Goal: Transaction & Acquisition: Purchase product/service

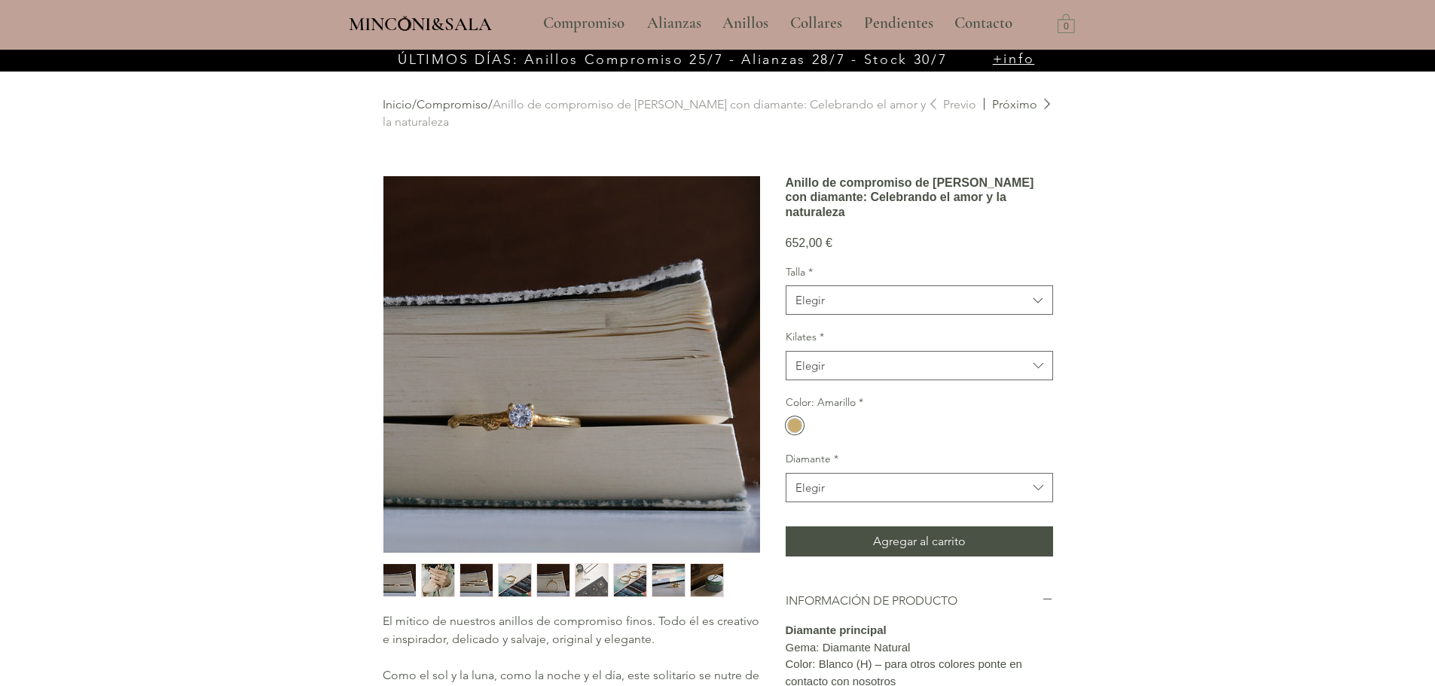
click at [508, 586] on img "4 / 9" at bounding box center [515, 580] width 32 height 32
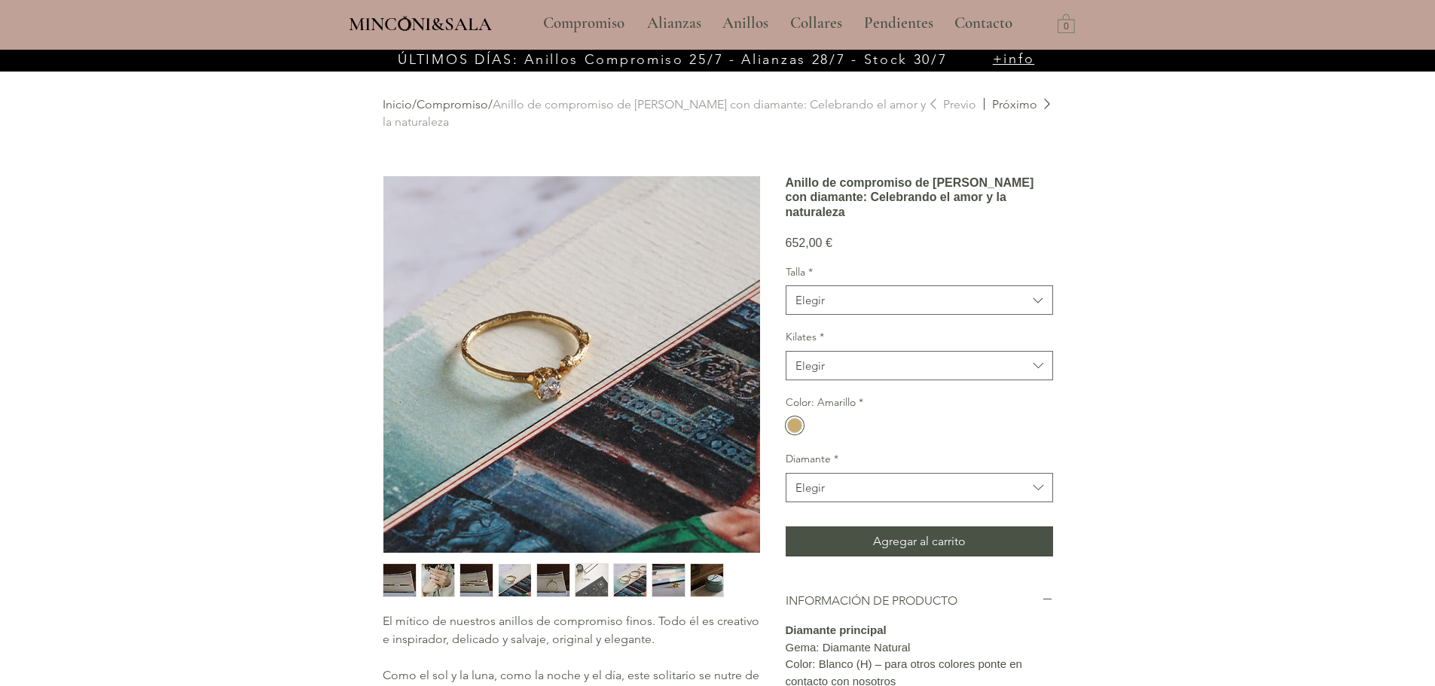
click at [560, 584] on img "5 / 9" at bounding box center [553, 580] width 32 height 32
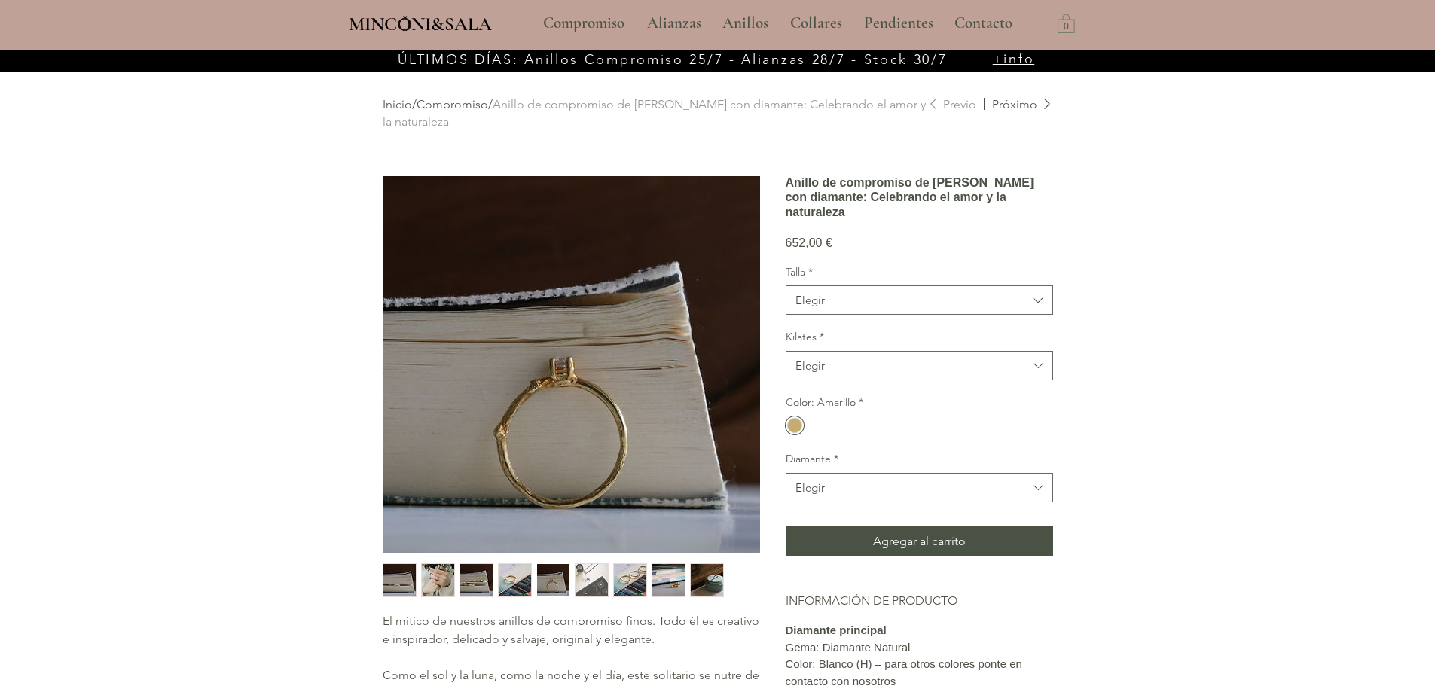
click at [617, 580] on img "7 / 9" at bounding box center [630, 580] width 32 height 32
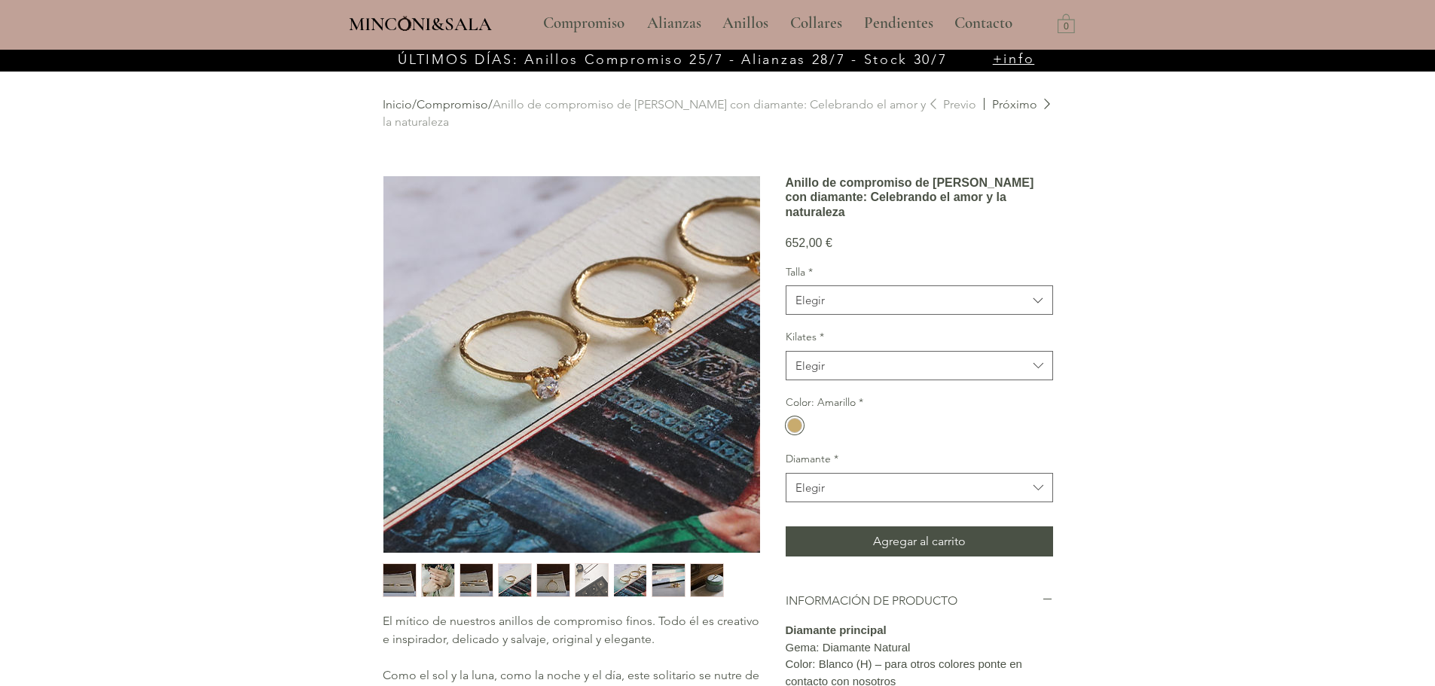
click at [665, 580] on img "8 / 9" at bounding box center [668, 580] width 32 height 32
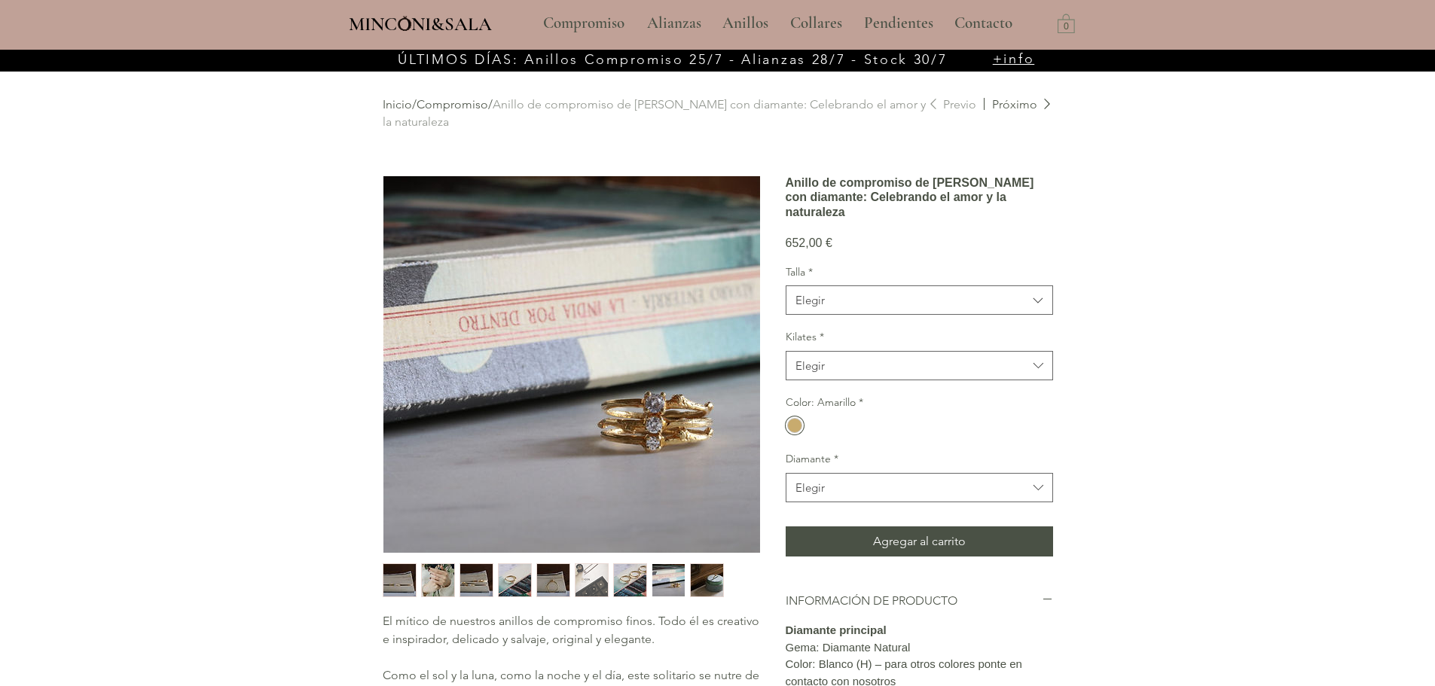
click at [632, 587] on img "7 / 9" at bounding box center [630, 580] width 32 height 32
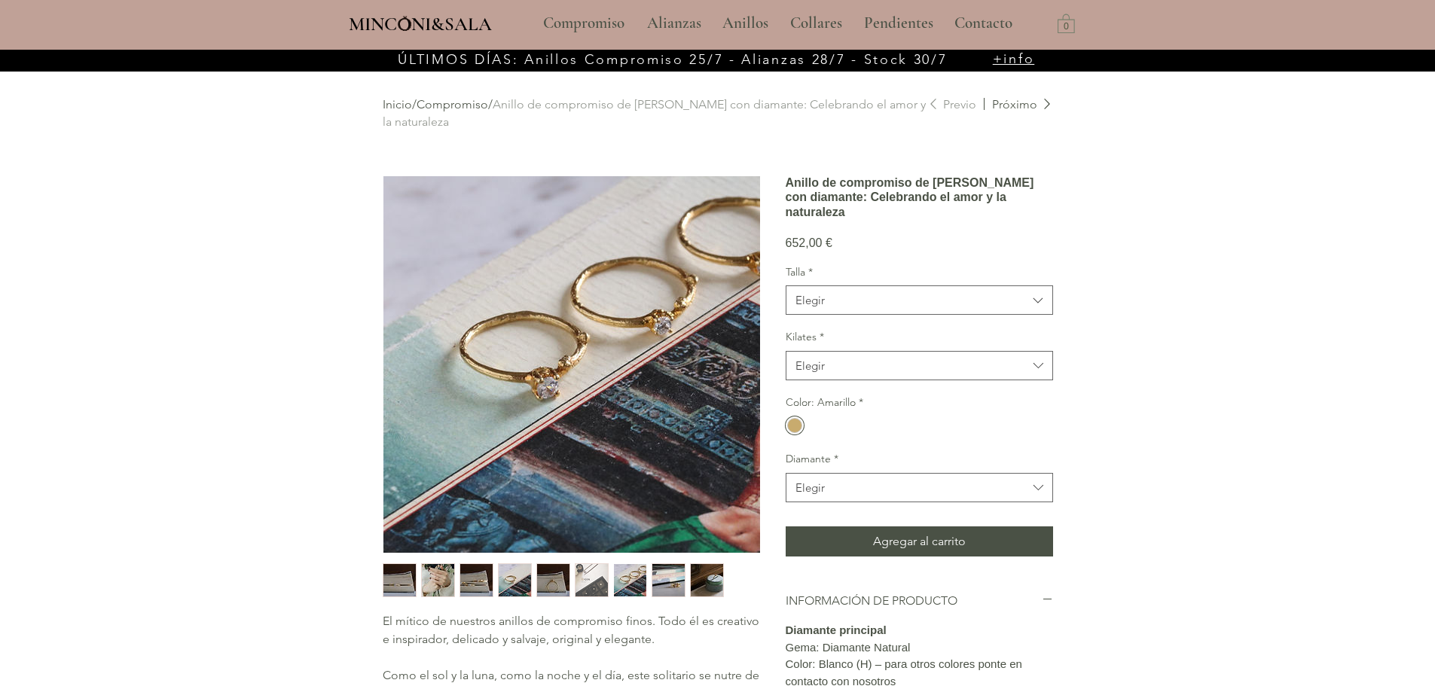
click at [670, 578] on img "8 / 9" at bounding box center [668, 580] width 32 height 32
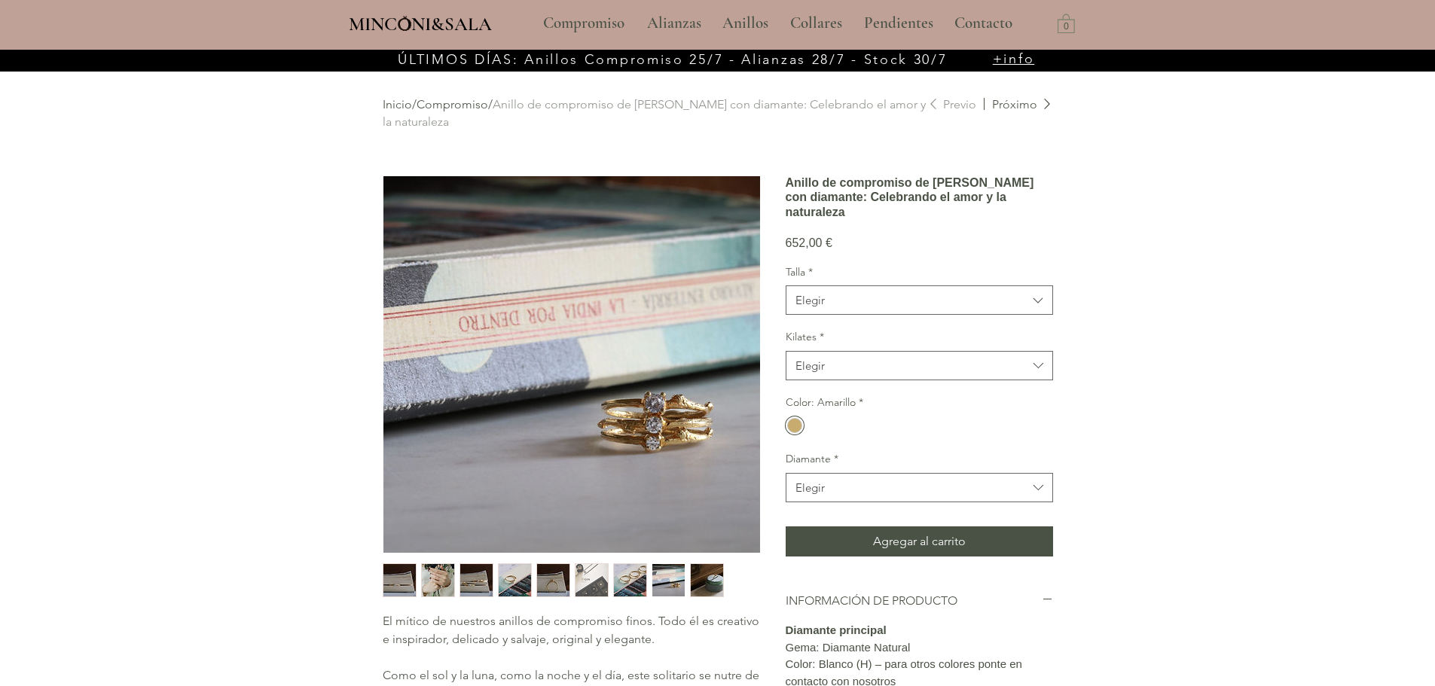
click at [708, 577] on img "9 / 9" at bounding box center [707, 580] width 32 height 32
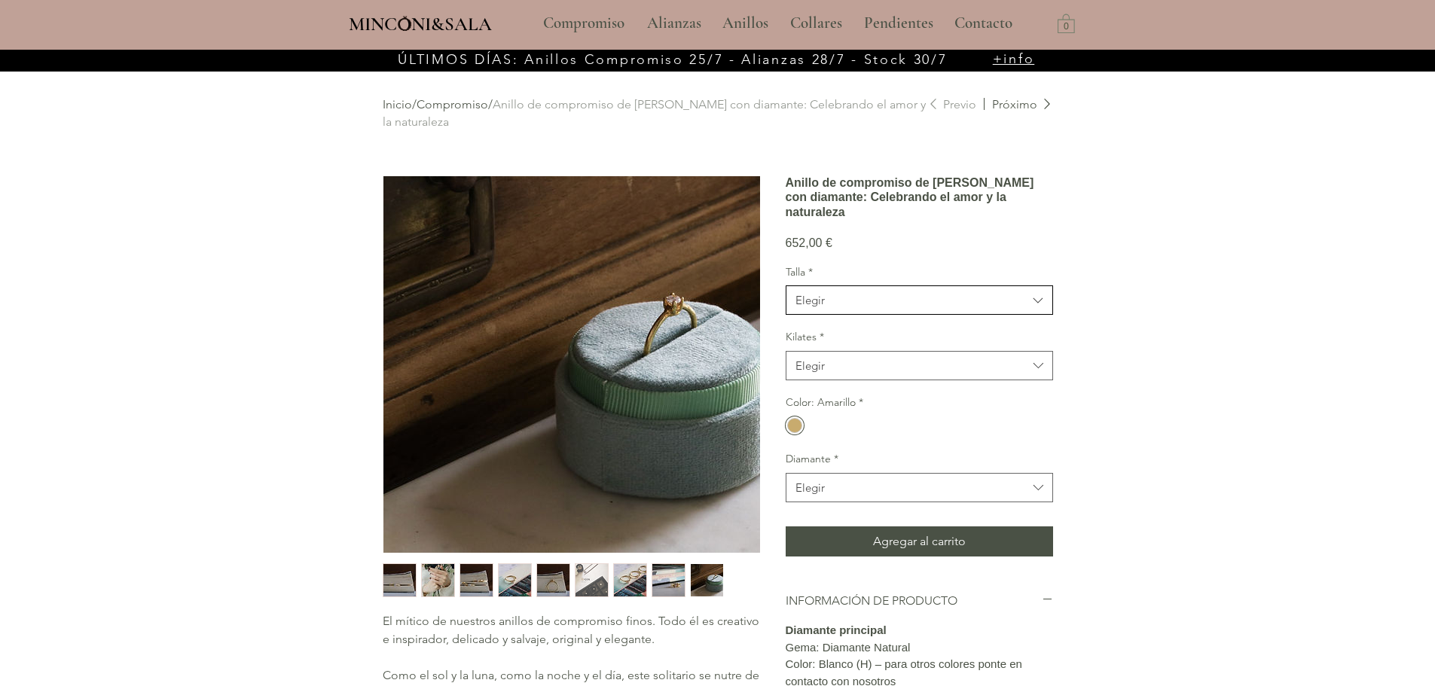
click at [833, 308] on span "Elegir" at bounding box center [911, 300] width 232 height 16
click at [835, 402] on span "10" at bounding box center [919, 394] width 248 height 16
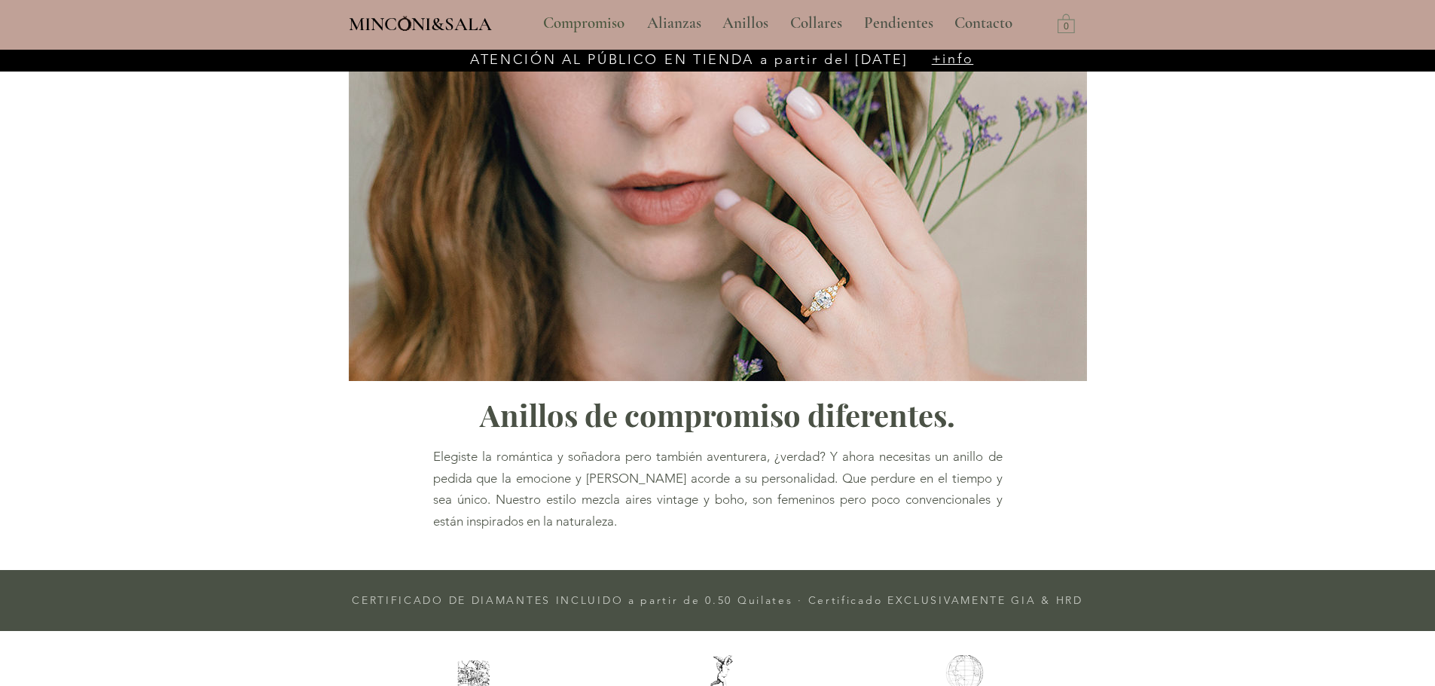
scroll to position [627, 0]
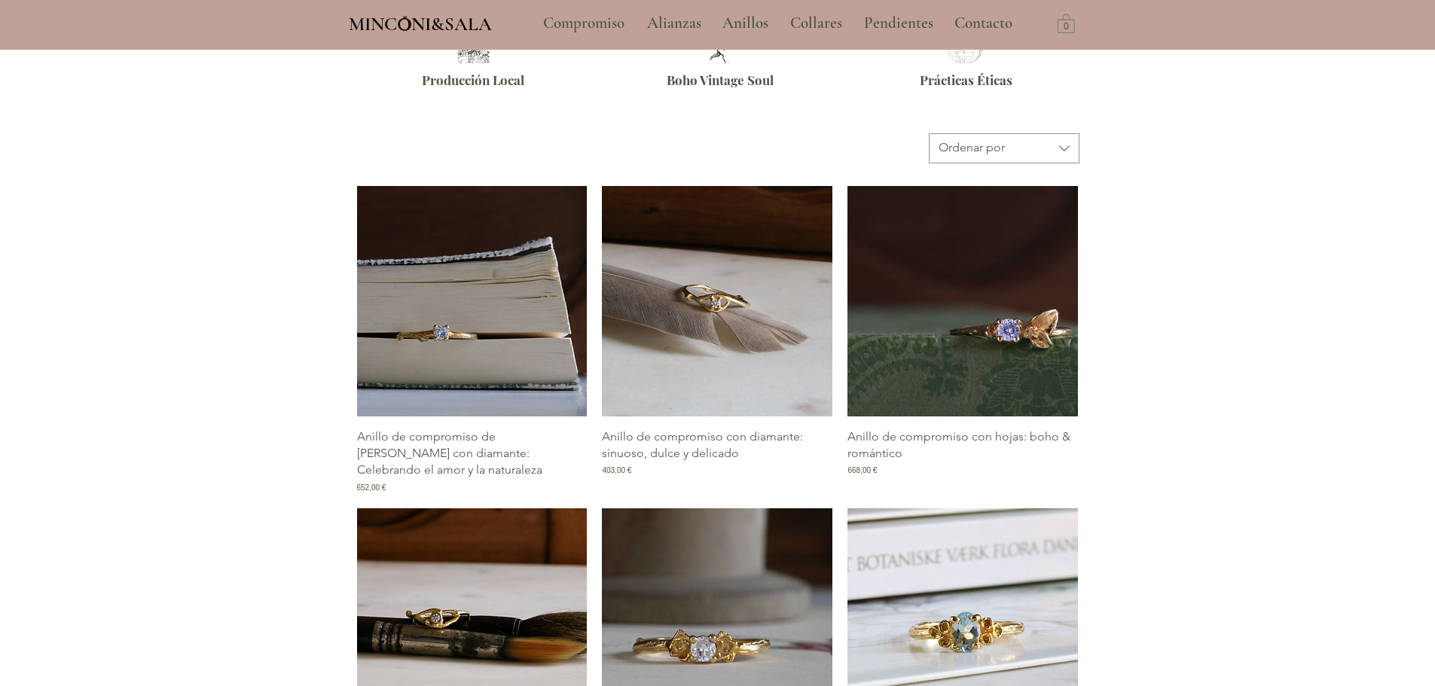
click at [740, 305] on img "Galería de Anillo de compromiso con diamante: sinuoso, dulce y delicado" at bounding box center [717, 301] width 230 height 230
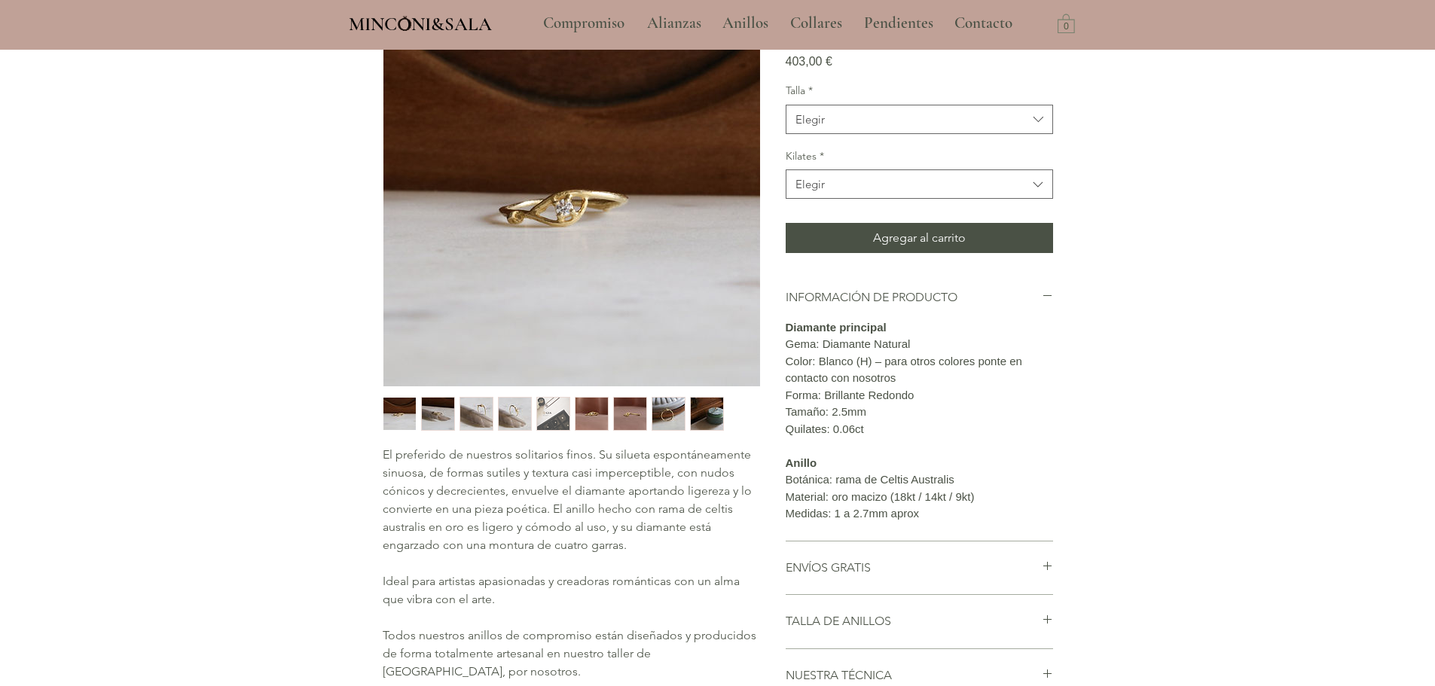
scroll to position [151, 0]
click at [879, 179] on div "Talla * Elegir Kilates * Elegir" at bounding box center [918, 140] width 267 height 115
click at [878, 127] on span "Elegir" at bounding box center [911, 119] width 232 height 16
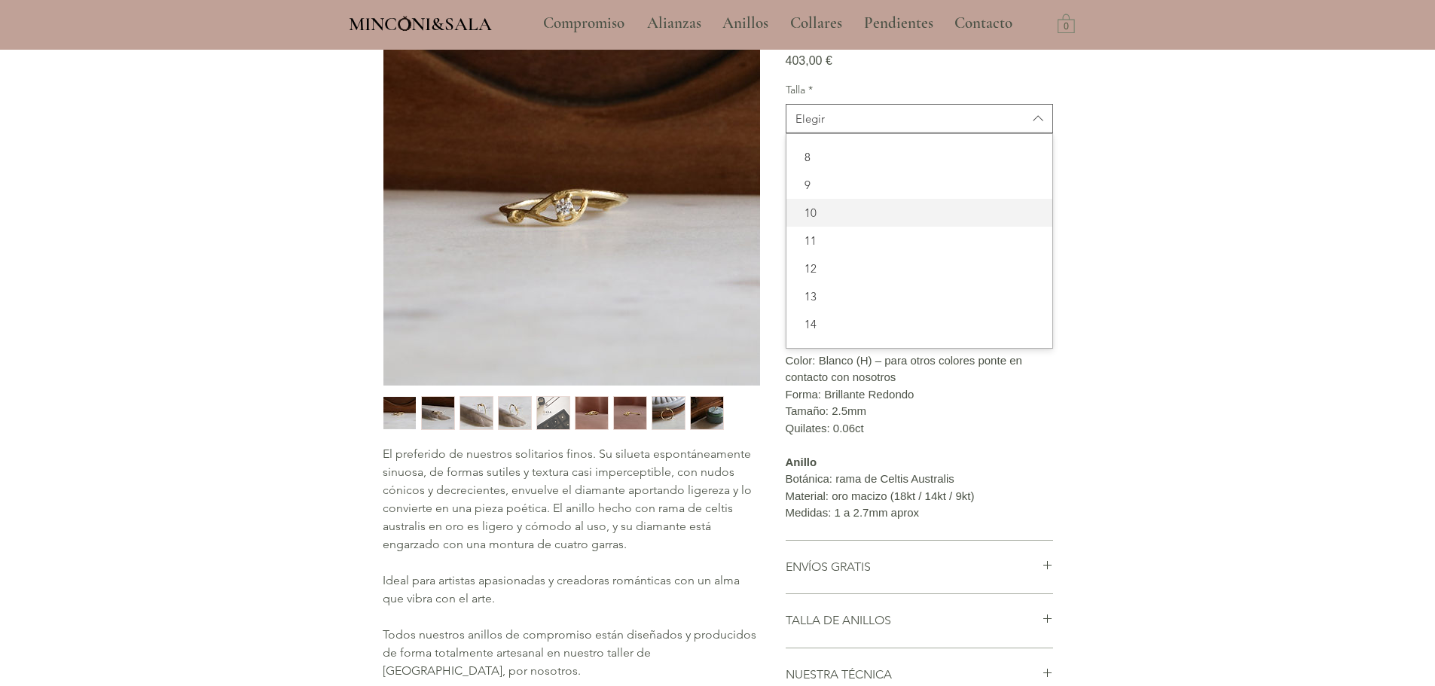
click at [850, 221] on span "10" at bounding box center [919, 213] width 248 height 16
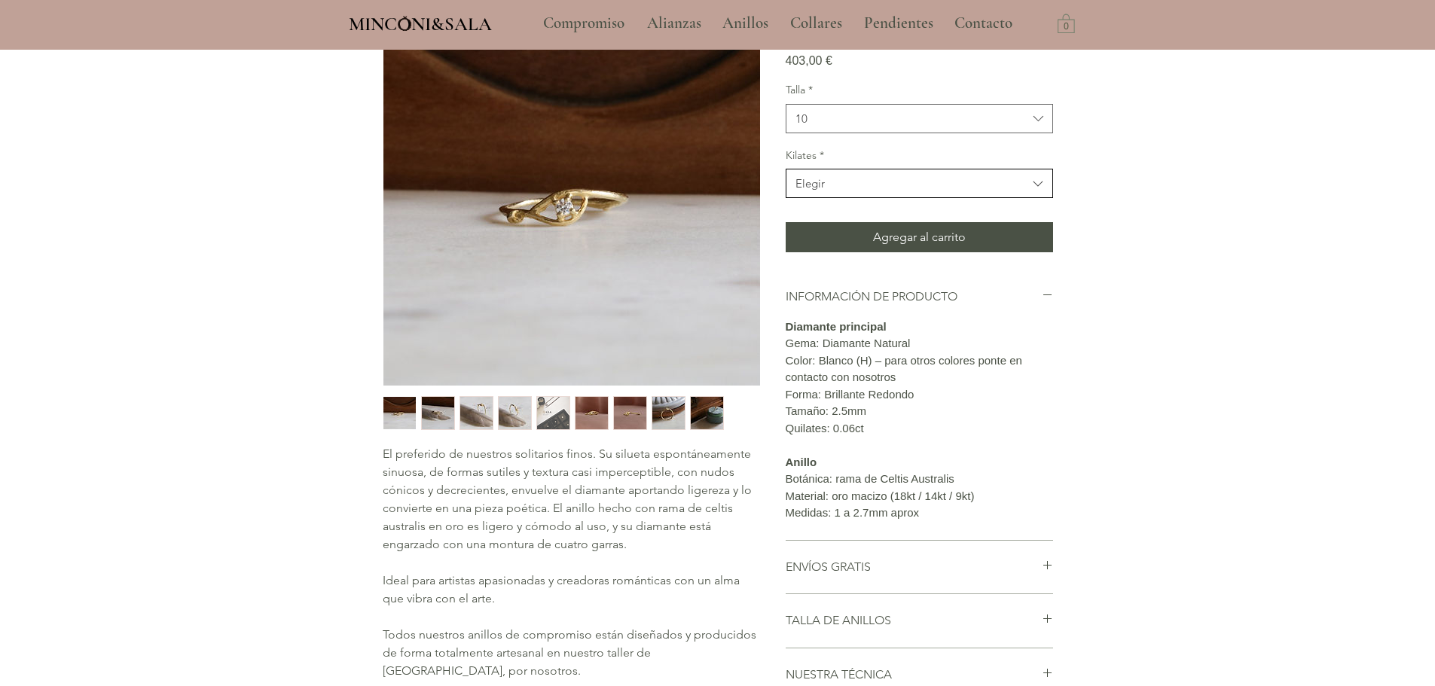
click at [859, 191] on span "Elegir" at bounding box center [911, 183] width 232 height 16
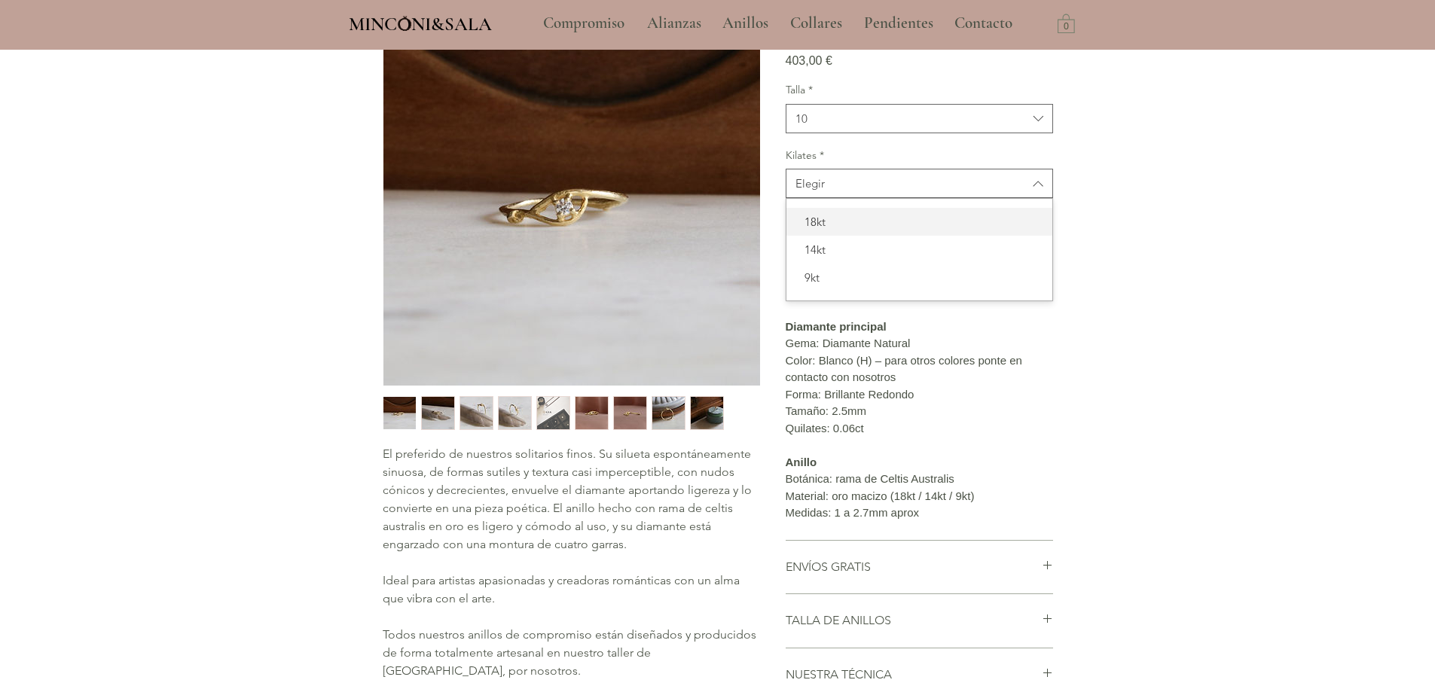
click at [850, 230] on span "18kt" at bounding box center [919, 222] width 248 height 16
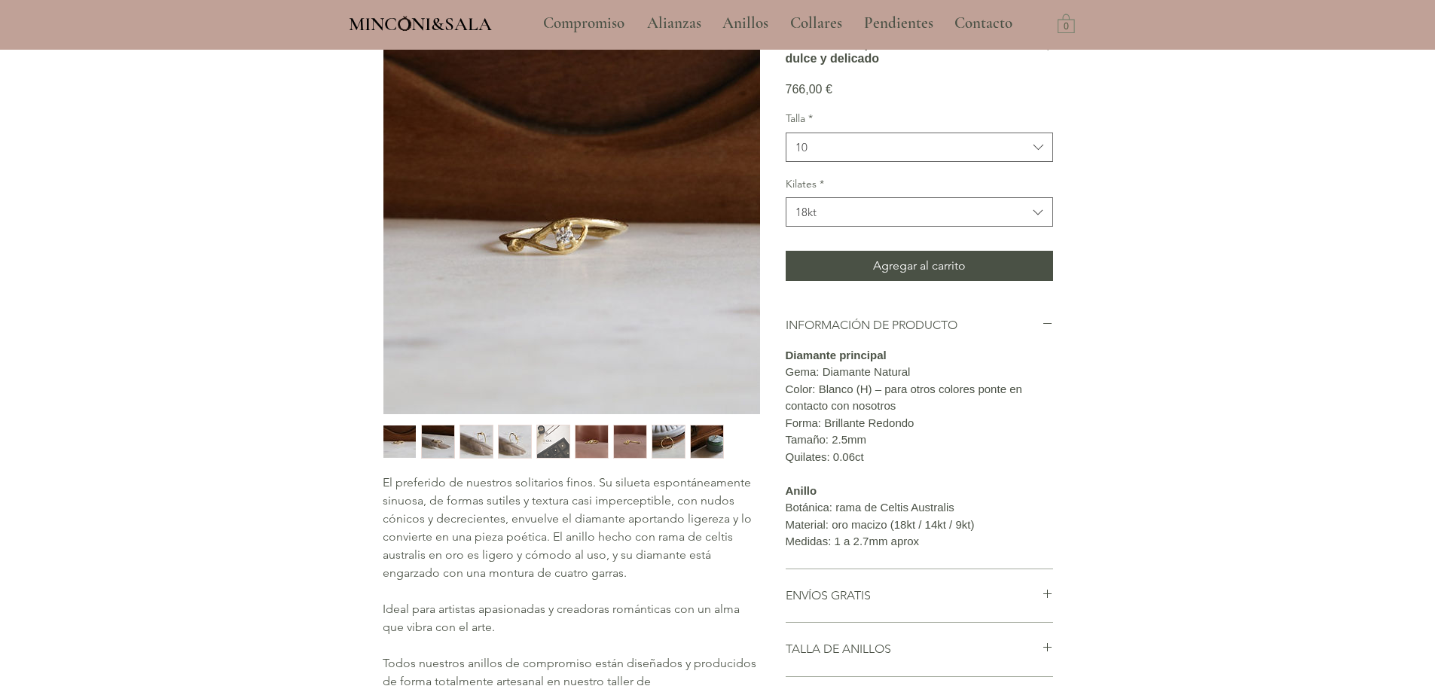
scroll to position [75, 0]
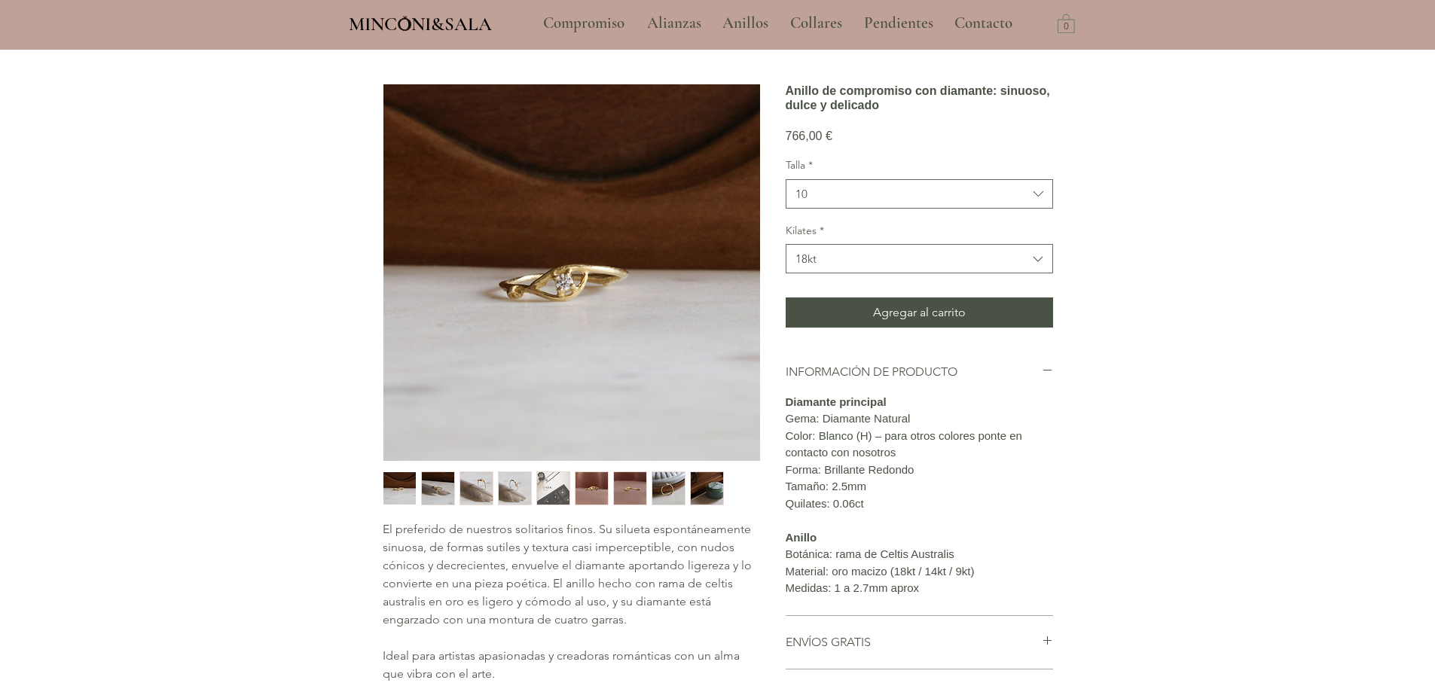
click at [528, 279] on img "main content" at bounding box center [571, 272] width 377 height 377
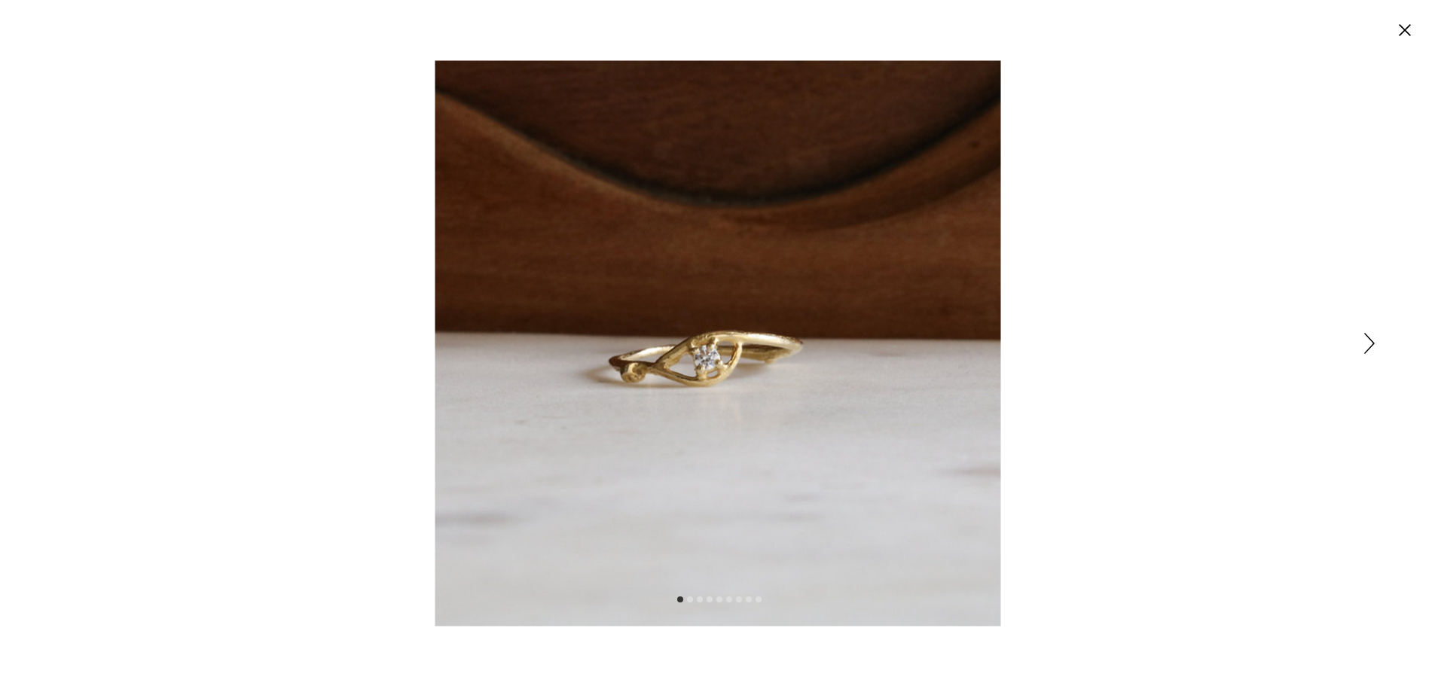
scroll to position [0, 0]
click at [1374, 340] on div "Expanded image viewer" at bounding box center [723, 343] width 1446 height 686
click at [1382, 343] on icon "Siguiente" at bounding box center [1380, 343] width 11 height 21
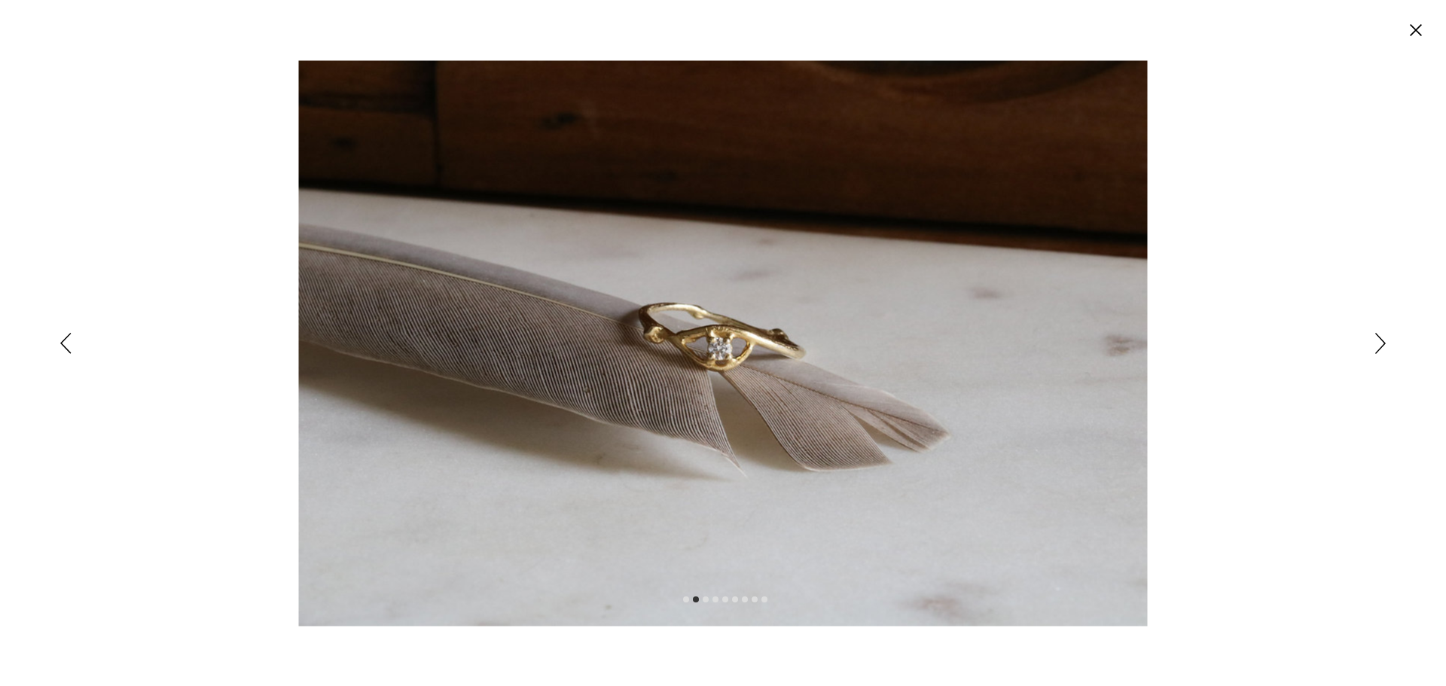
click at [1383, 340] on icon "Siguiente" at bounding box center [1380, 343] width 11 height 21
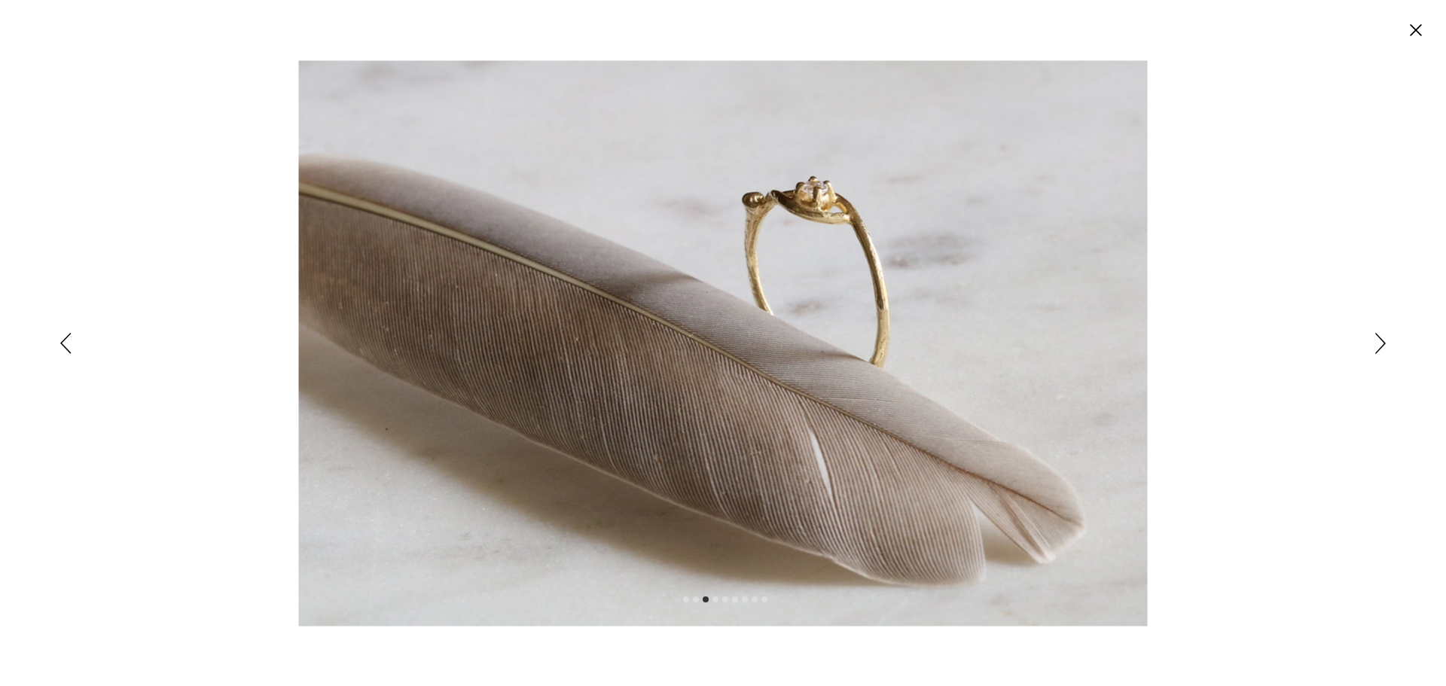
click at [1382, 340] on icon "Siguiente" at bounding box center [1380, 343] width 11 height 21
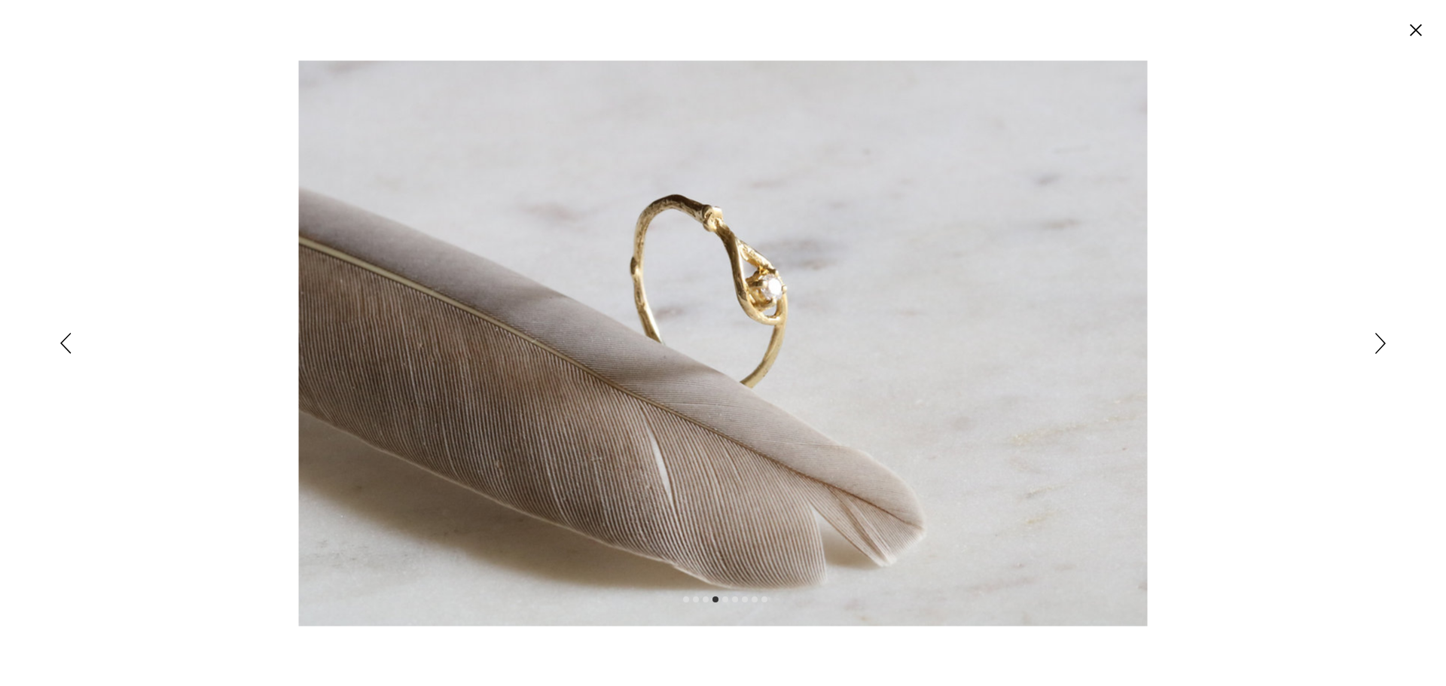
click at [1379, 340] on icon "Siguiente" at bounding box center [1380, 343] width 11 height 21
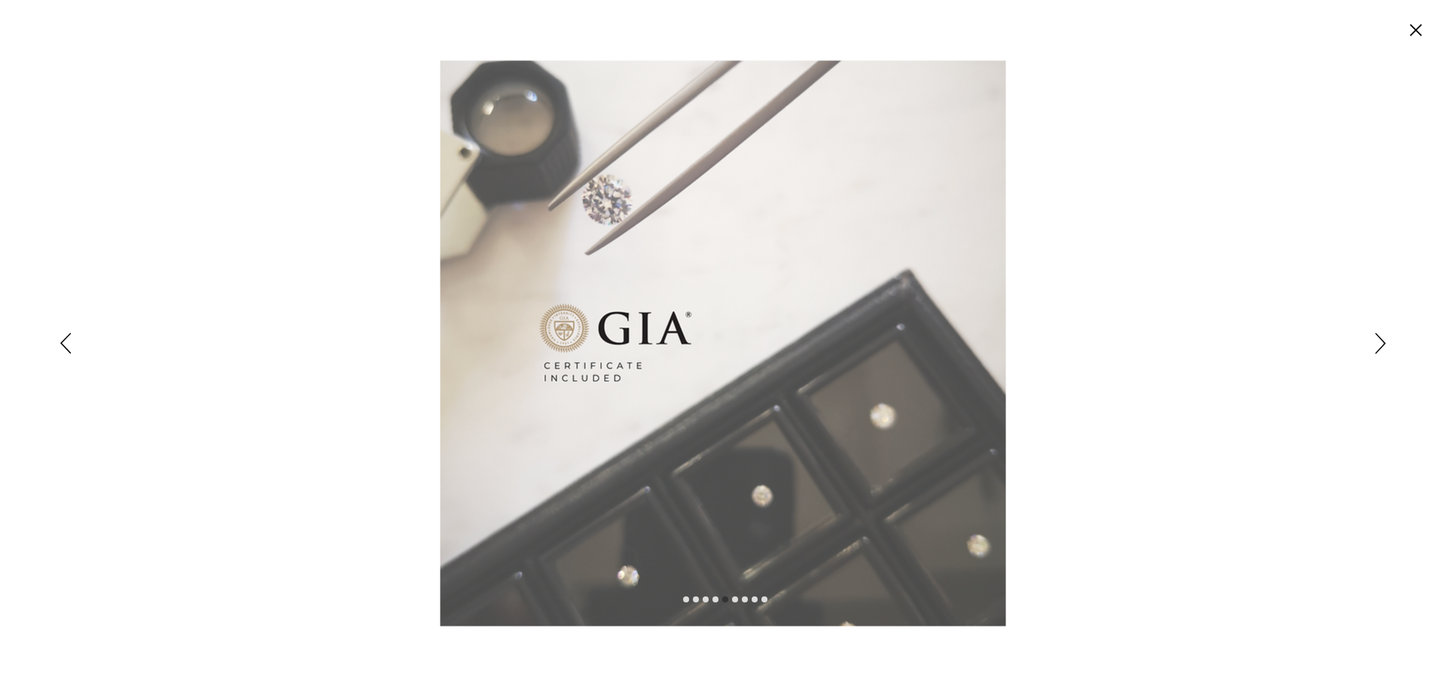
click at [1379, 340] on icon "Siguiente" at bounding box center [1380, 343] width 11 height 21
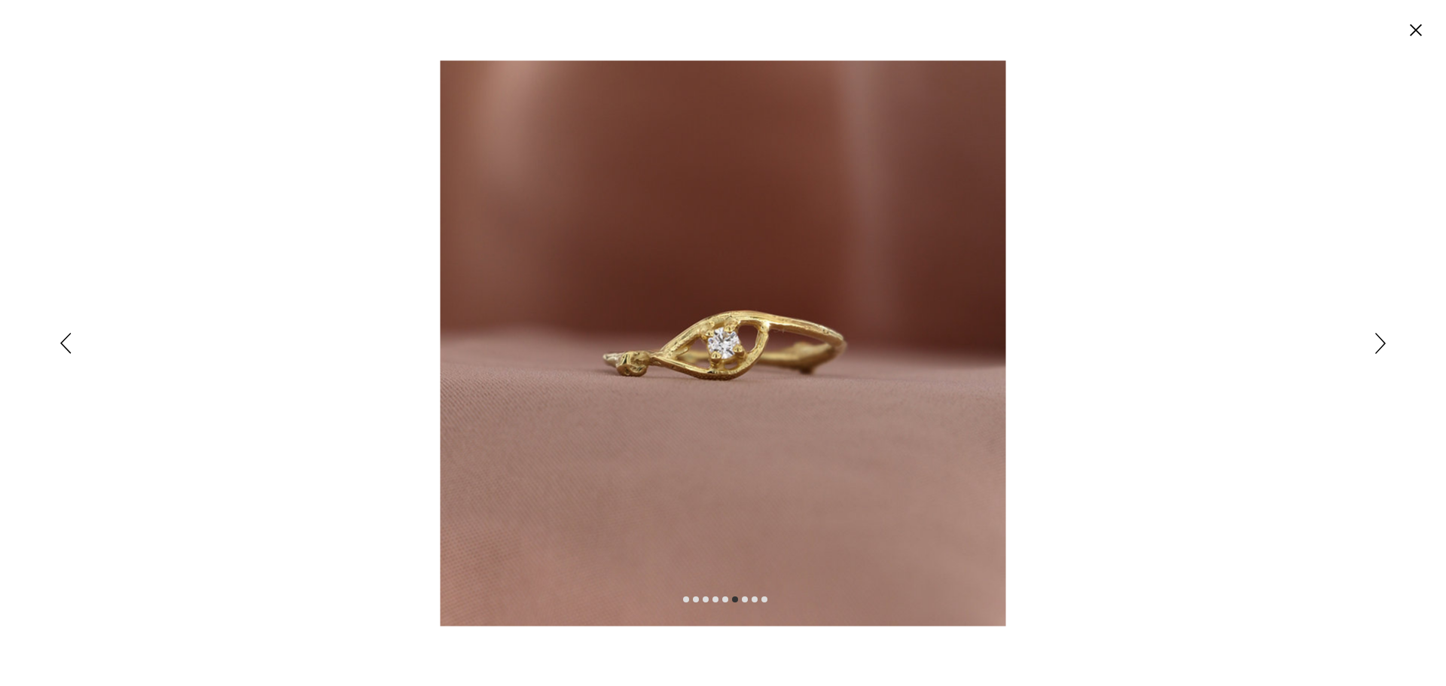
click at [1379, 340] on icon "Siguiente" at bounding box center [1380, 343] width 11 height 21
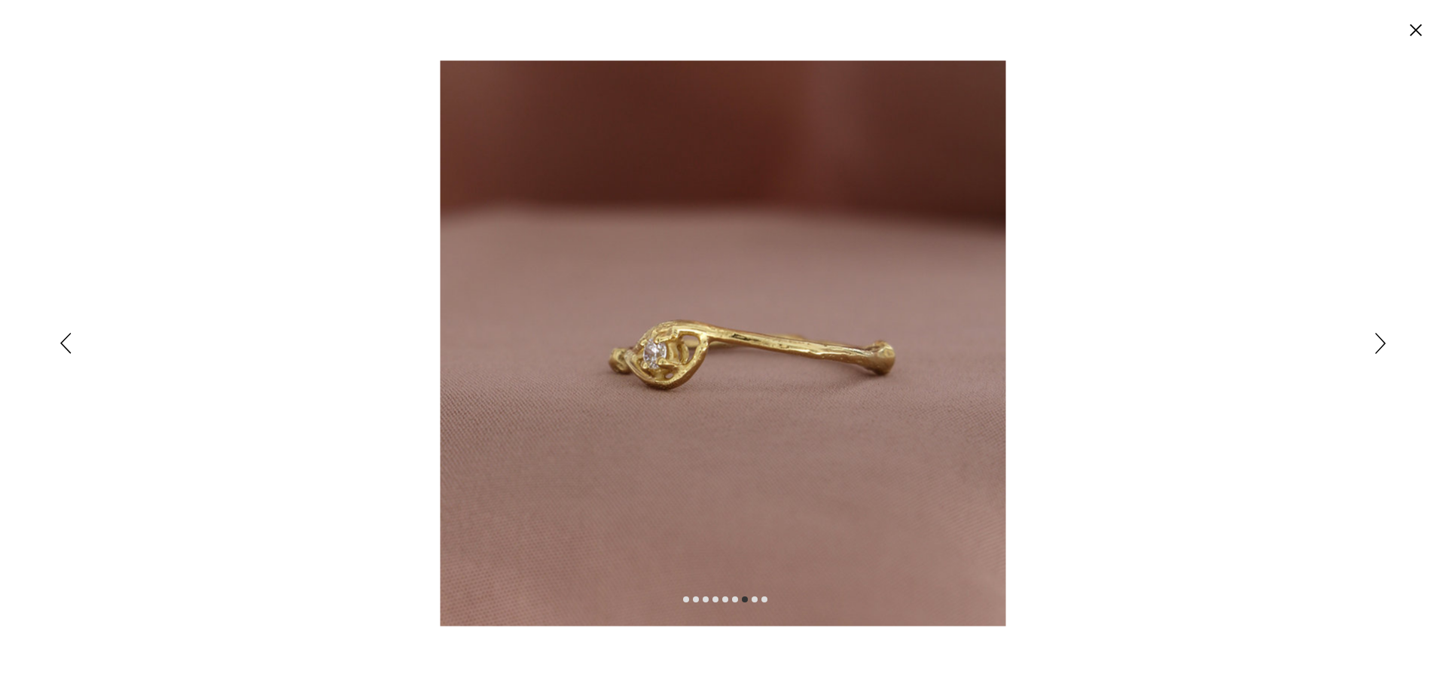
click at [1379, 340] on icon "Siguiente" at bounding box center [1380, 343] width 11 height 21
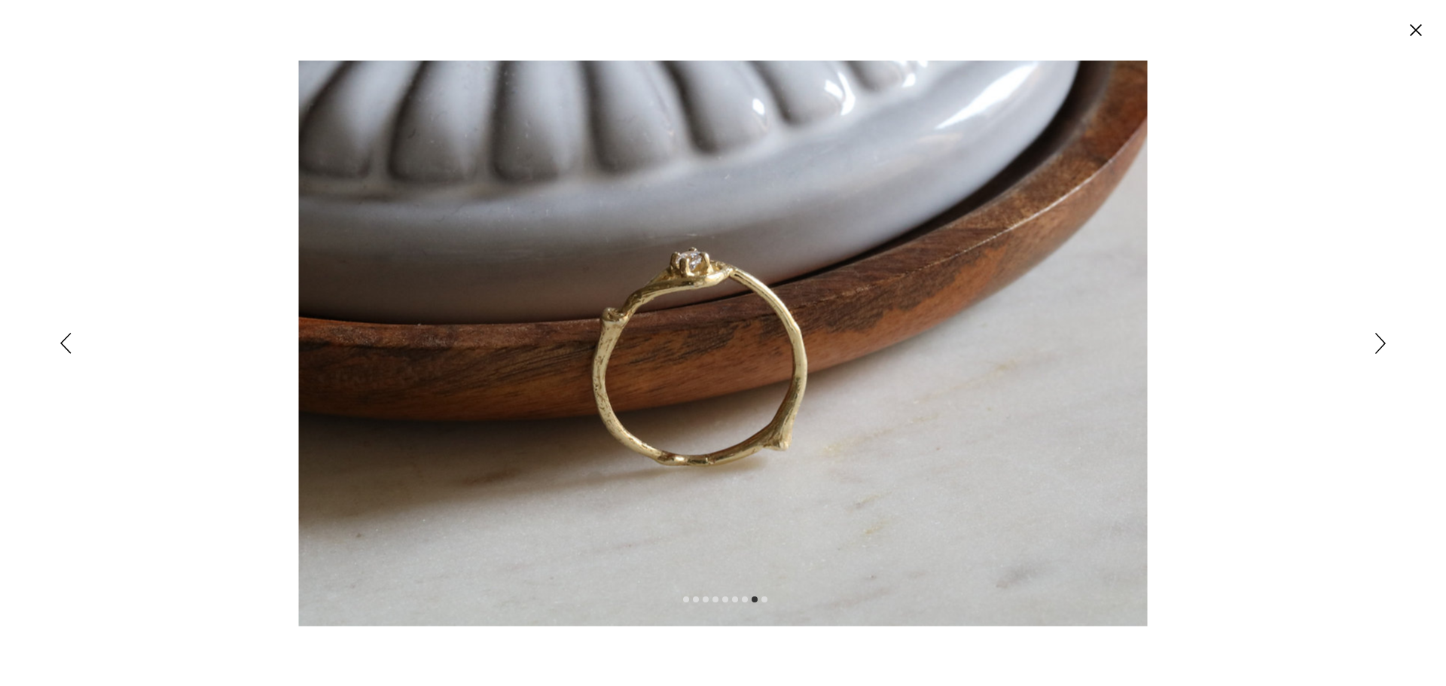
click at [1379, 340] on icon "Siguiente" at bounding box center [1380, 343] width 11 height 21
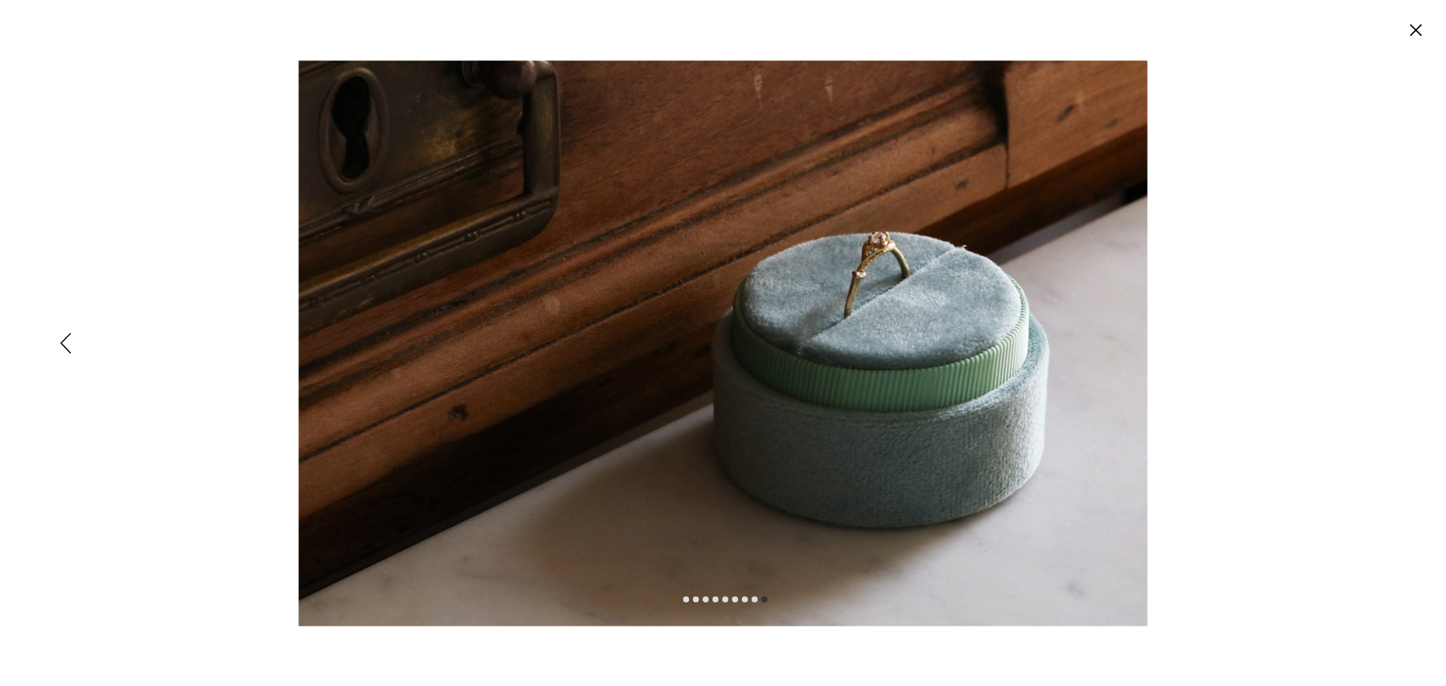
click at [1379, 340] on div "Expanded image viewer" at bounding box center [723, 343] width 1446 height 686
click at [1416, 27] on circle "Cerrar" at bounding box center [1416, 30] width 24 height 24
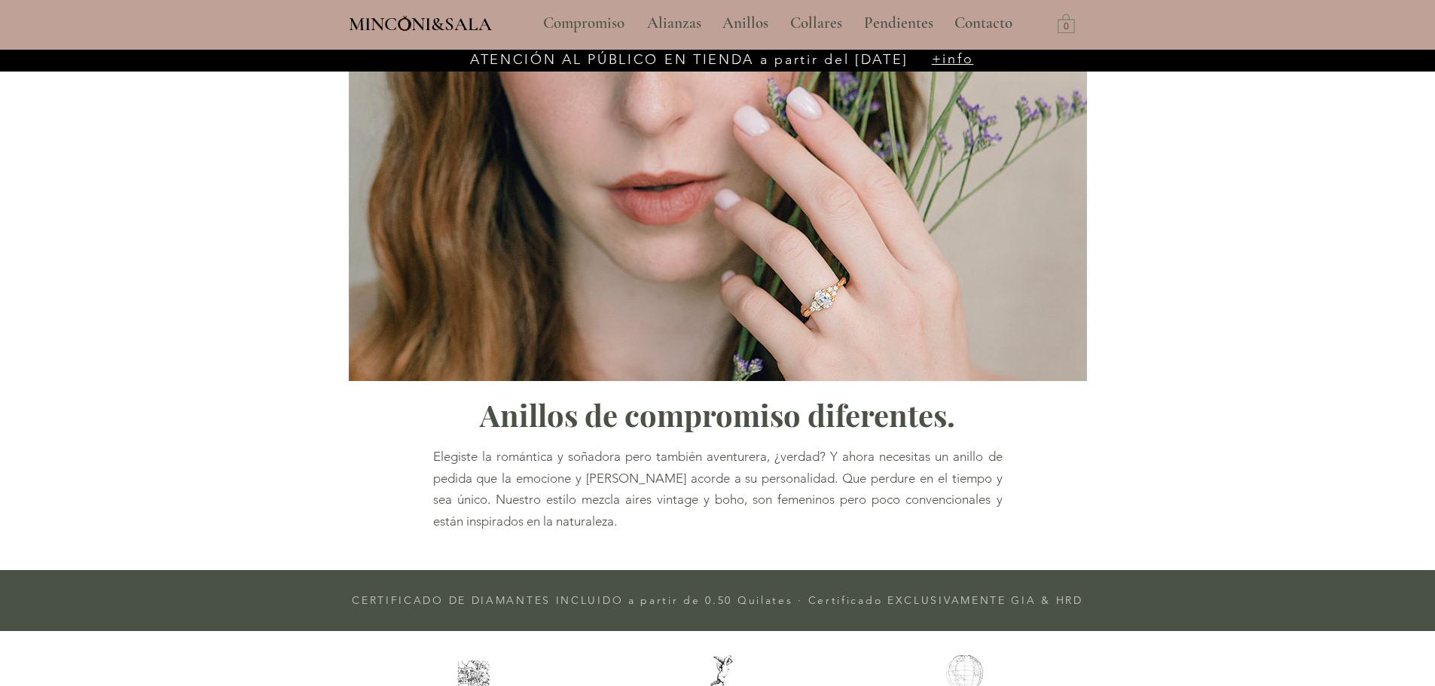
scroll to position [627, 0]
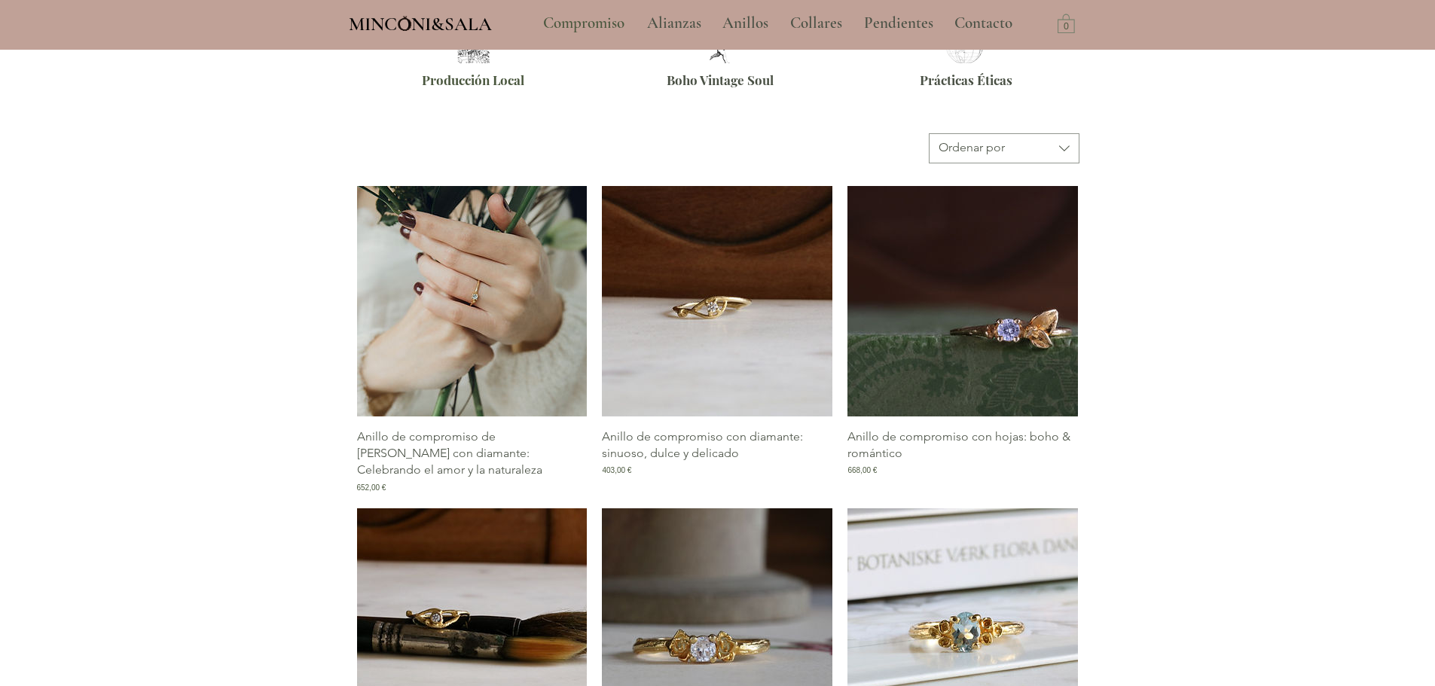
click at [509, 358] on img "Galería de Anillo de compromiso de rama con diamante: Celebrando el amor y la n…" at bounding box center [472, 301] width 230 height 230
click at [505, 319] on img "Galería de Anillo de compromiso de rama con diamante: Celebrando el amor y la n…" at bounding box center [472, 301] width 230 height 230
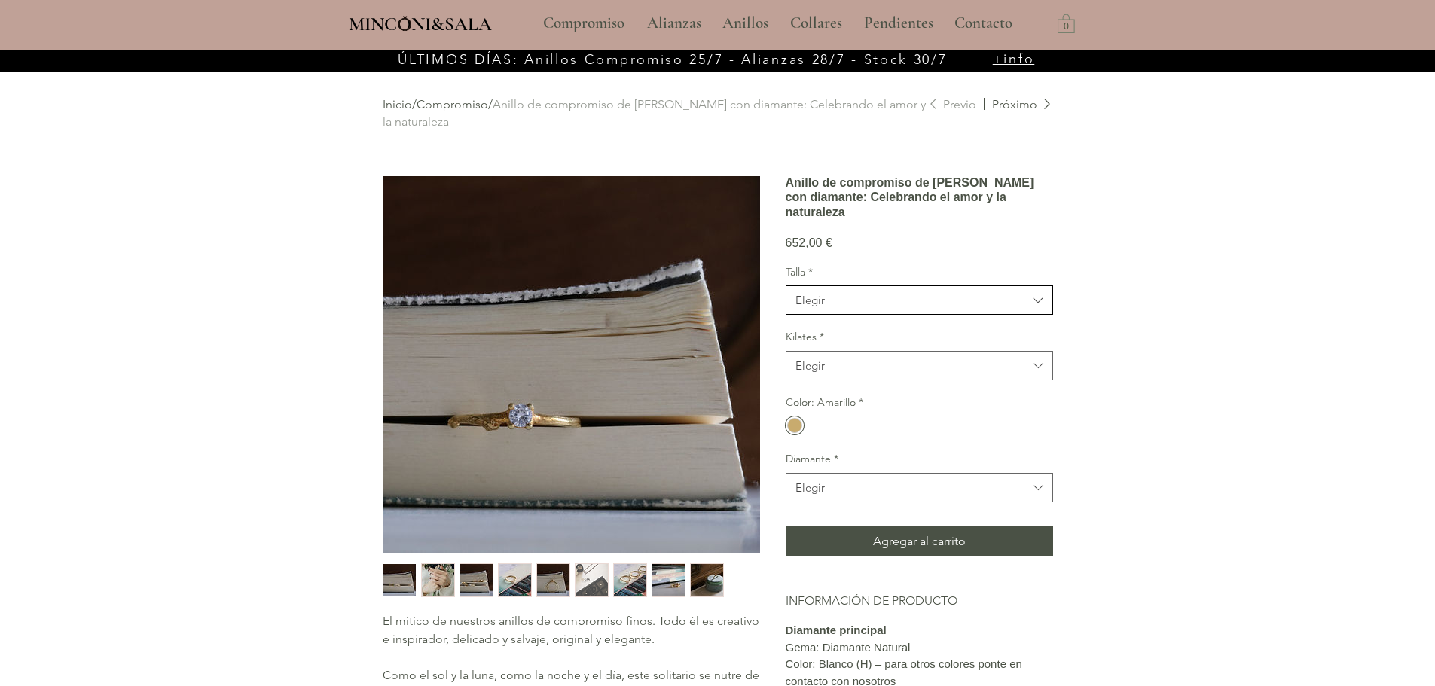
click at [898, 308] on span "Elegir" at bounding box center [911, 300] width 232 height 16
click at [1130, 377] on div "main content" at bounding box center [717, 599] width 1435 height 1099
click at [929, 374] on span "Elegir" at bounding box center [911, 366] width 232 height 16
click at [1161, 520] on div "main content" at bounding box center [717, 599] width 1435 height 1099
click at [1016, 496] on span "Elegir" at bounding box center [911, 488] width 232 height 16
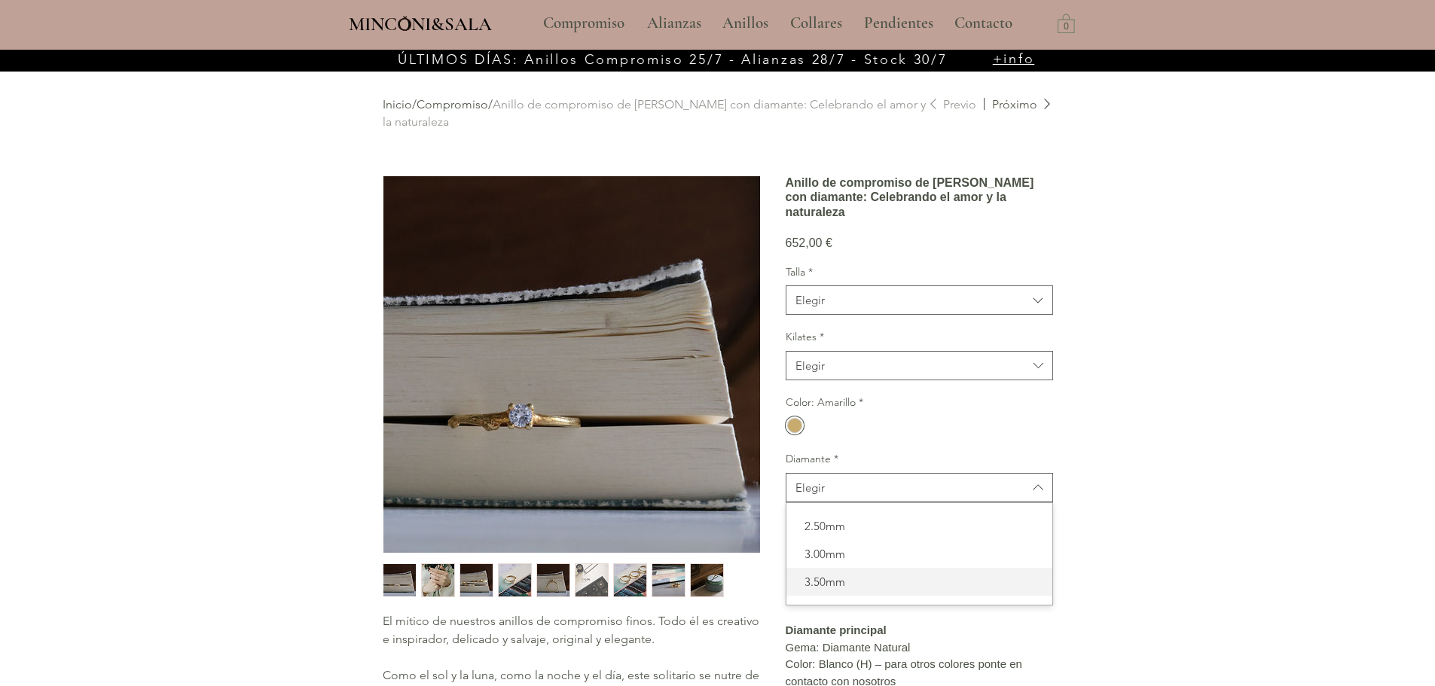
click at [945, 596] on div "3.50mm" at bounding box center [919, 582] width 266 height 28
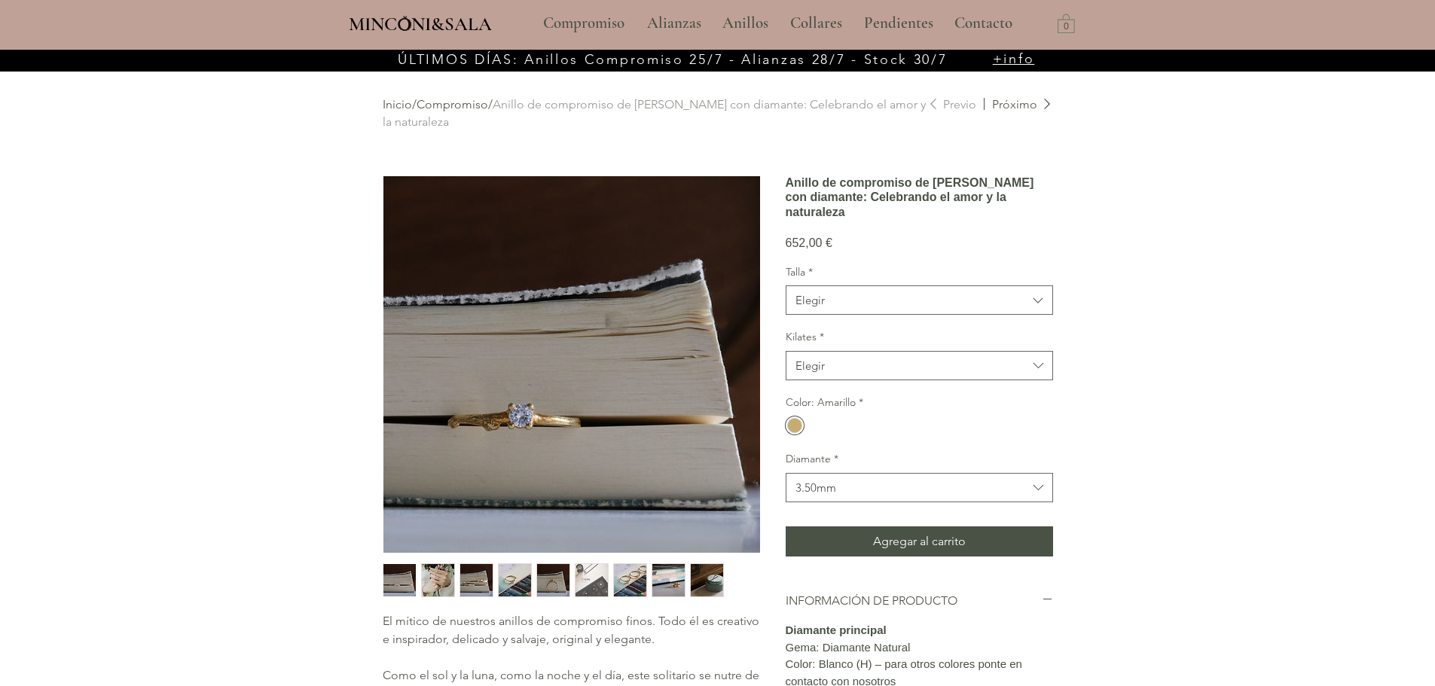
click at [1115, 533] on div "main content" at bounding box center [717, 599] width 1435 height 1099
click at [669, 20] on p "Alianzas" at bounding box center [673, 24] width 69 height 38
click at [752, 25] on p "Anillos" at bounding box center [745, 24] width 61 height 38
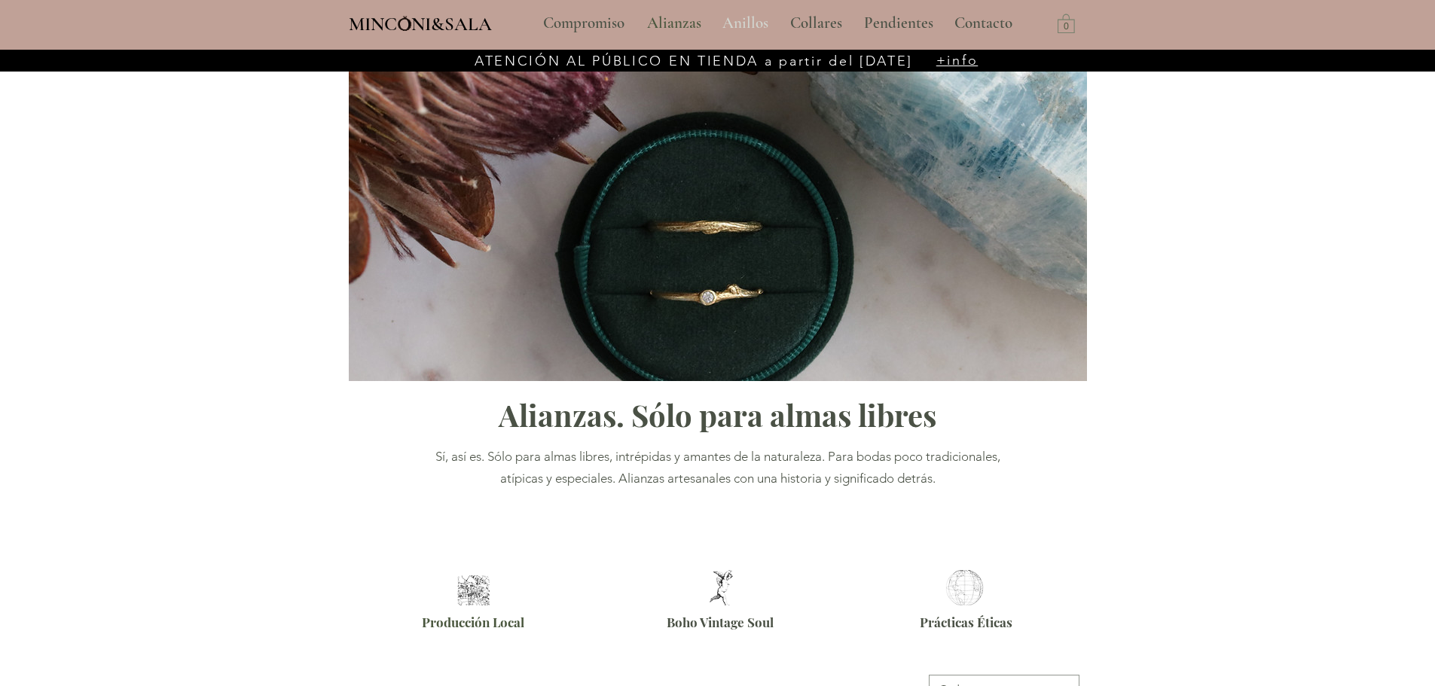
click at [744, 23] on p "Anillos" at bounding box center [745, 24] width 61 height 38
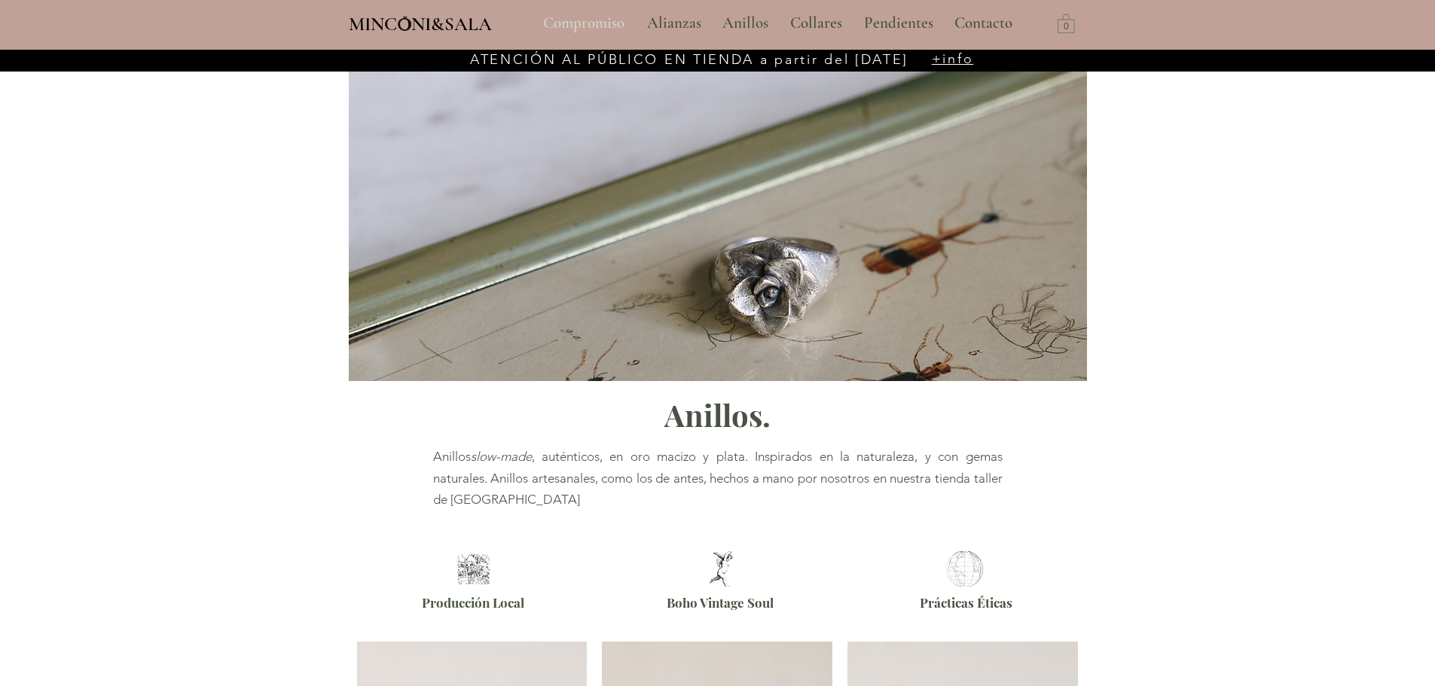
click at [584, 19] on p "Compromiso" at bounding box center [583, 24] width 96 height 38
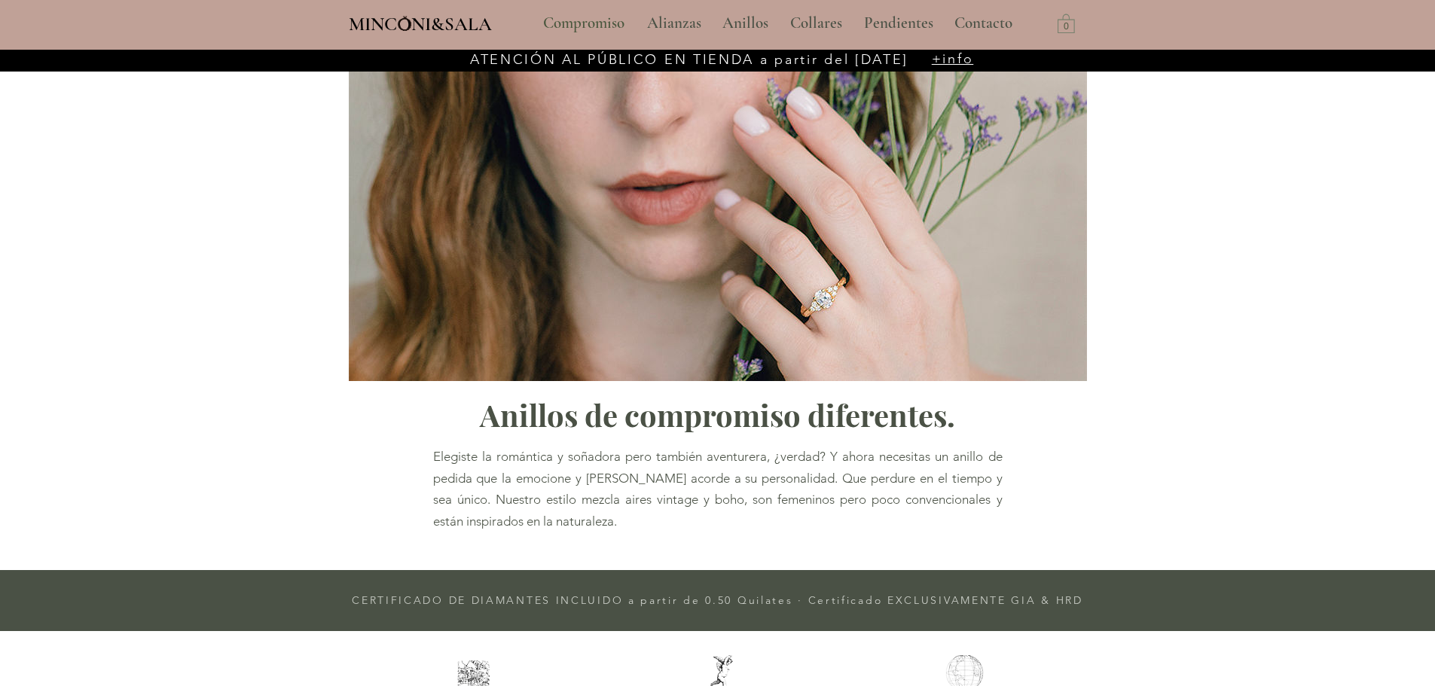
type input "**********"
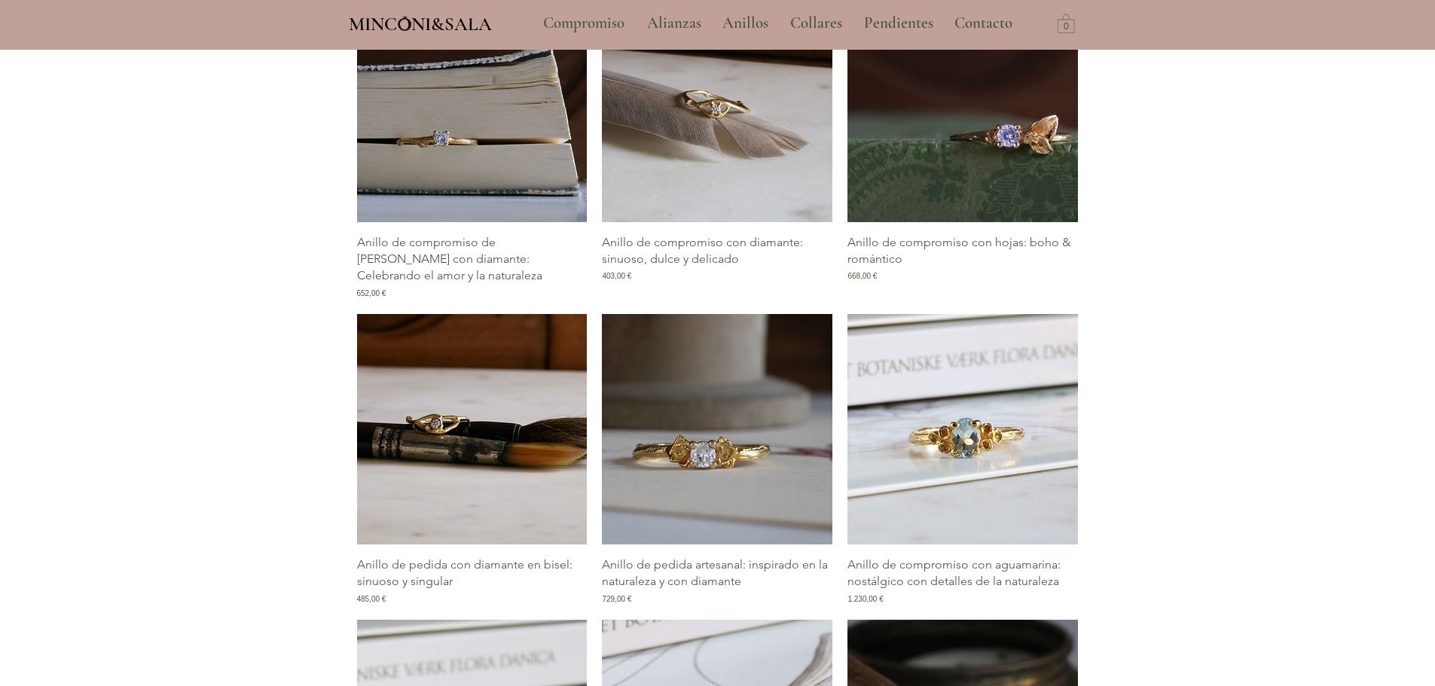
scroll to position [753, 0]
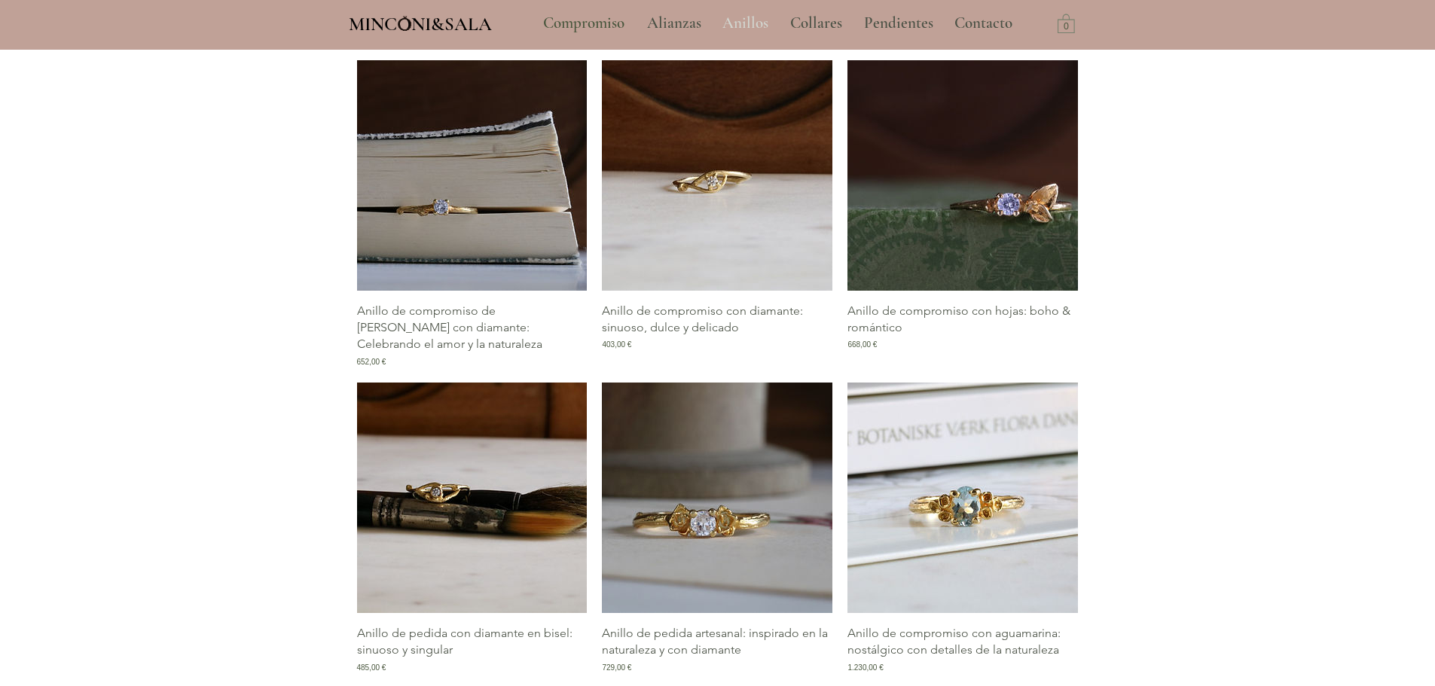
click at [755, 23] on p "Anillos" at bounding box center [745, 24] width 61 height 38
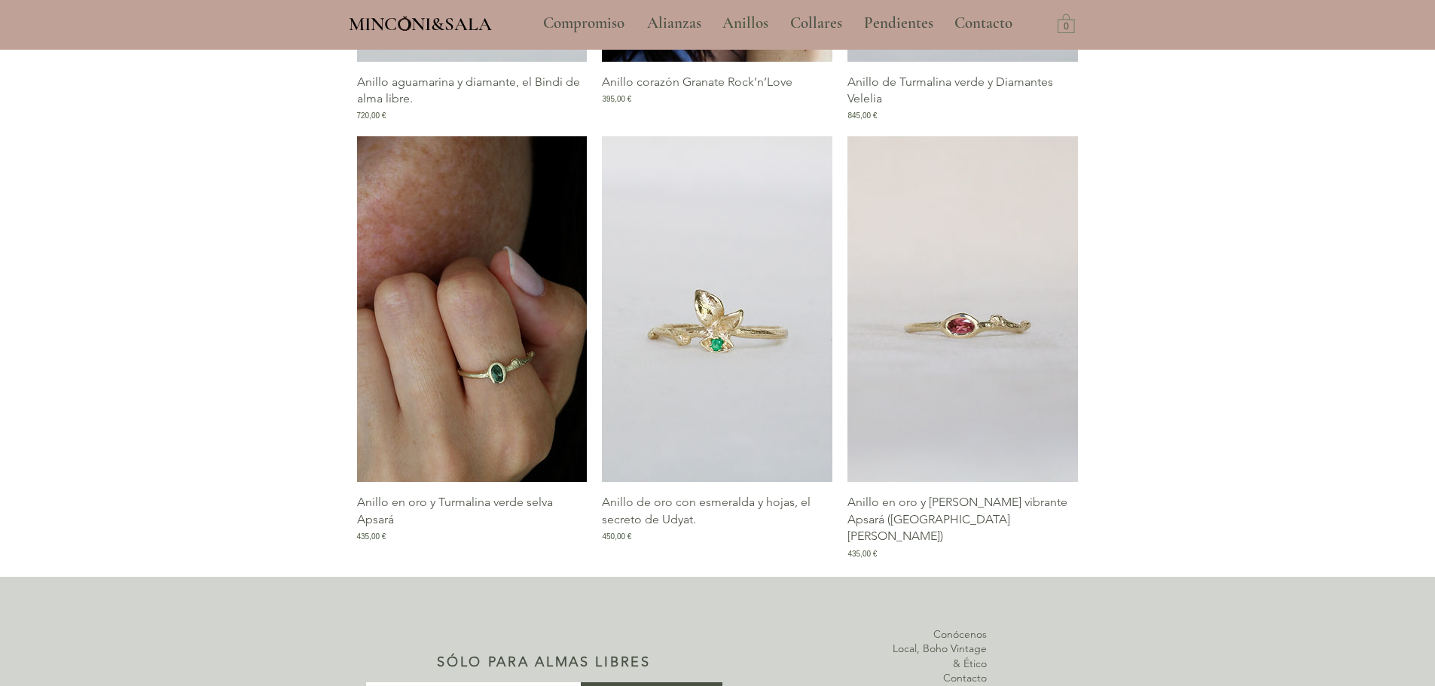
scroll to position [1310, 0]
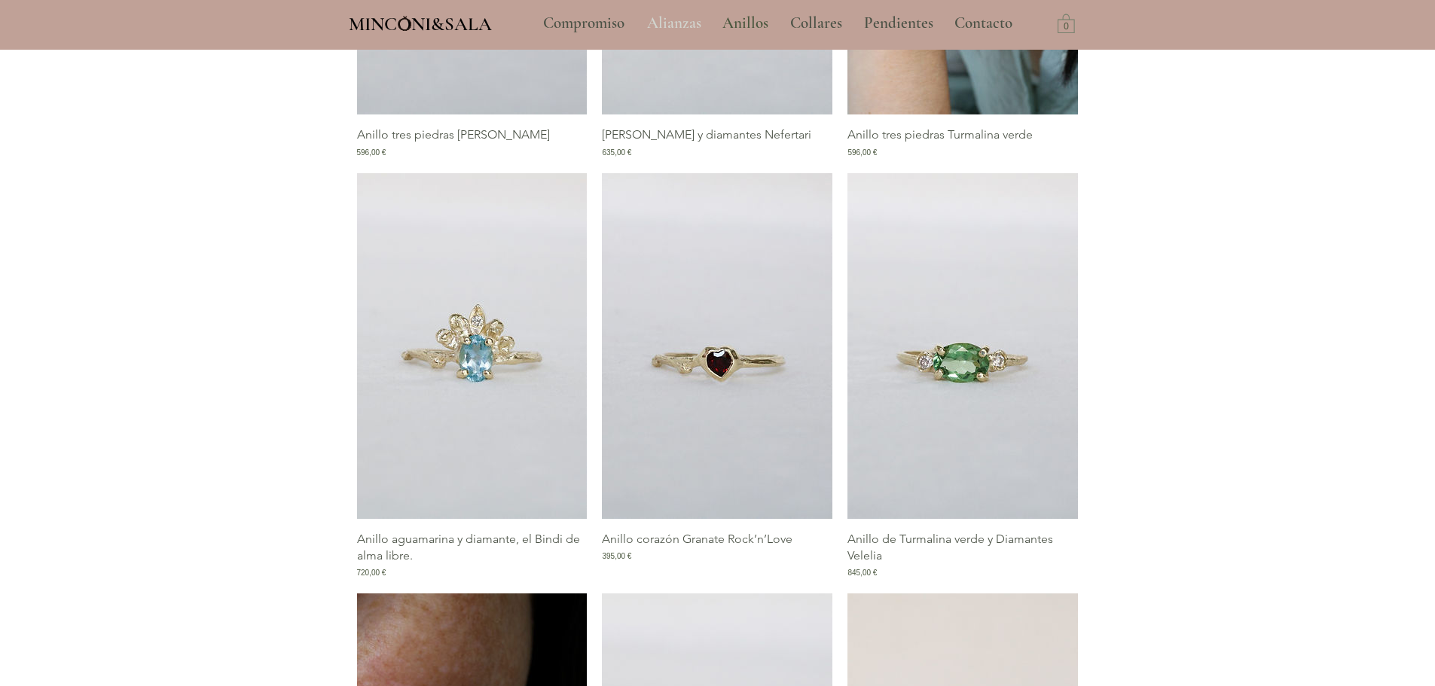
click at [687, 12] on p "Alianzas" at bounding box center [673, 24] width 69 height 38
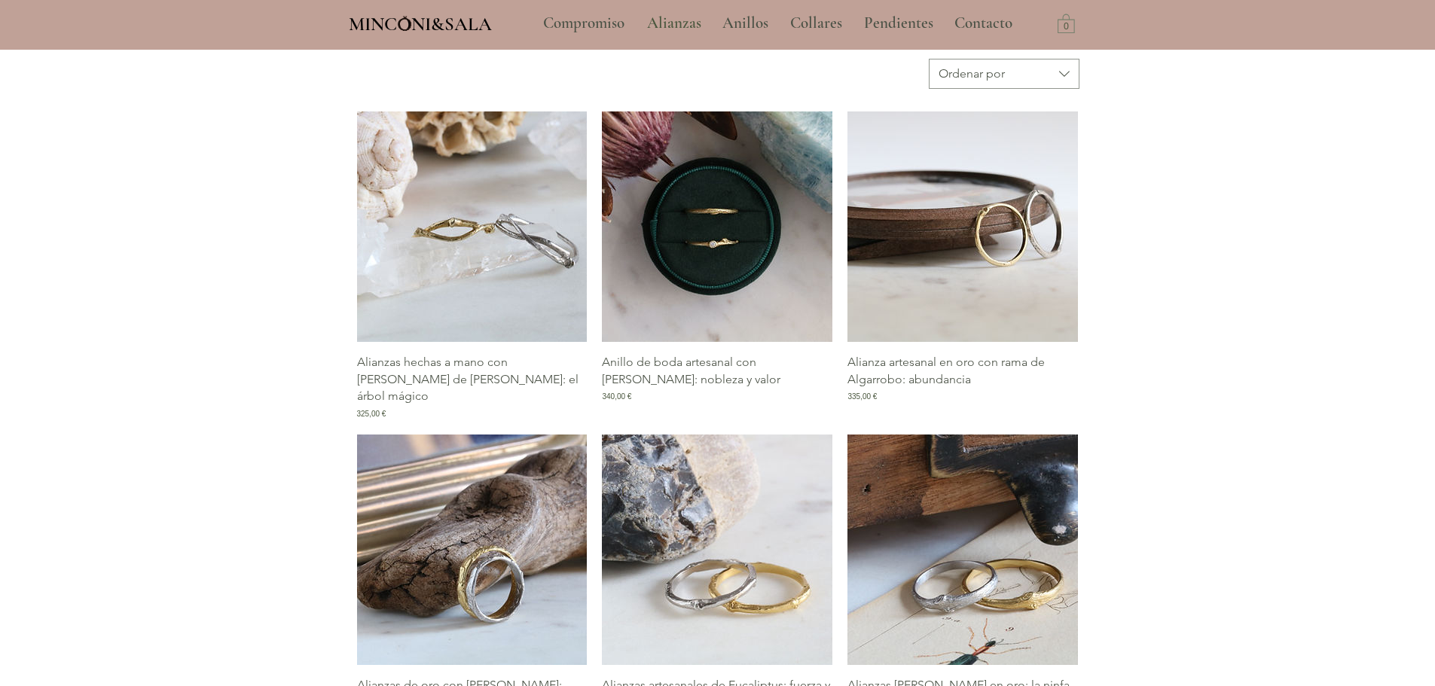
scroll to position [602, 0]
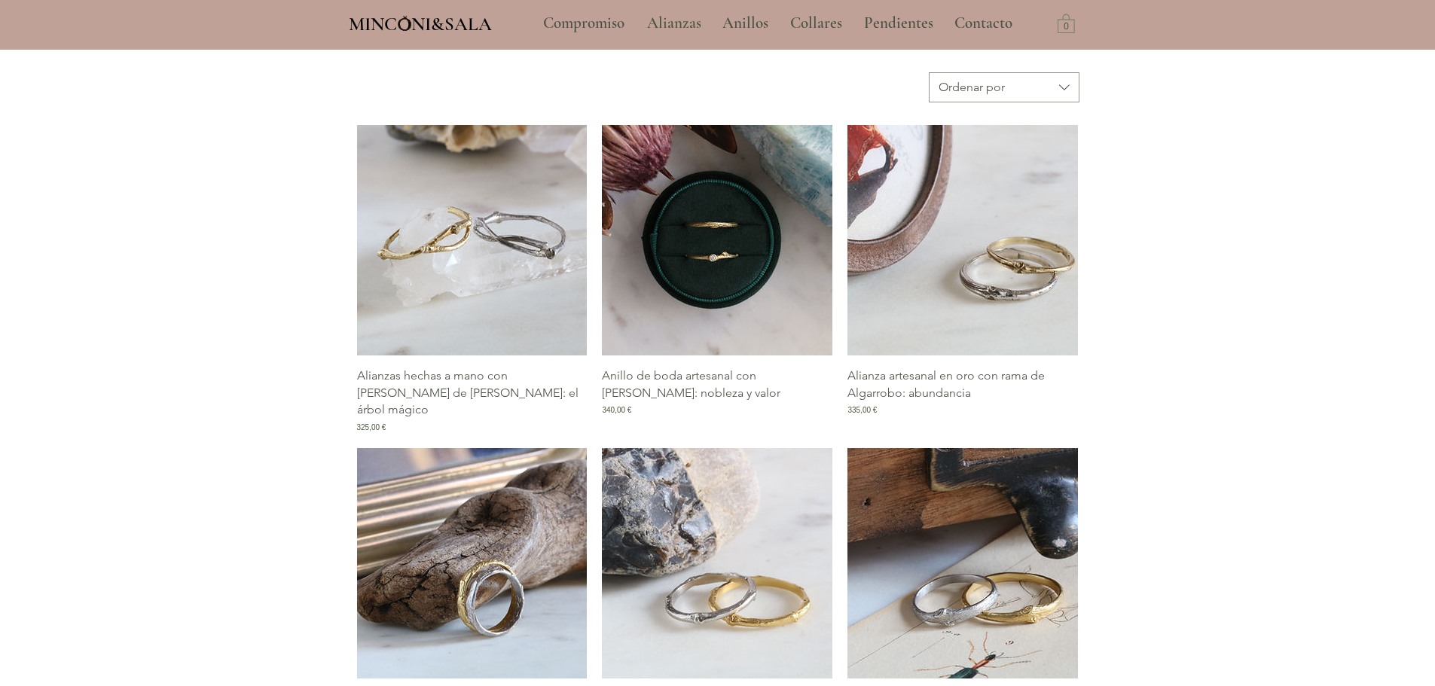
click at [532, 288] on img "Galería de Alianzas hechas a mano con rama de Celtis: el árbol mágico" at bounding box center [472, 240] width 230 height 230
click at [518, 244] on img "Galería de Alianzas hechas a mano con rama de Celtis: el árbol mágico" at bounding box center [472, 240] width 230 height 230
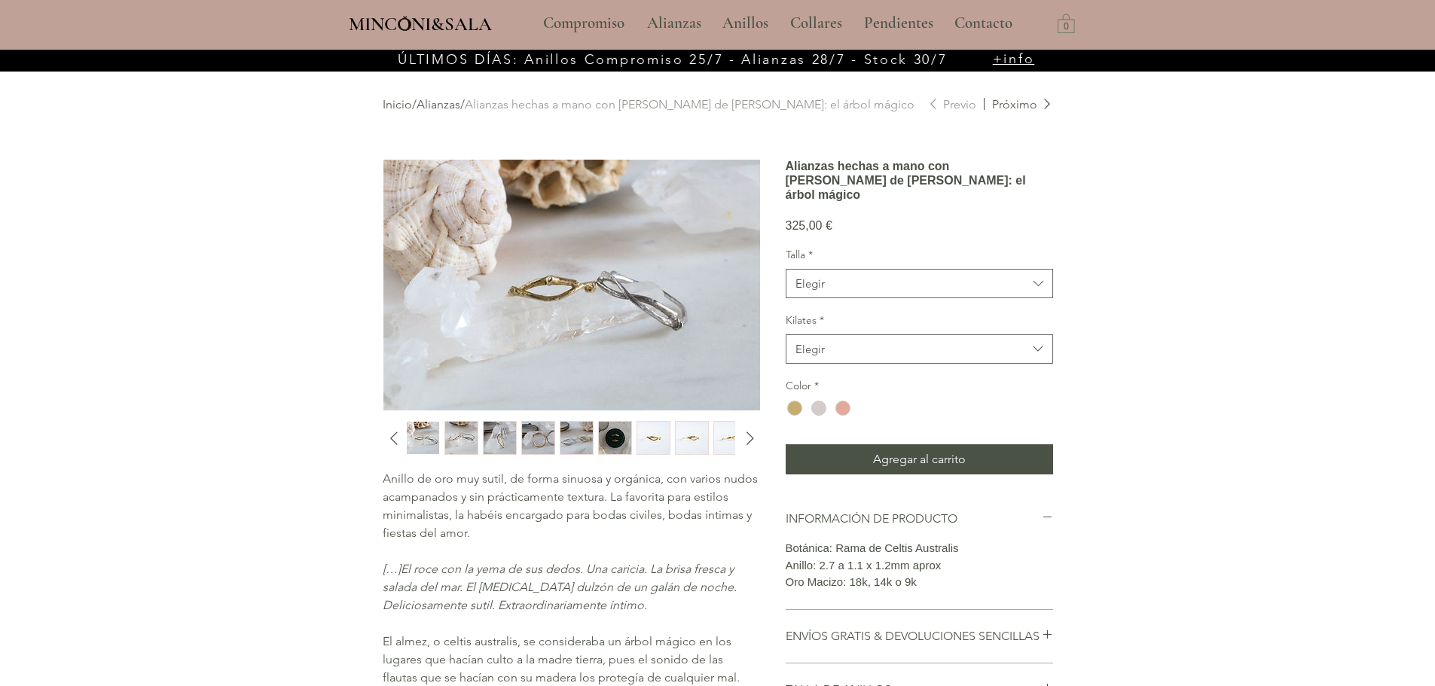
click at [596, 287] on img "main content" at bounding box center [571, 285] width 377 height 251
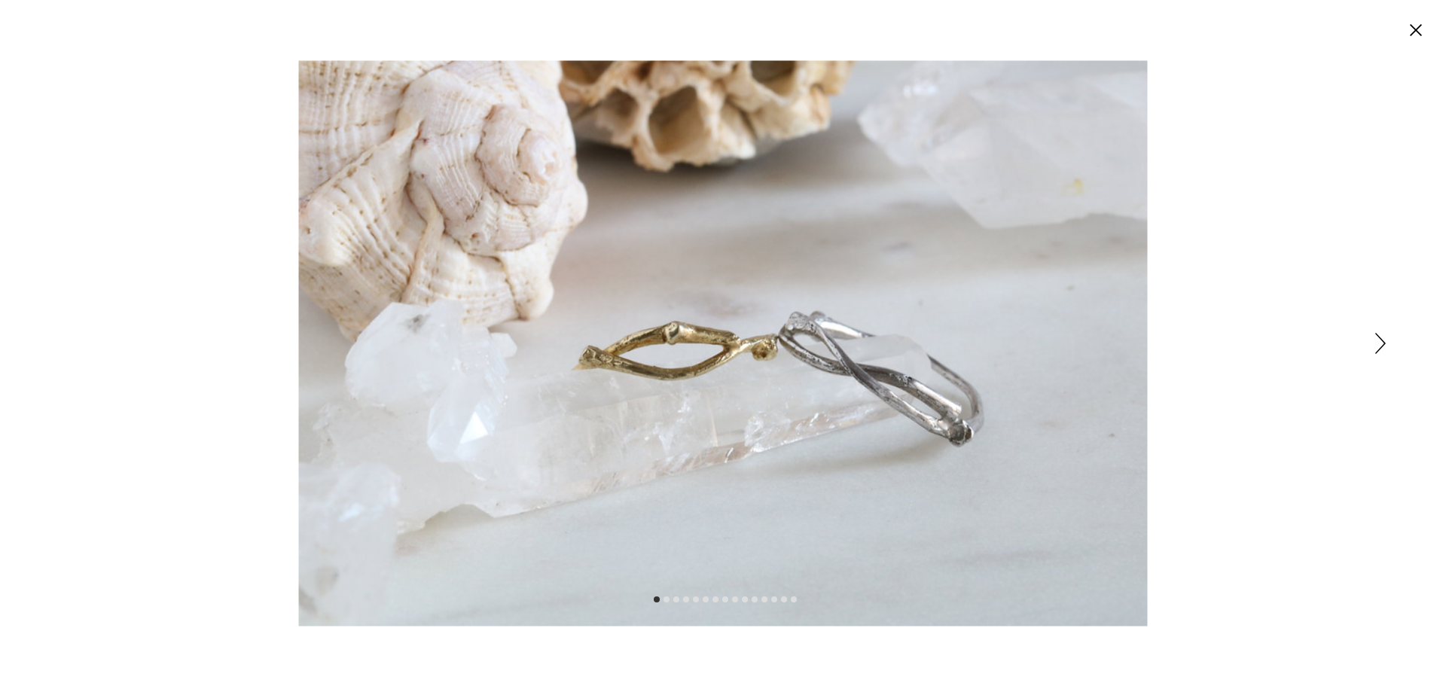
click at [1381, 346] on icon "Siguiente" at bounding box center [1380, 343] width 11 height 21
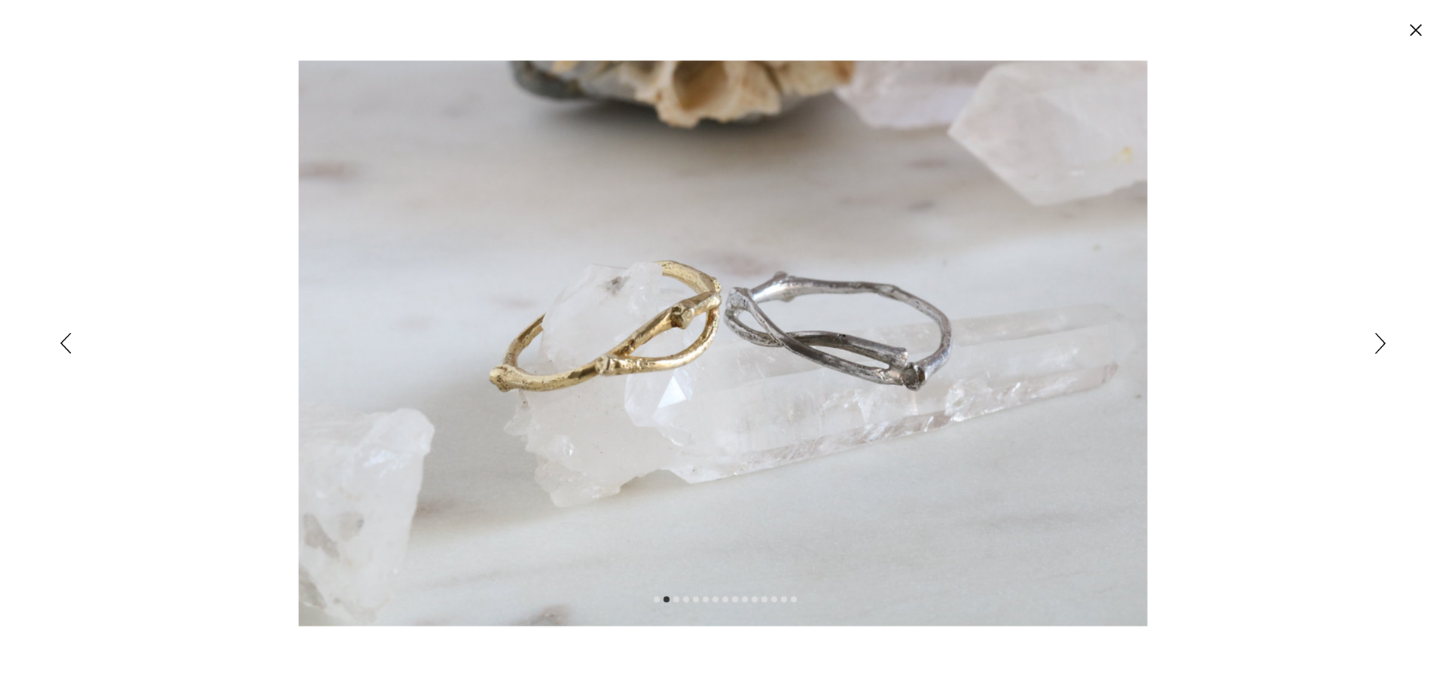
click at [1373, 344] on div "Expanded image viewer" at bounding box center [723, 343] width 1446 height 686
click at [1373, 343] on div "Expanded image viewer" at bounding box center [723, 343] width 1446 height 686
click at [1417, 26] on circle "Cerrar" at bounding box center [1416, 30] width 24 height 24
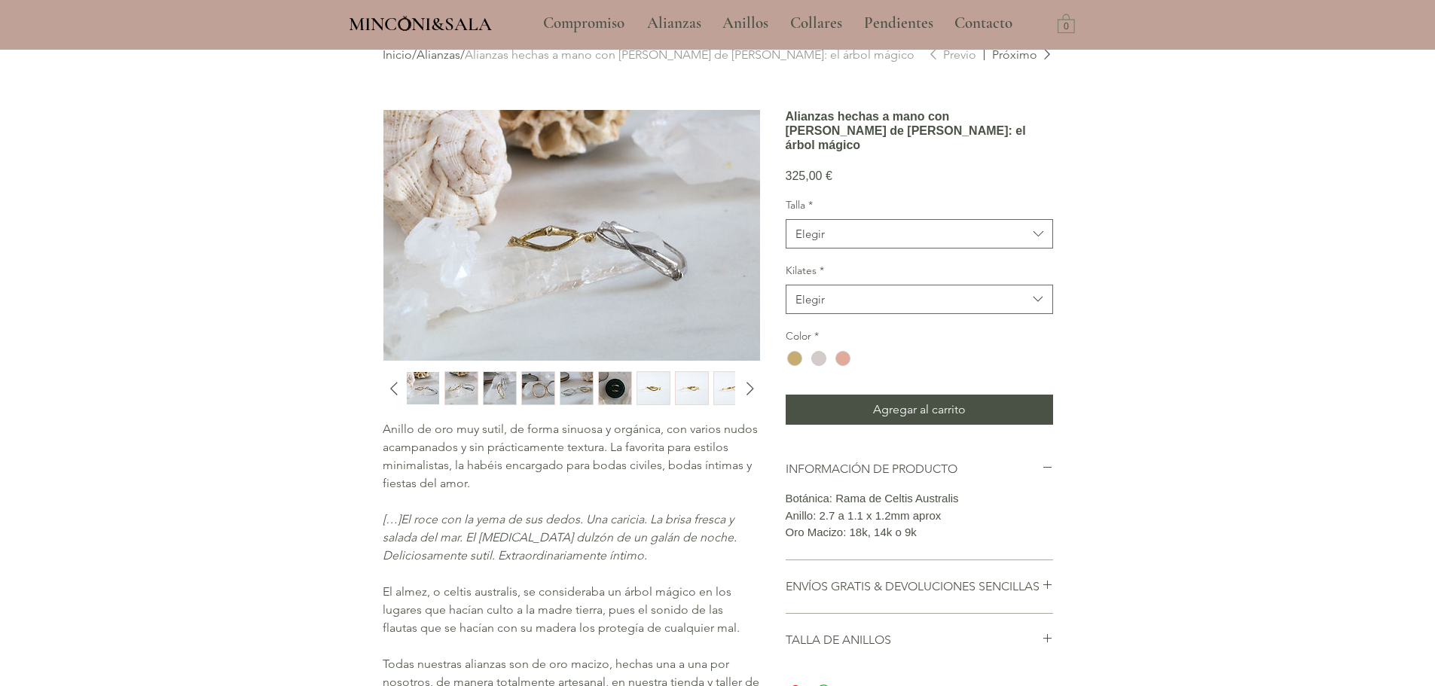
click at [453, 388] on img "2 / 15" at bounding box center [461, 388] width 32 height 32
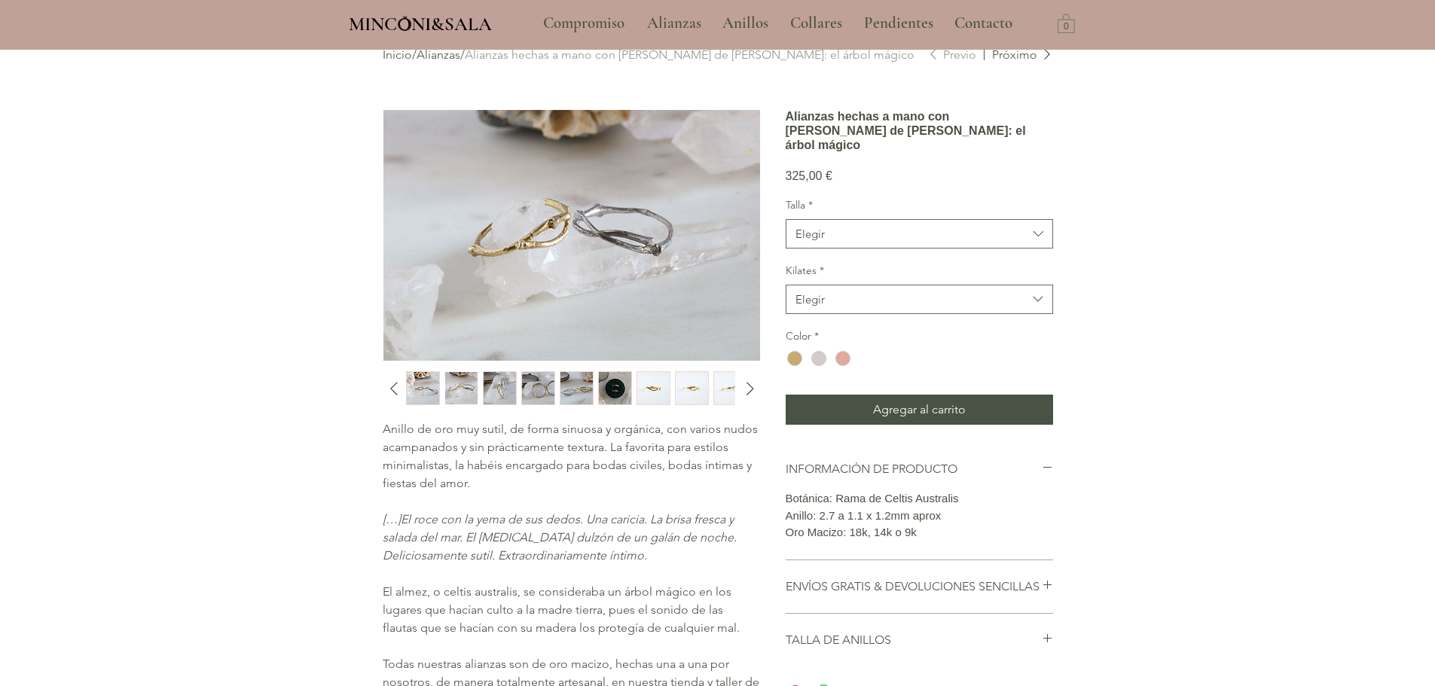
click at [637, 212] on img "main content" at bounding box center [571, 235] width 377 height 251
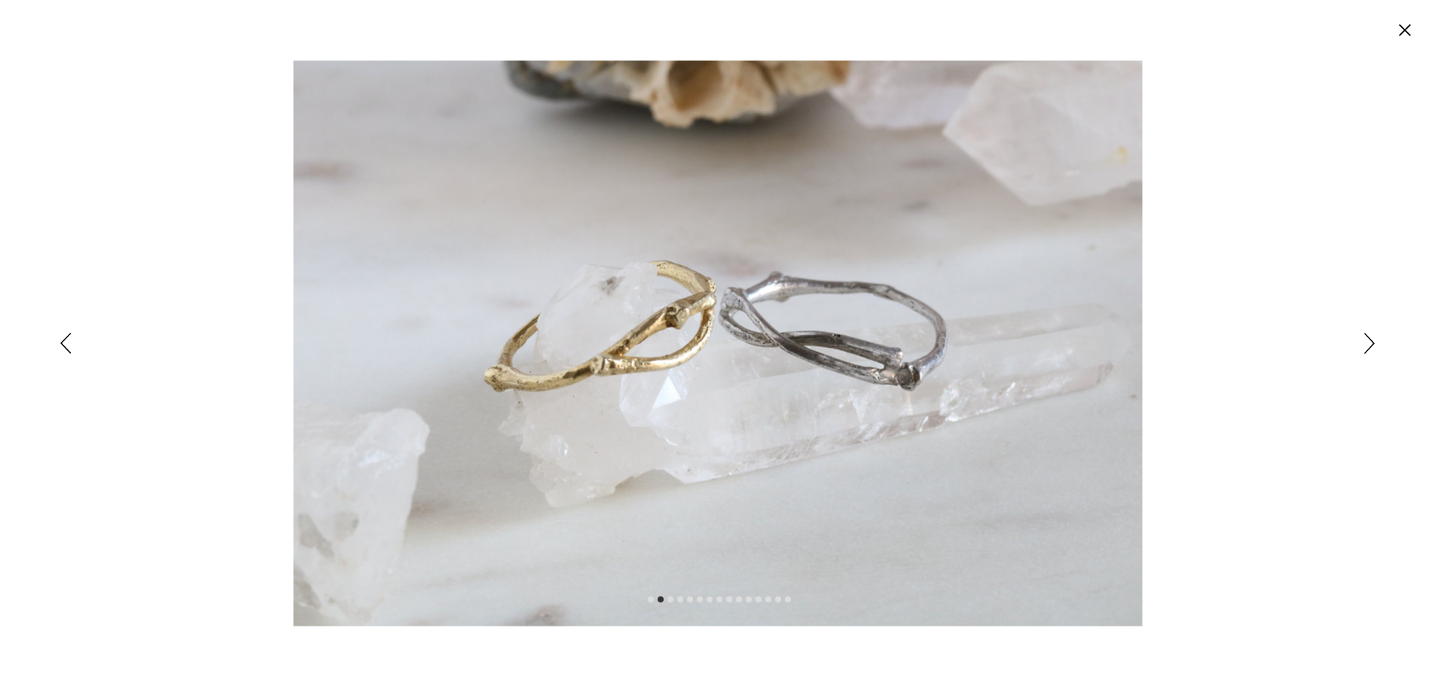
scroll to position [0, 0]
click at [1408, 33] on circle "Cerrar" at bounding box center [1416, 30] width 24 height 24
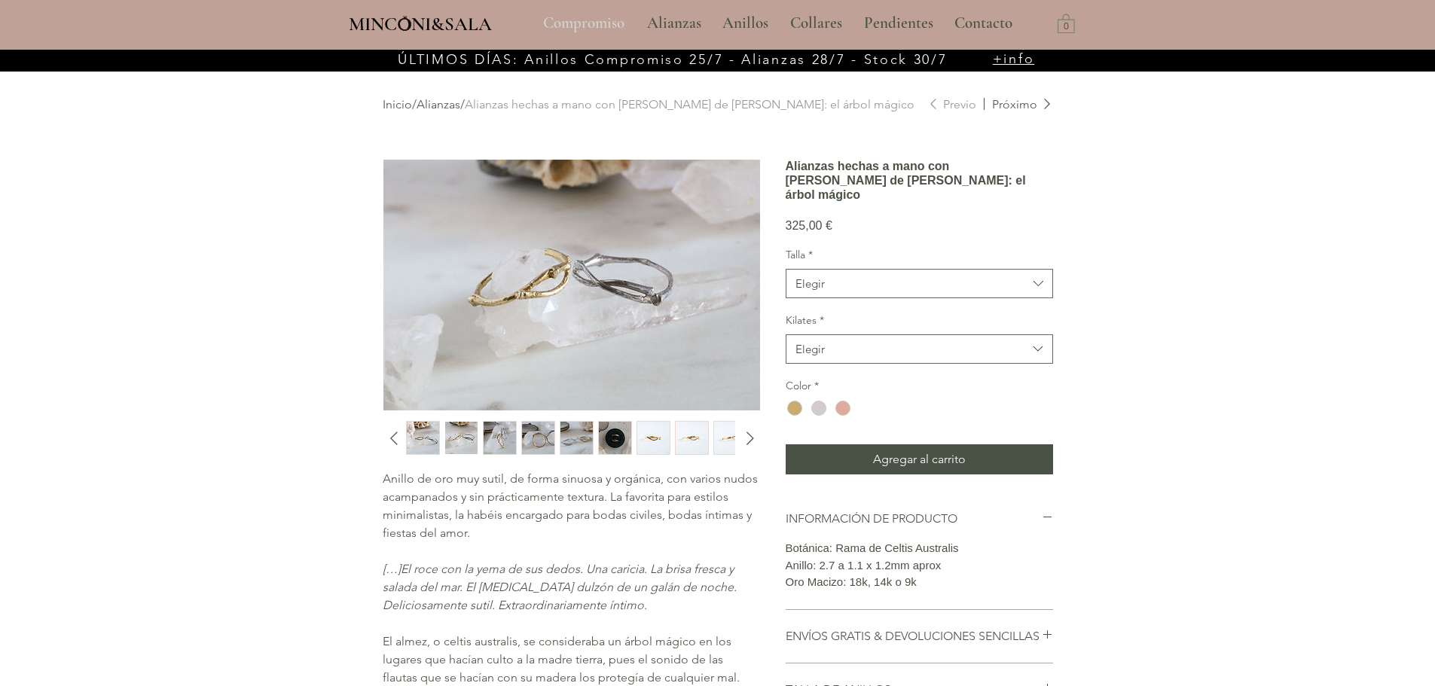
click at [589, 15] on p "Compromiso" at bounding box center [583, 24] width 96 height 38
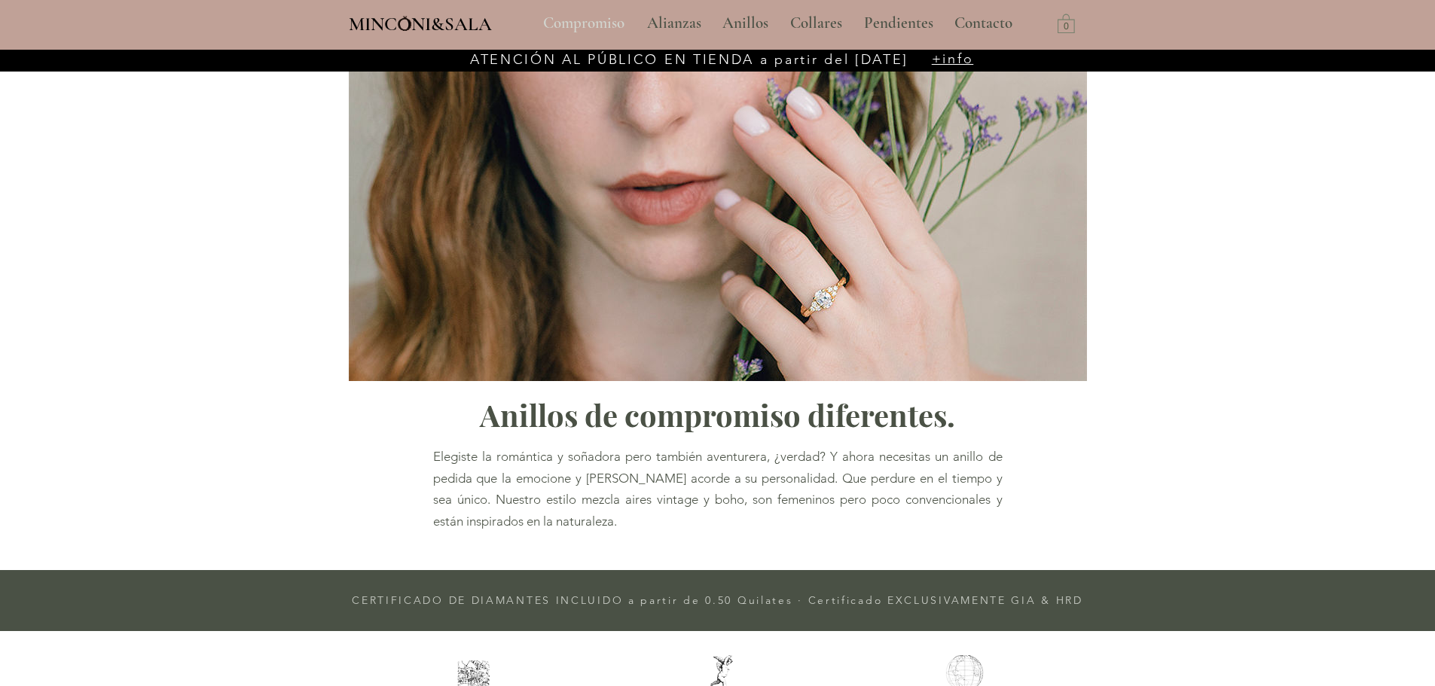
click at [608, 20] on p "Compromiso" at bounding box center [583, 24] width 96 height 38
click at [663, 23] on p "Alianzas" at bounding box center [673, 24] width 69 height 38
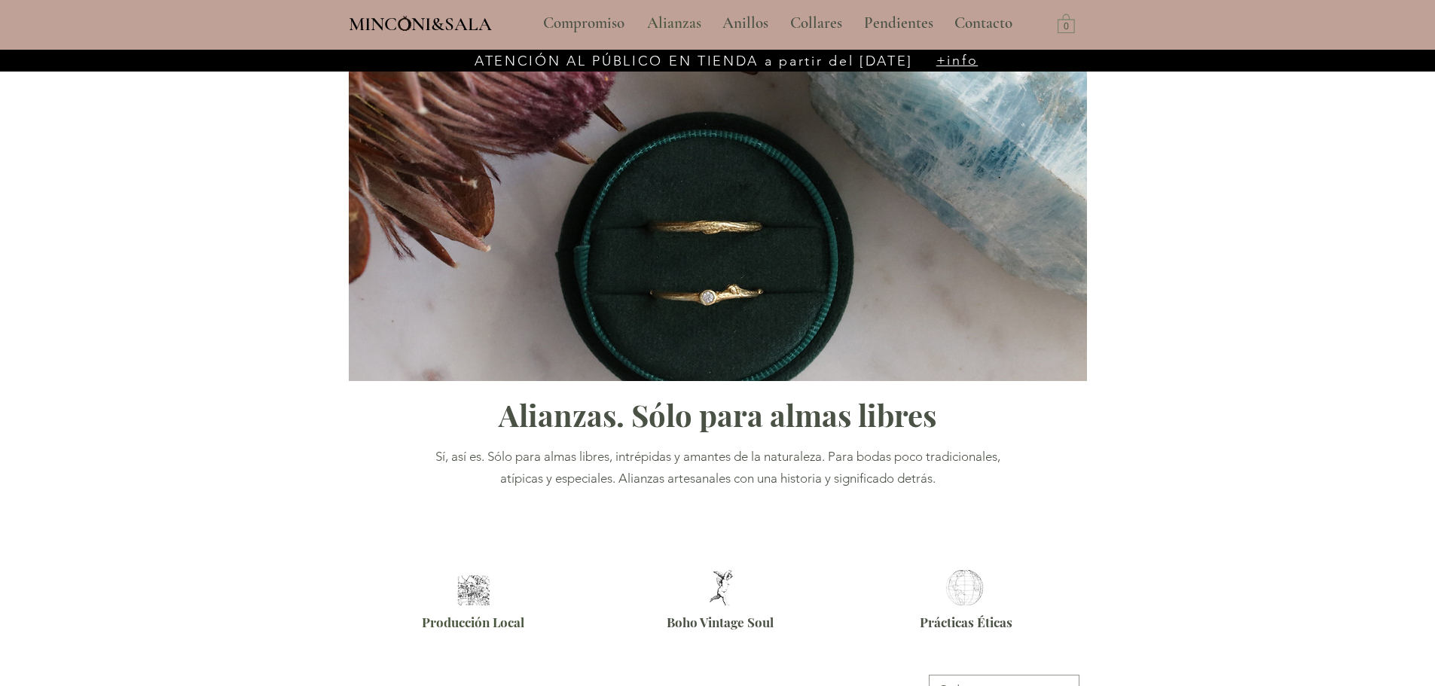
click at [715, 229] on img "main content" at bounding box center [718, 223] width 738 height 315
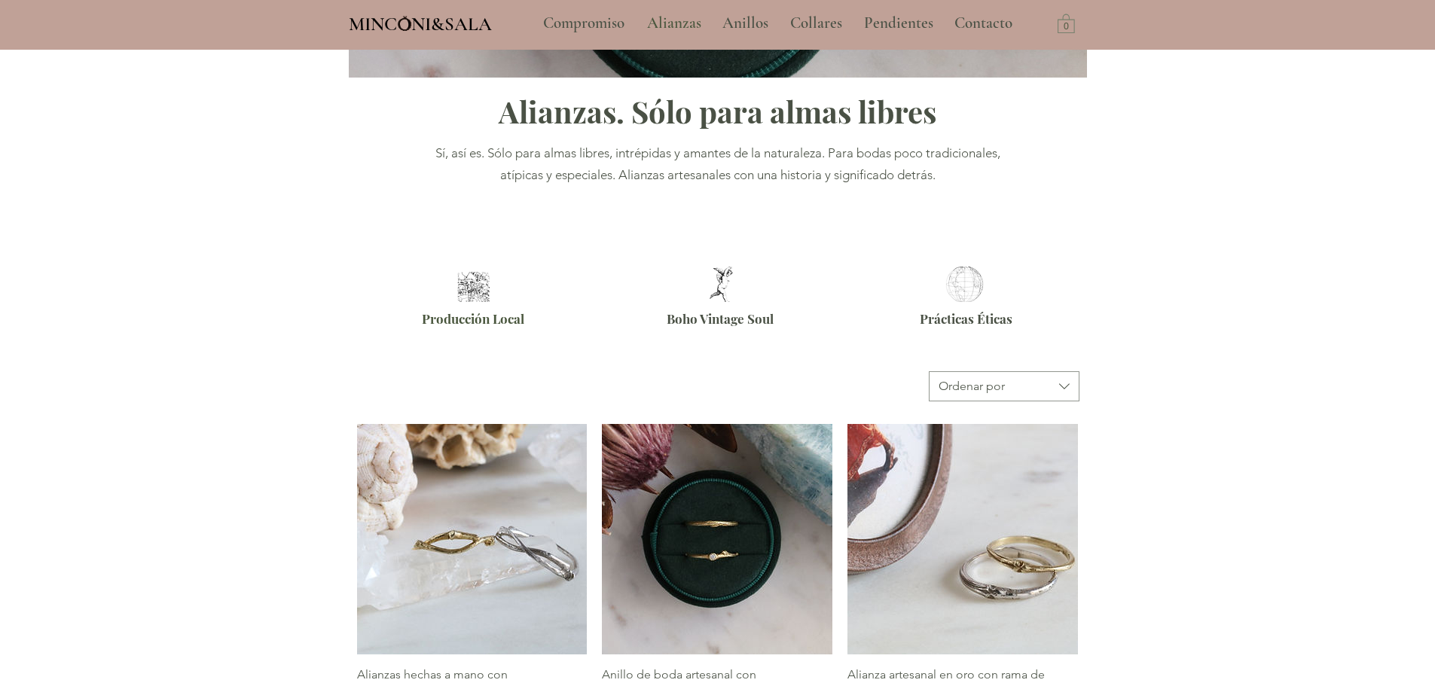
scroll to position [151, 0]
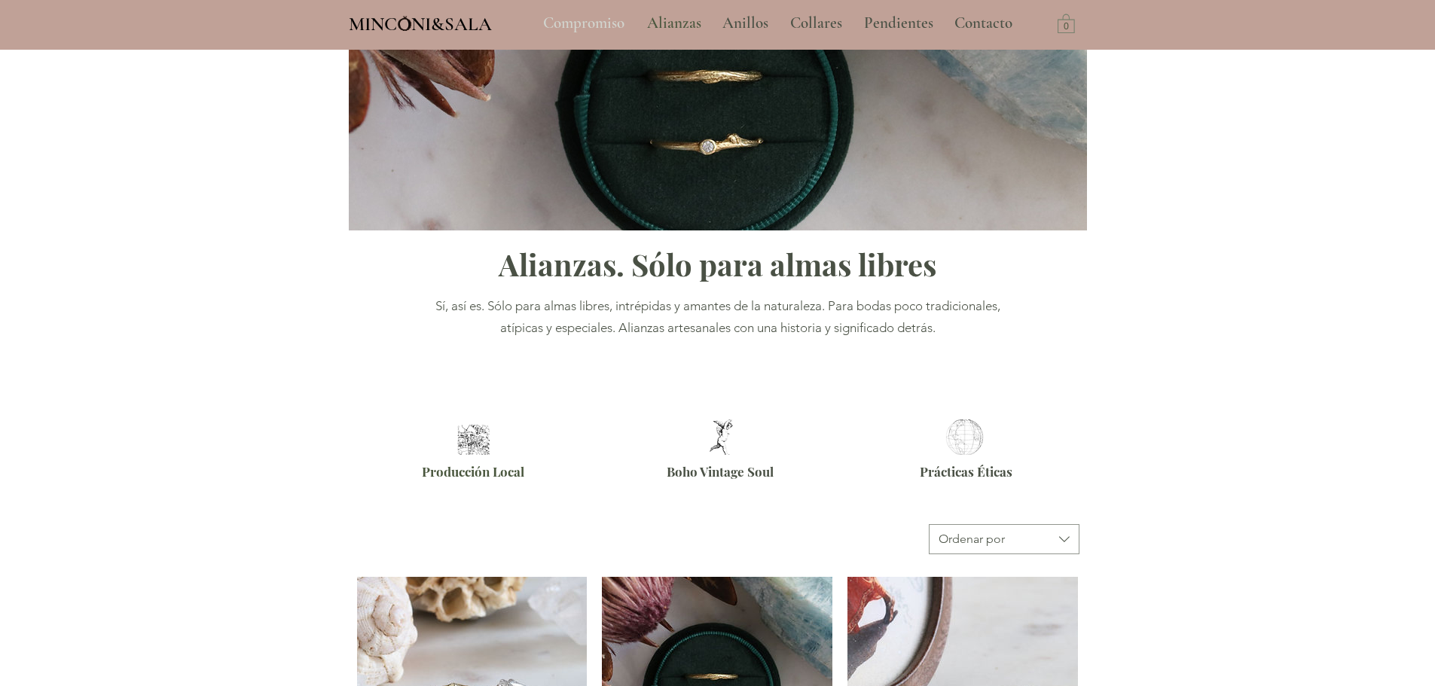
click at [555, 20] on p "Compromiso" at bounding box center [583, 24] width 96 height 38
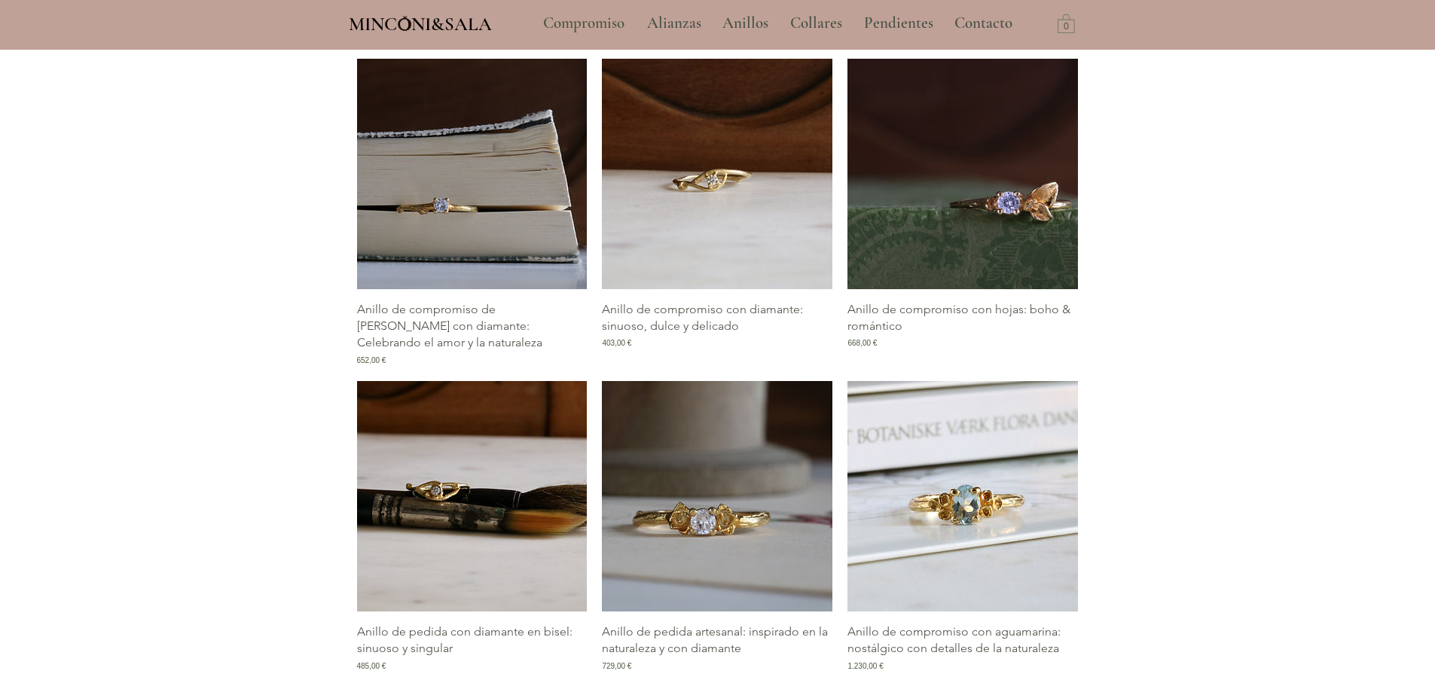
scroll to position [753, 0]
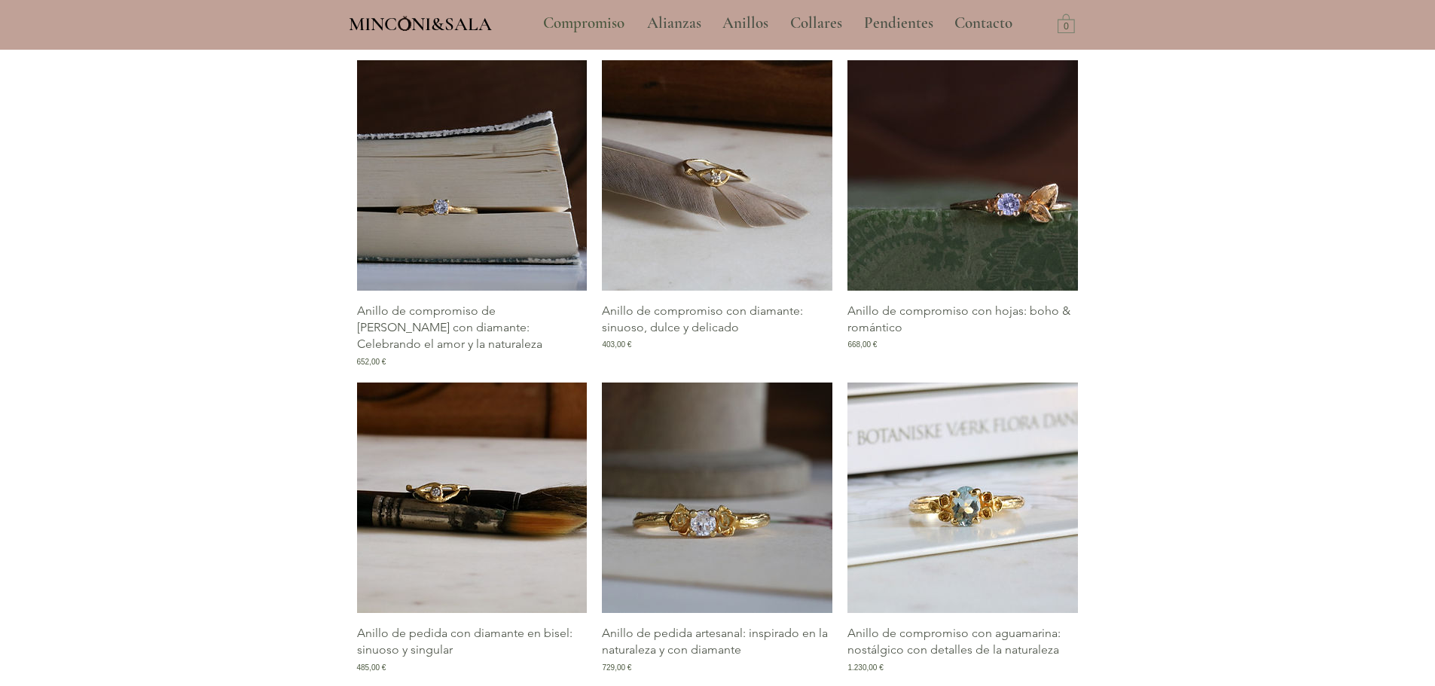
click at [740, 172] on img "Galería de Anillo de compromiso con diamante: sinuoso, dulce y delicado" at bounding box center [717, 175] width 230 height 230
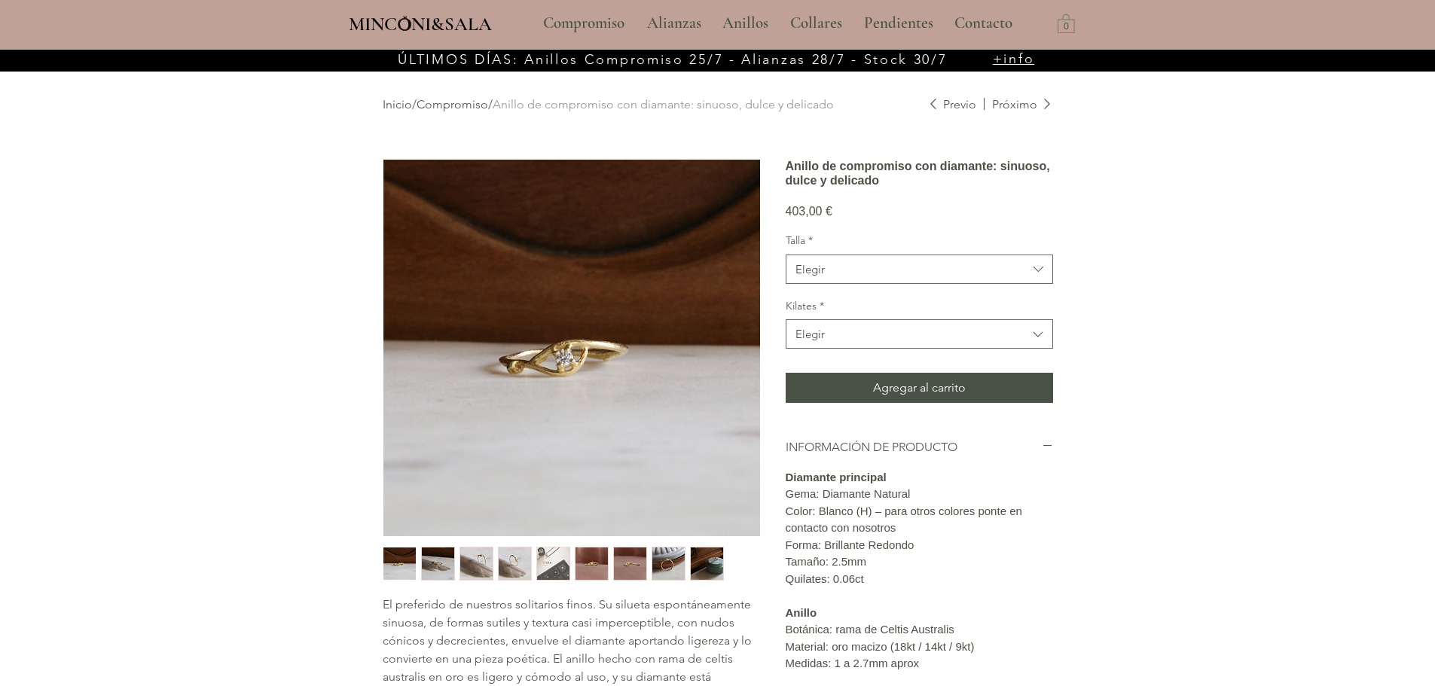
click at [560, 355] on img "main content" at bounding box center [571, 348] width 377 height 377
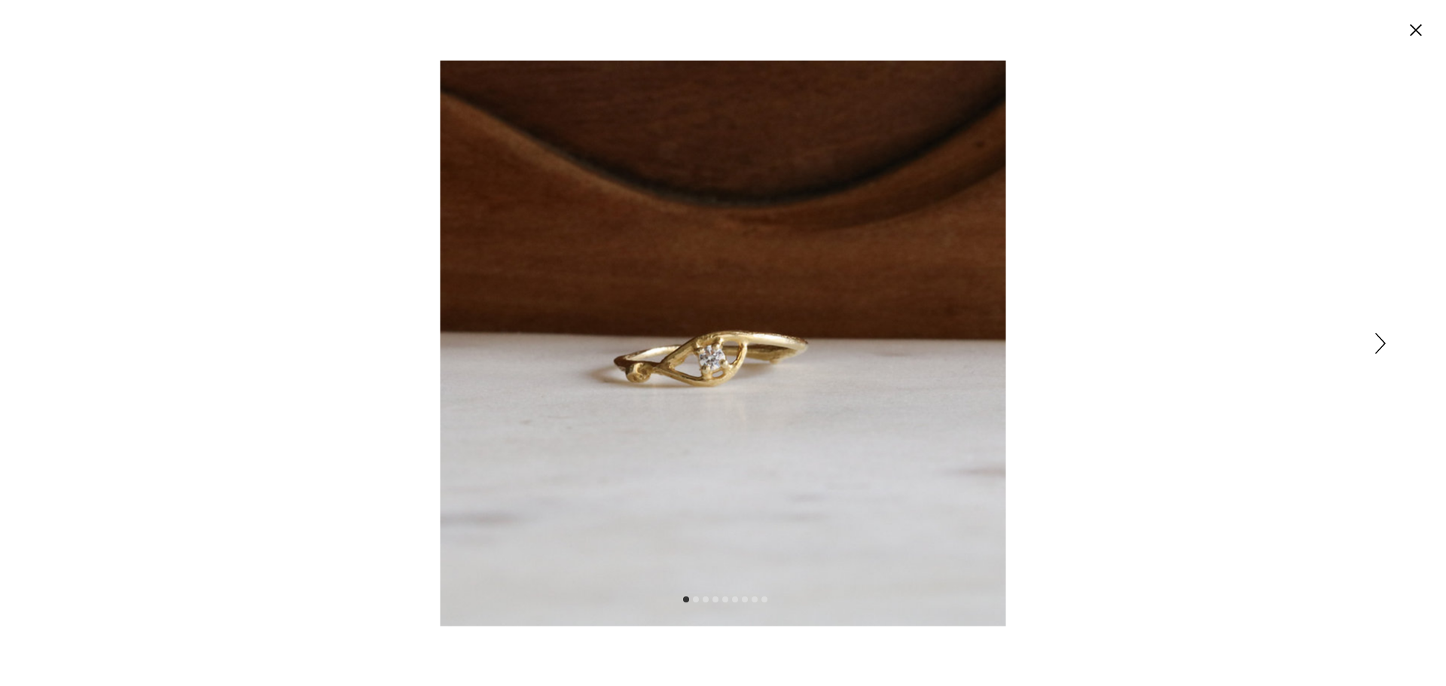
click at [697, 381] on img "Expanded image viewer" at bounding box center [724, 343] width 566 height 566
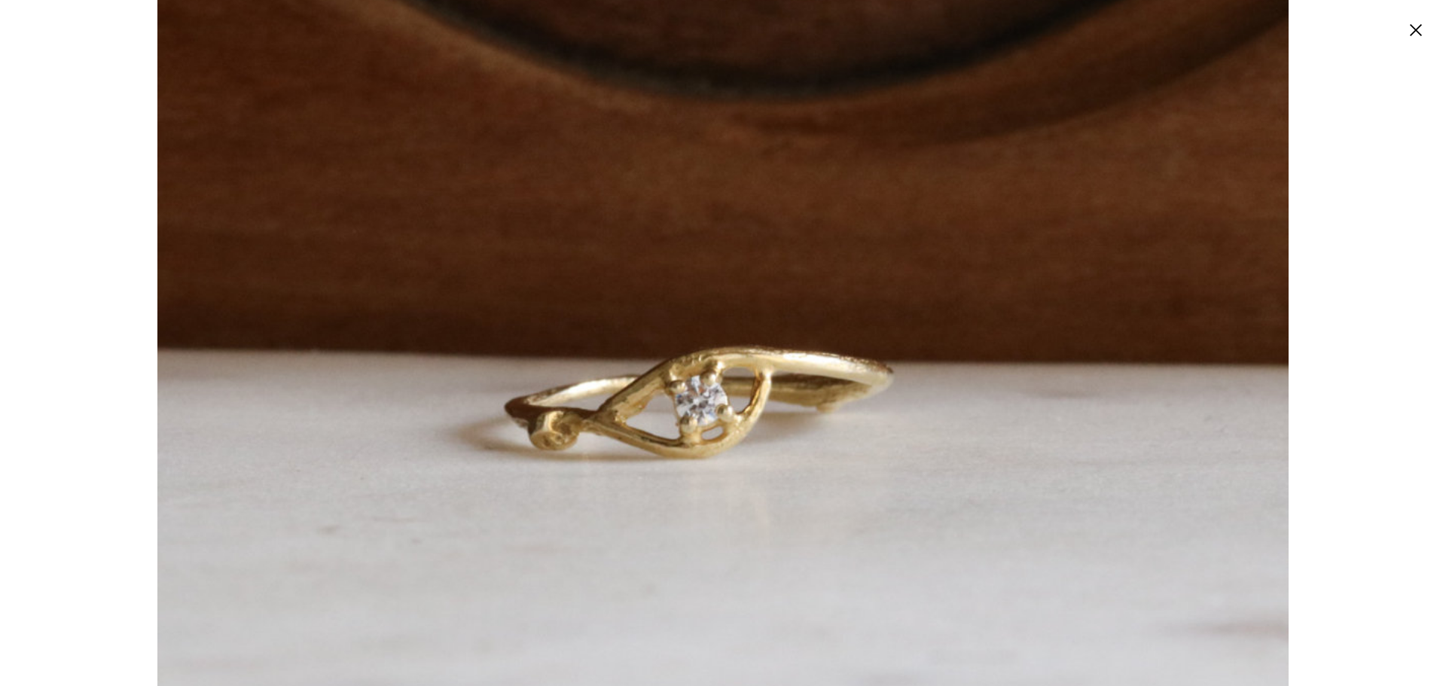
click at [750, 352] on img "Expanded image viewer" at bounding box center [722, 371] width 1131 height 1131
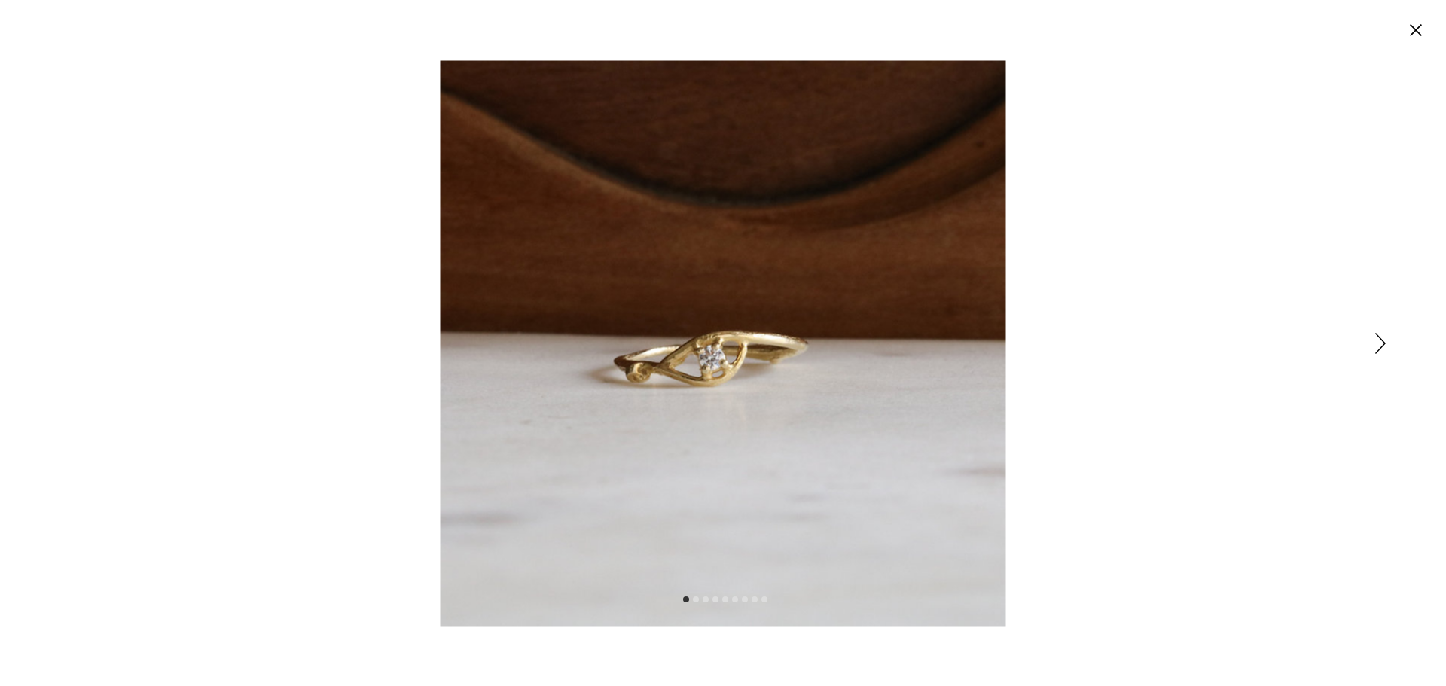
click at [1427, 29] on circle "Cerrar" at bounding box center [1416, 30] width 24 height 24
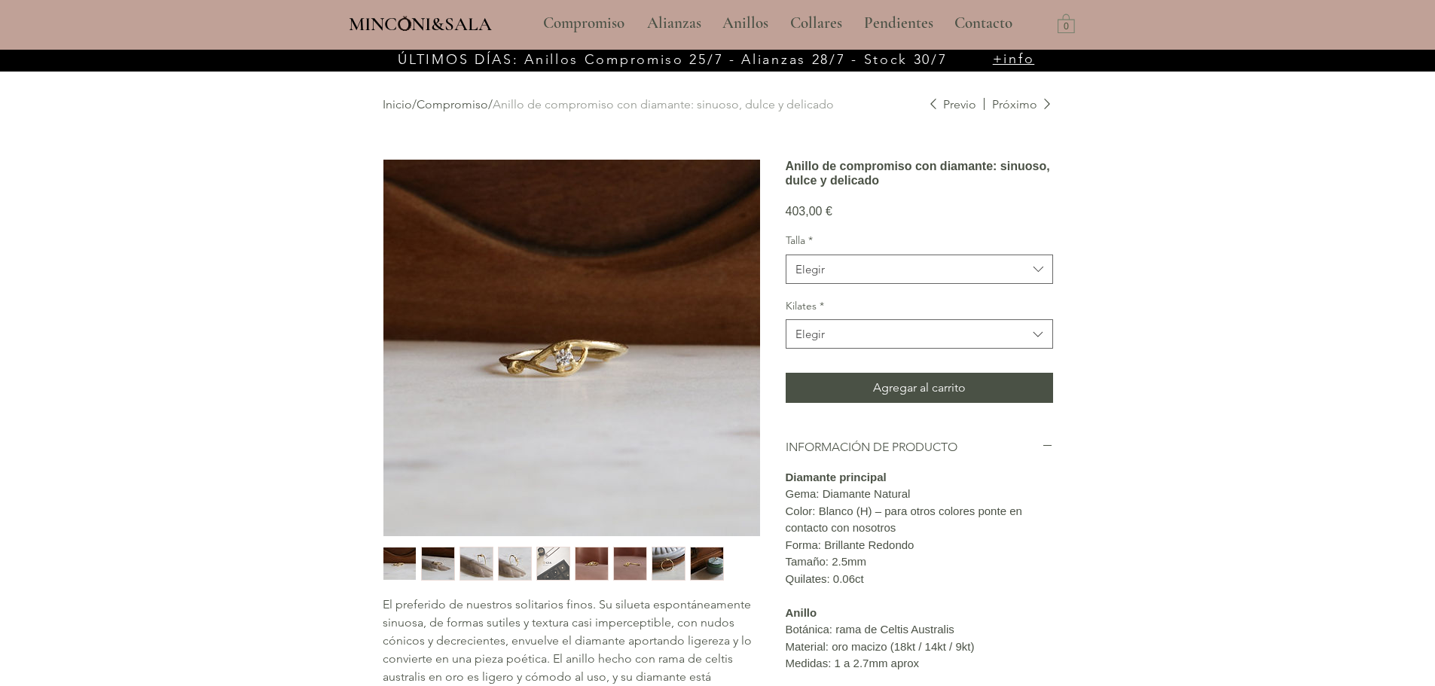
click at [478, 567] on img "3 / 9" at bounding box center [476, 564] width 32 height 32
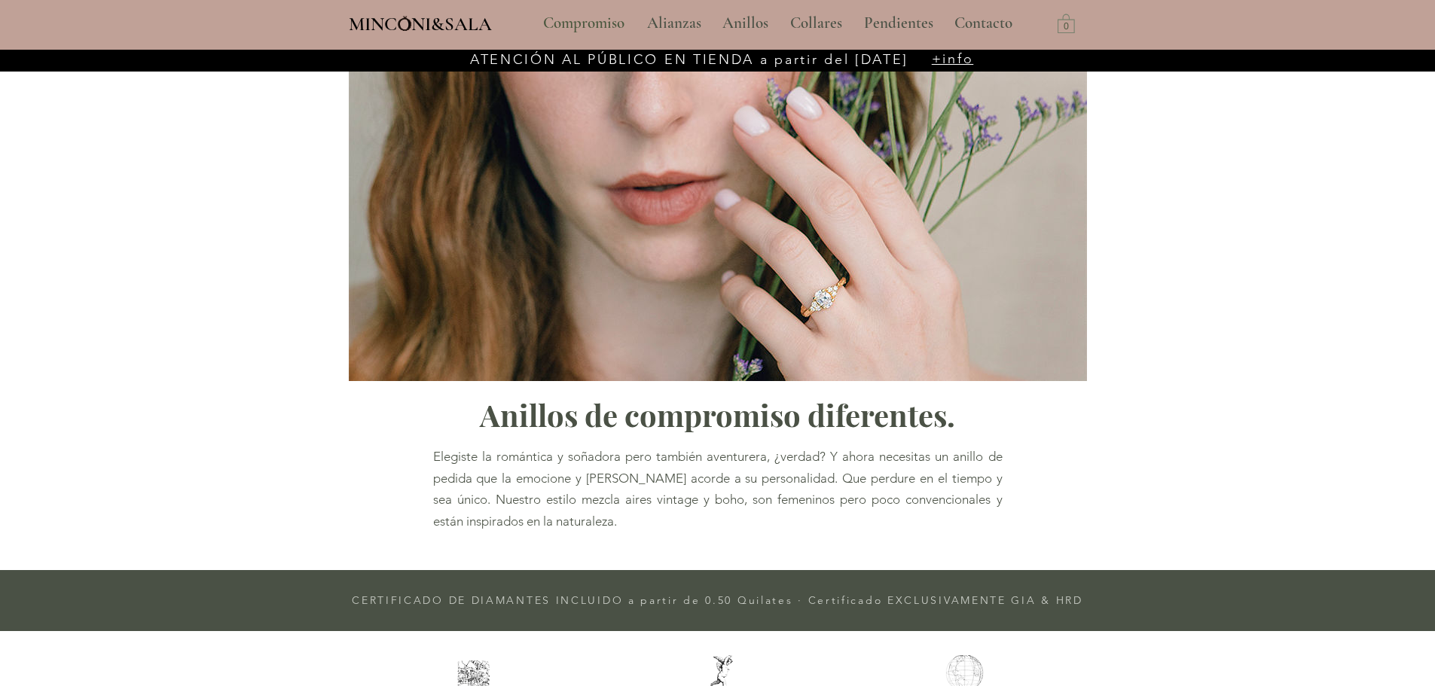
scroll to position [627, 0]
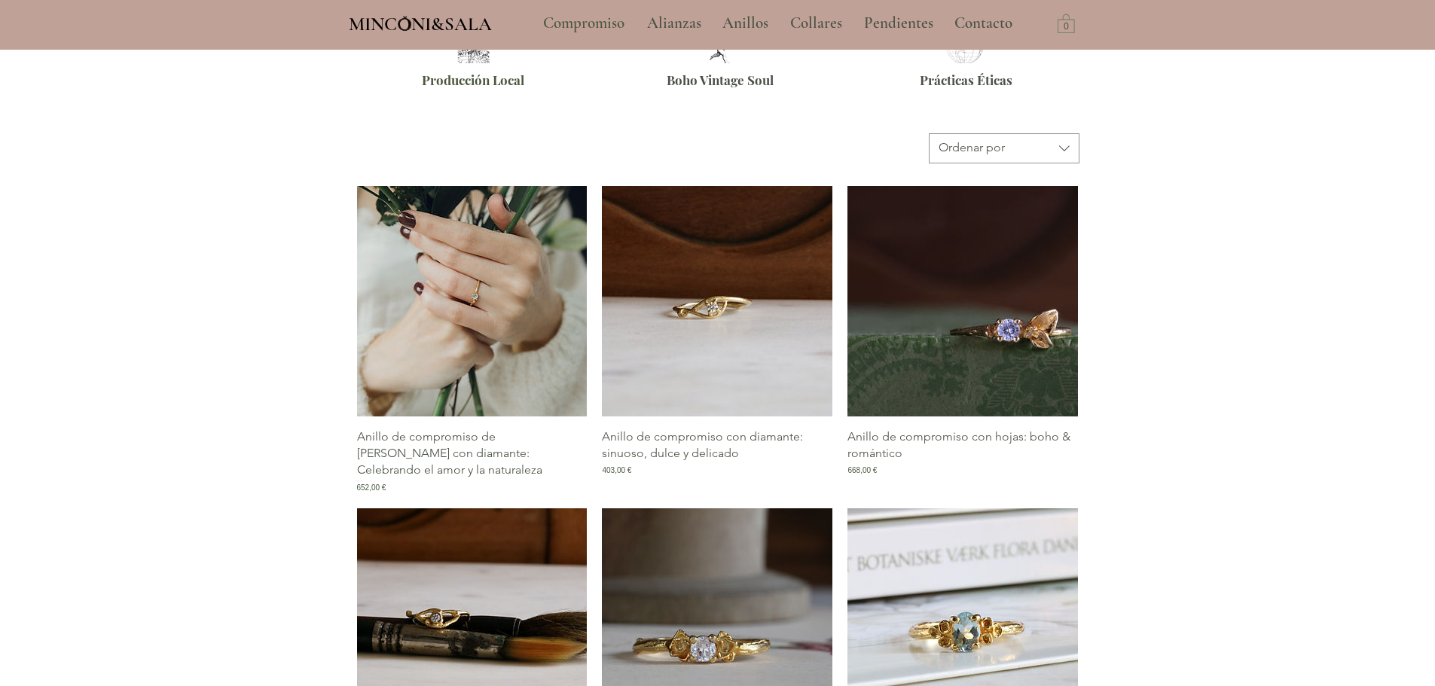
click at [451, 359] on img "Galería de Anillo de compromiso de rama con diamante: Celebrando el amor y la n…" at bounding box center [472, 301] width 230 height 230
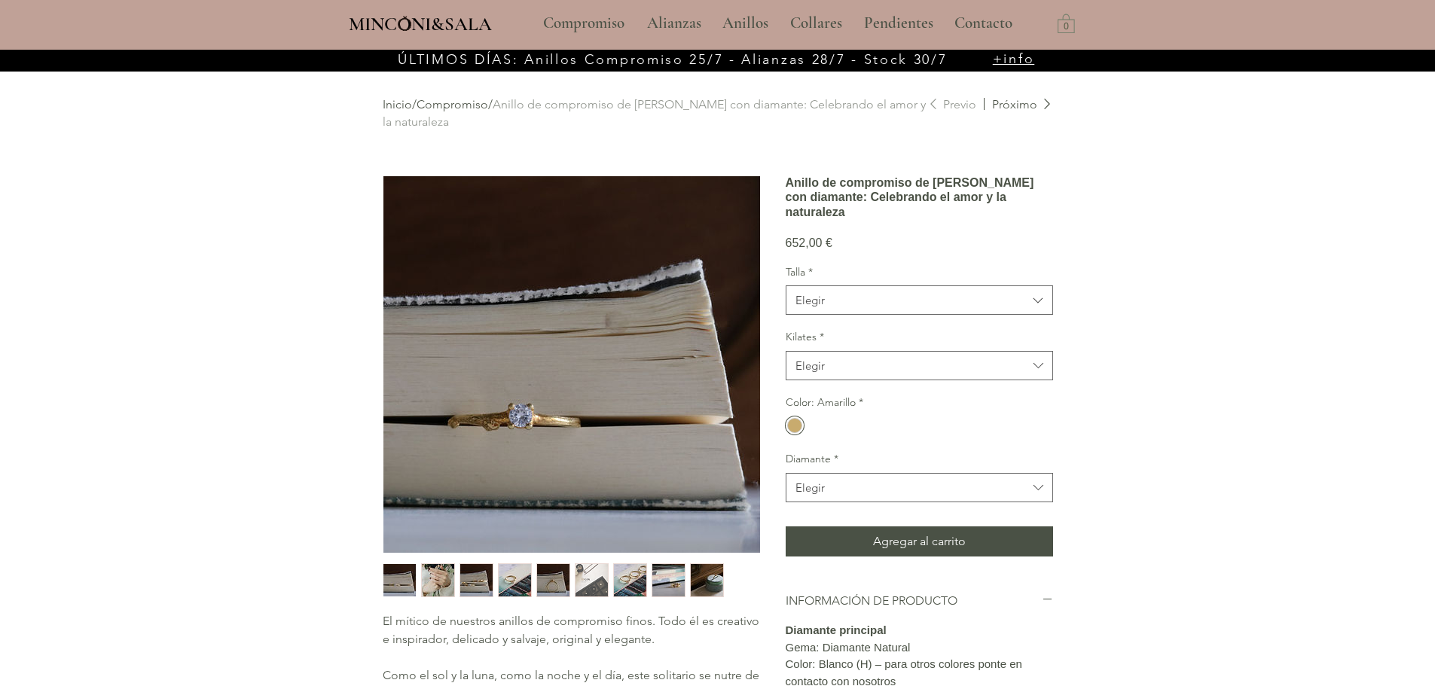
scroll to position [226, 0]
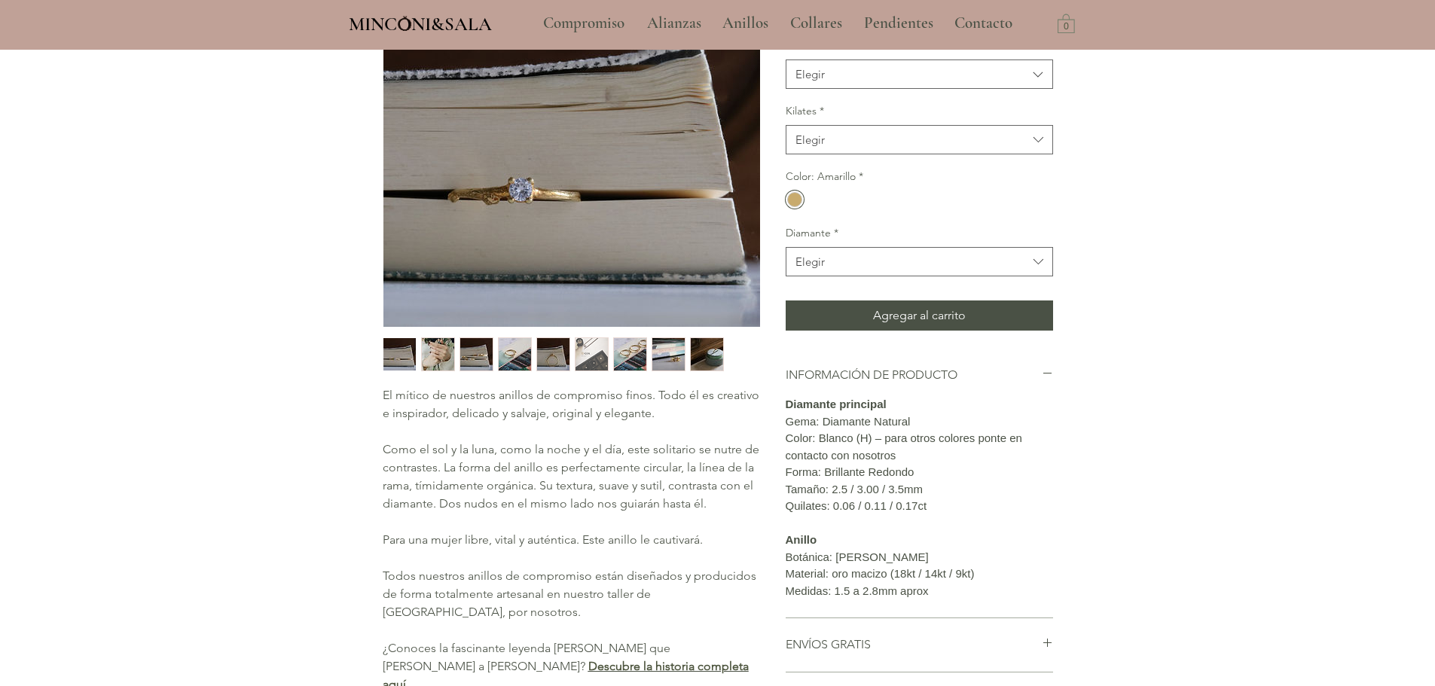
click at [431, 341] on img "2 / 9" at bounding box center [438, 354] width 32 height 32
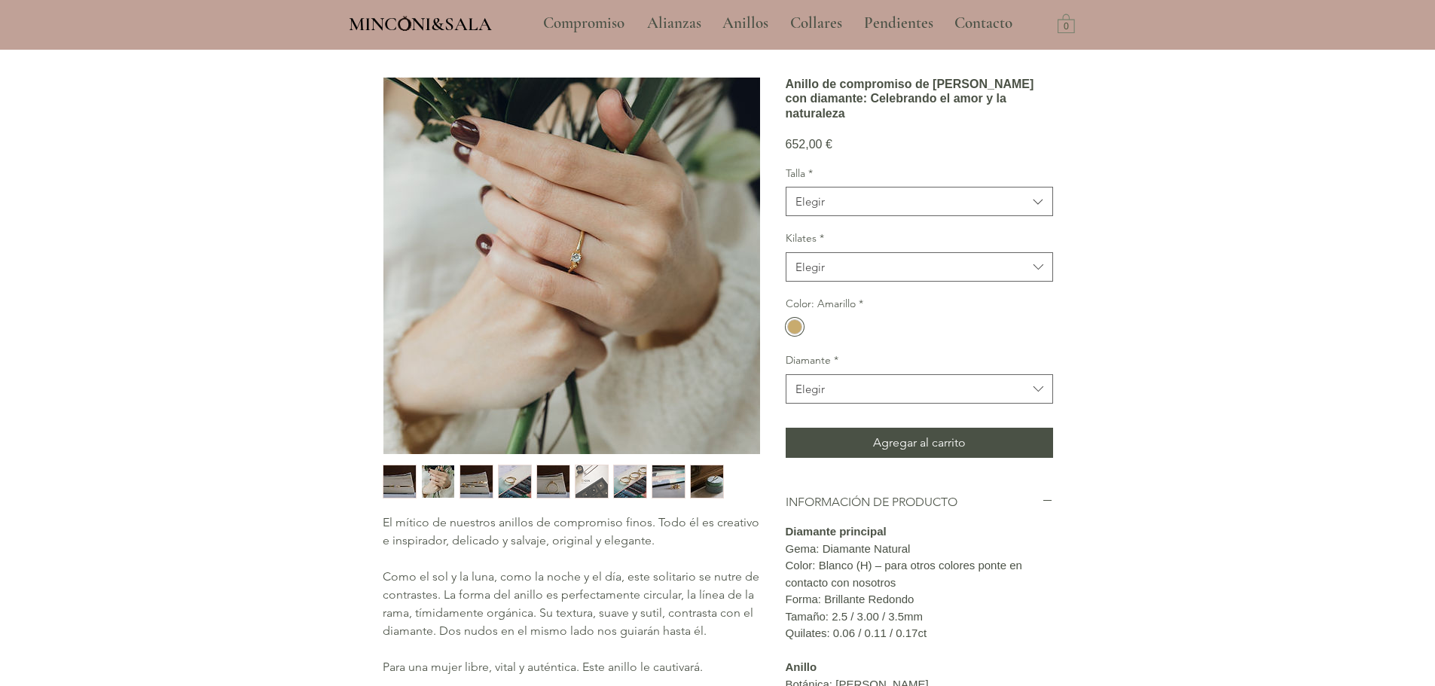
scroll to position [75, 0]
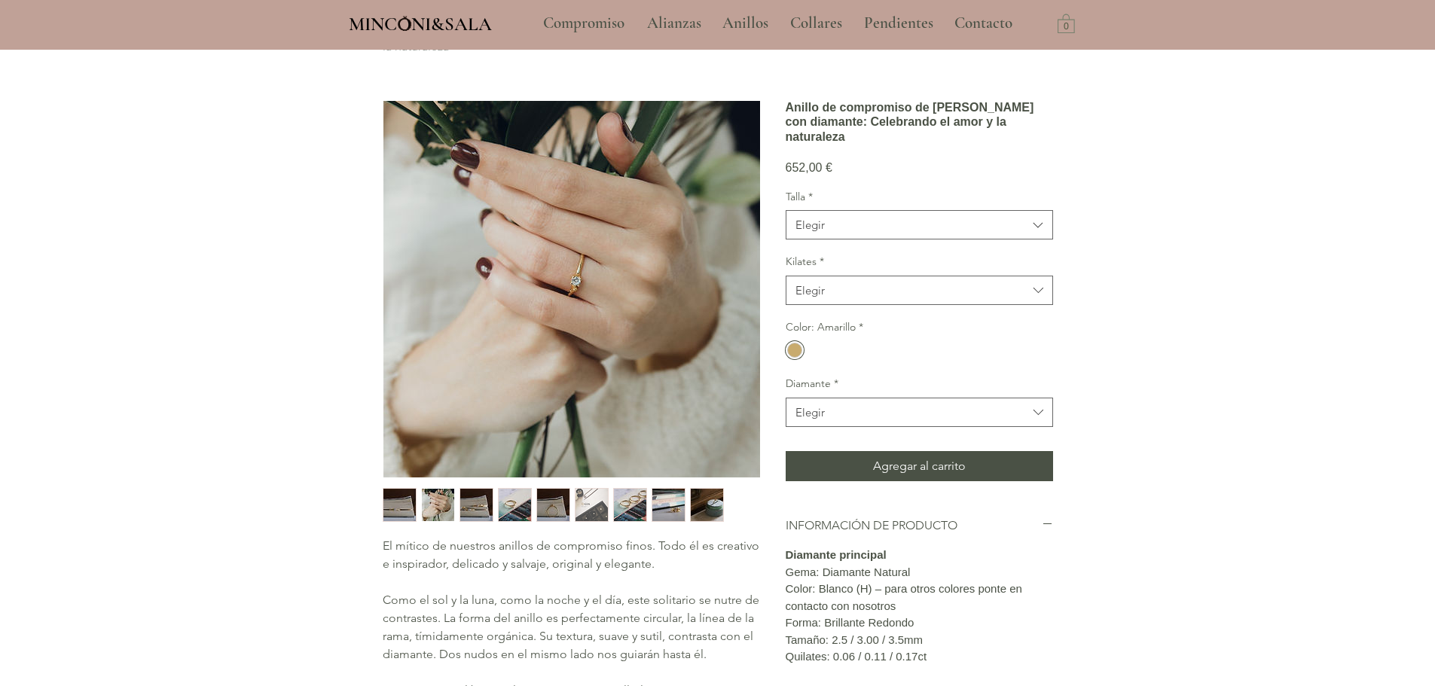
click at [275, 148] on div "main content" at bounding box center [717, 523] width 1435 height 1099
click at [578, 274] on img "main content" at bounding box center [571, 289] width 377 height 377
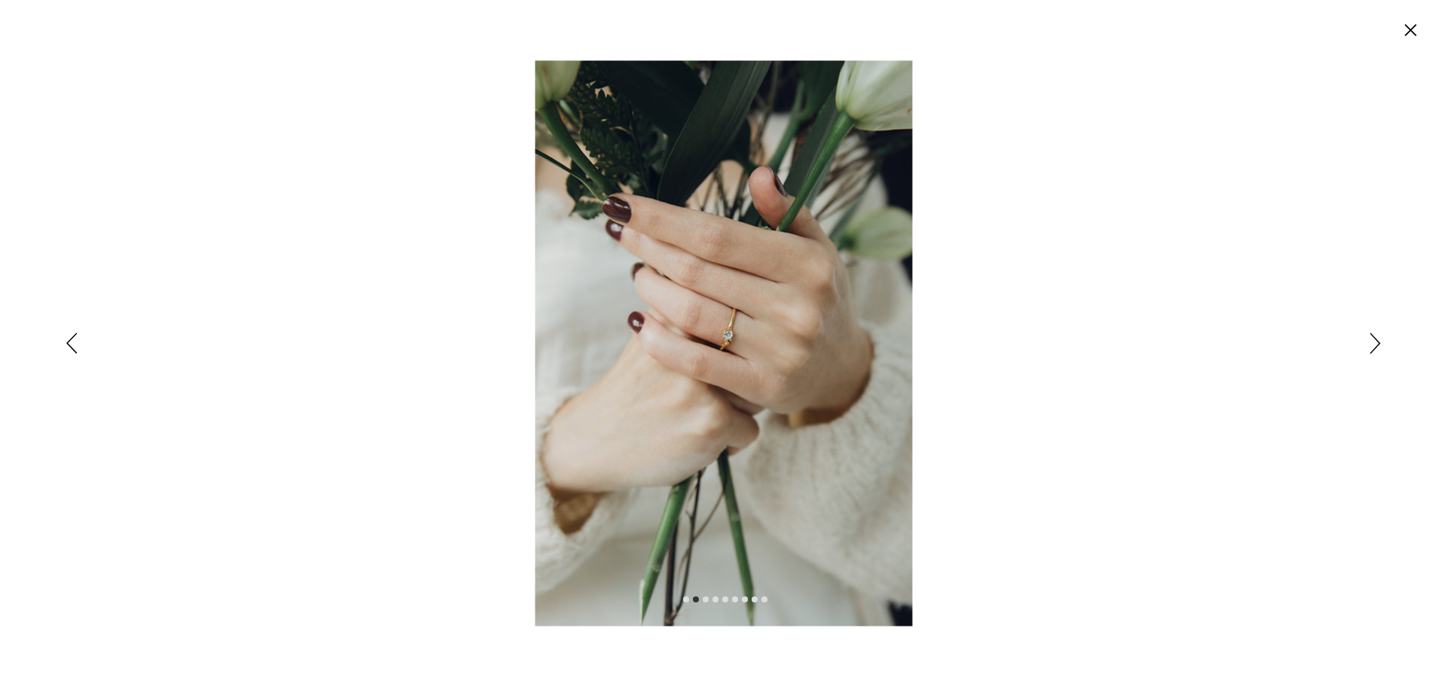
scroll to position [0, 0]
click at [770, 352] on img "Expanded image viewer" at bounding box center [723, 343] width 377 height 566
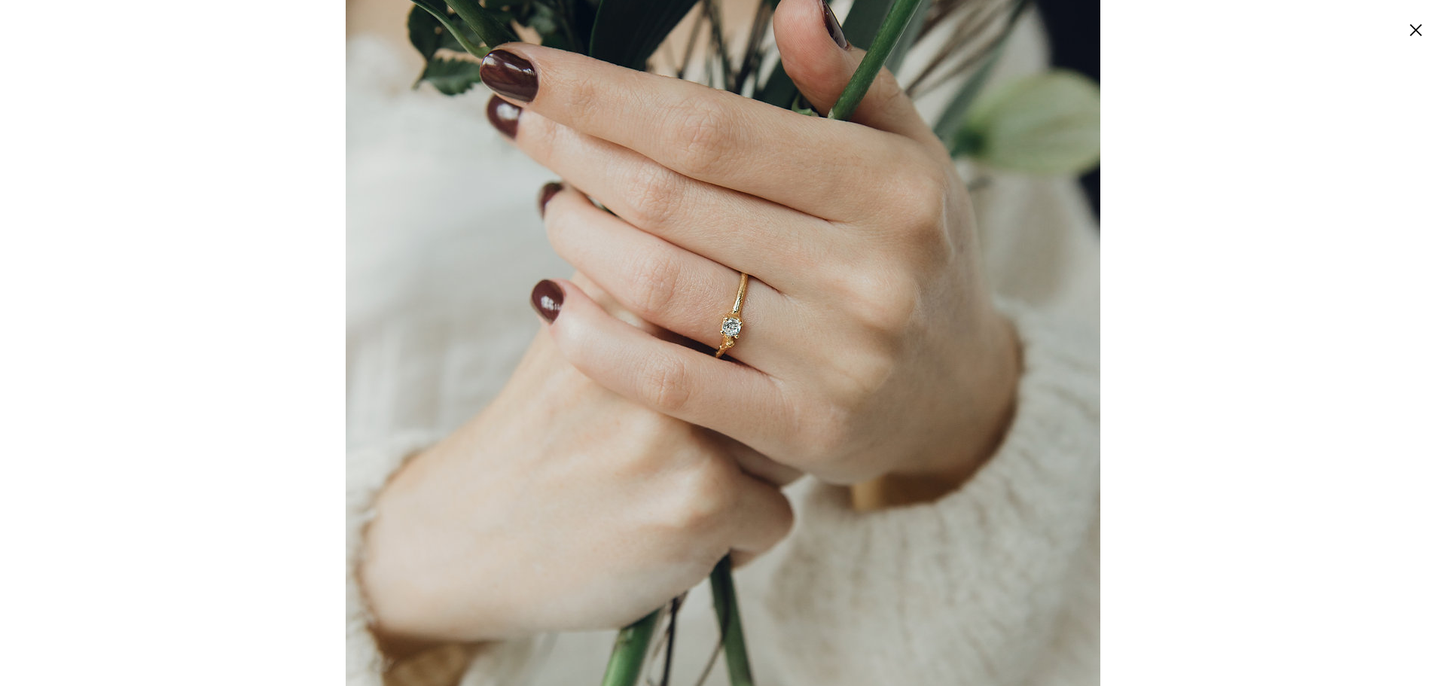
click at [770, 351] on img "Expanded image viewer" at bounding box center [723, 344] width 755 height 1131
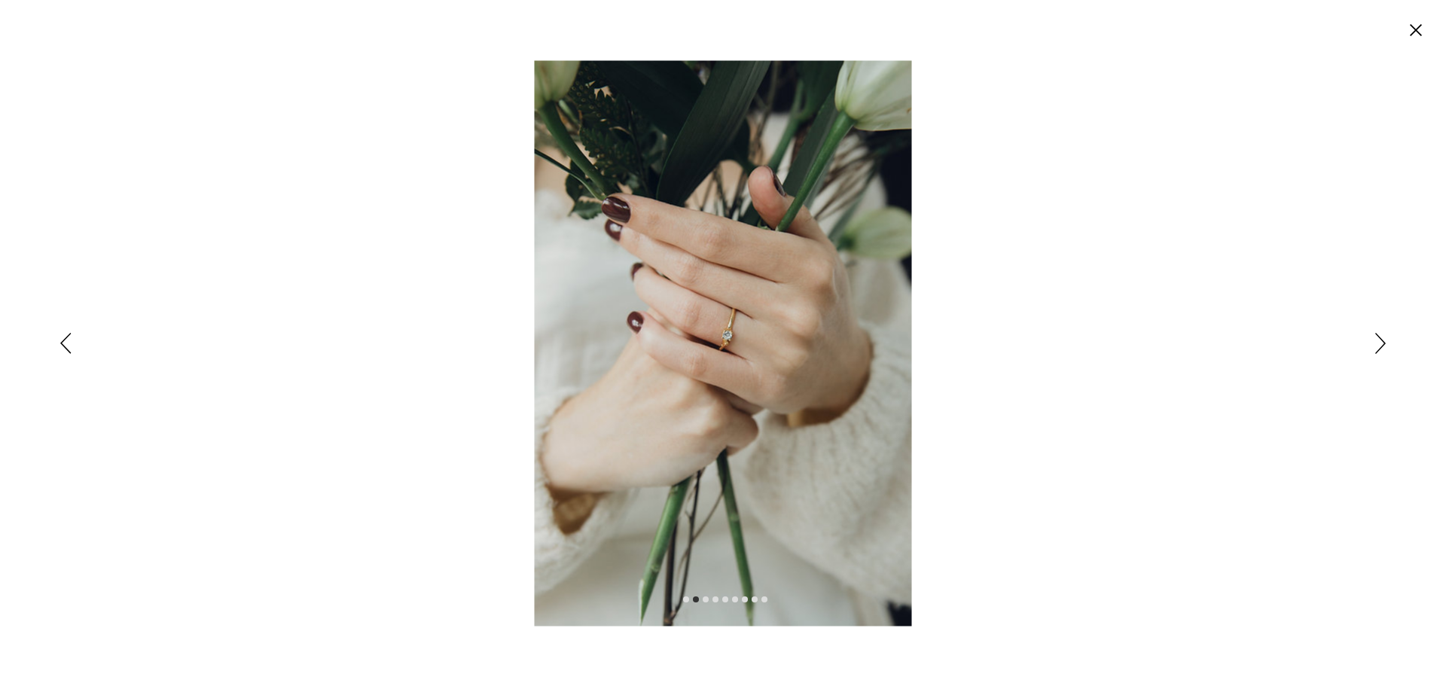
click at [768, 349] on img "Expanded image viewer" at bounding box center [723, 343] width 377 height 566
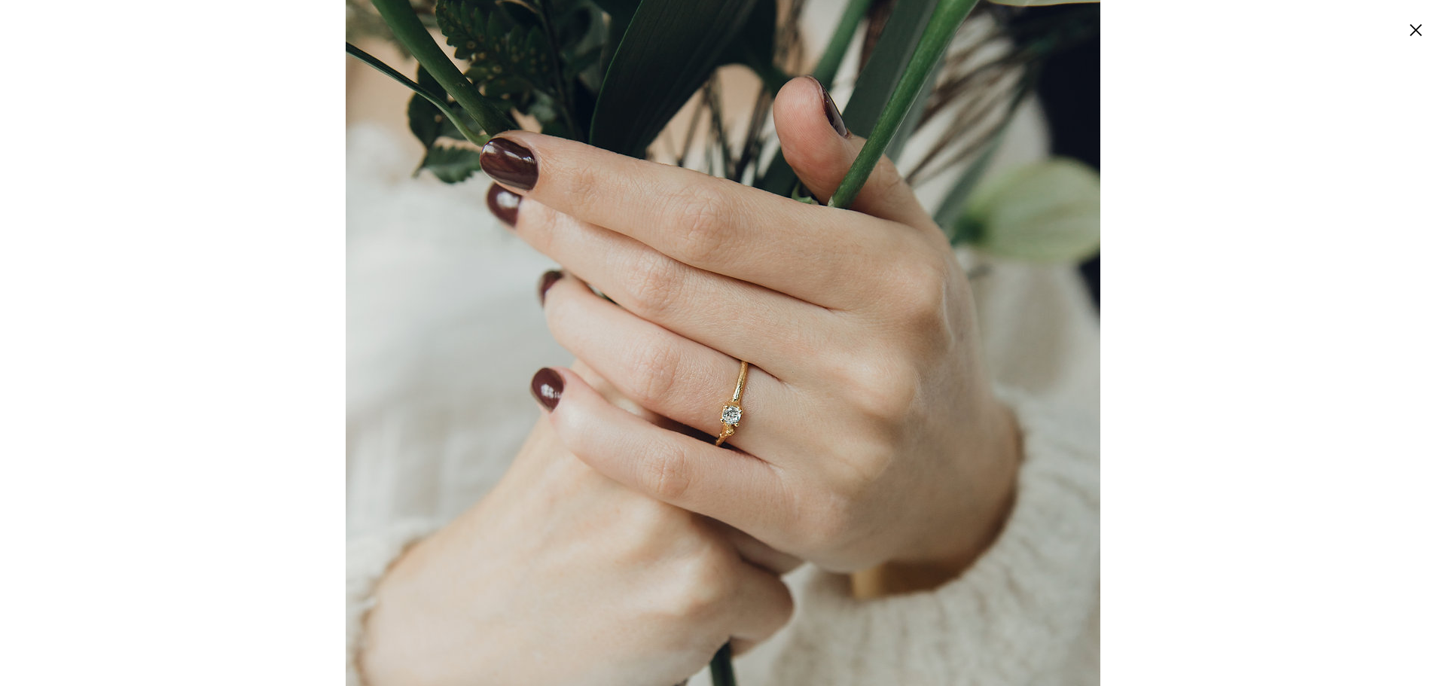
click at [1412, 26] on icon "Cerrar" at bounding box center [1416, 30] width 12 height 12
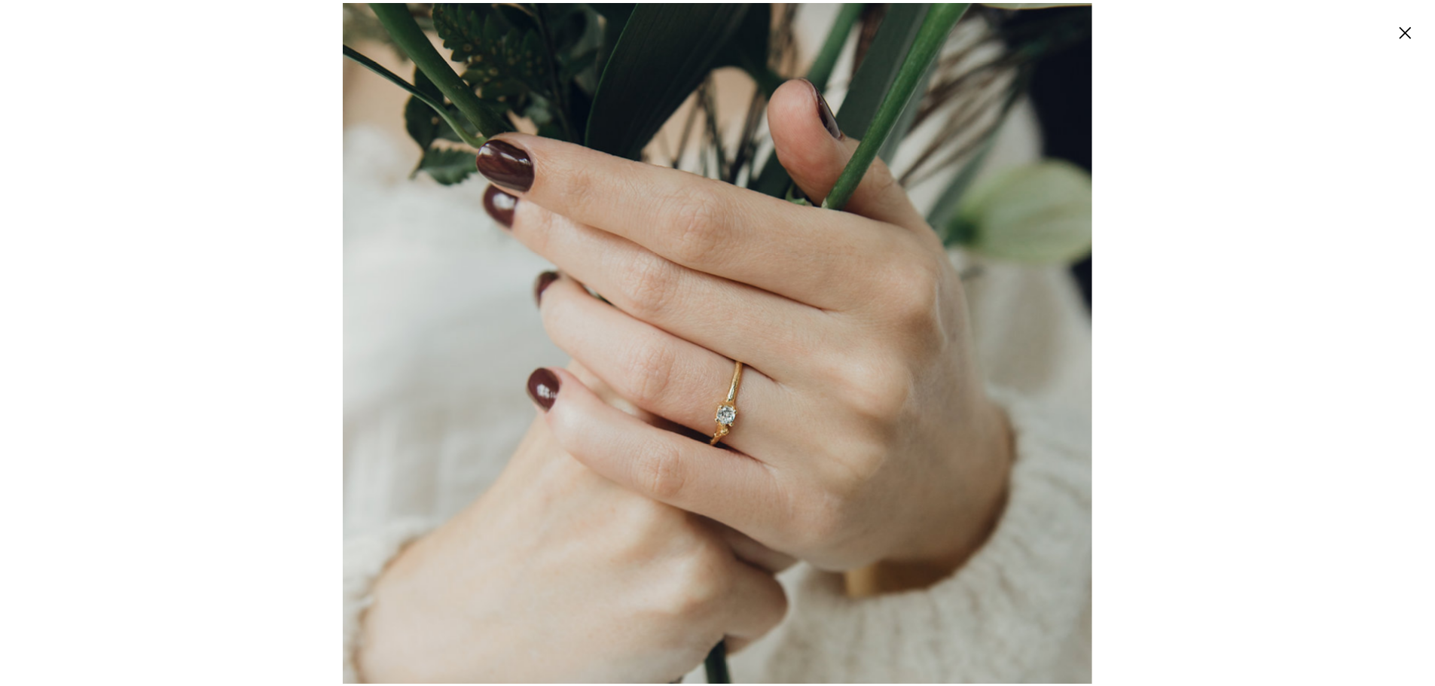
scroll to position [50, 0]
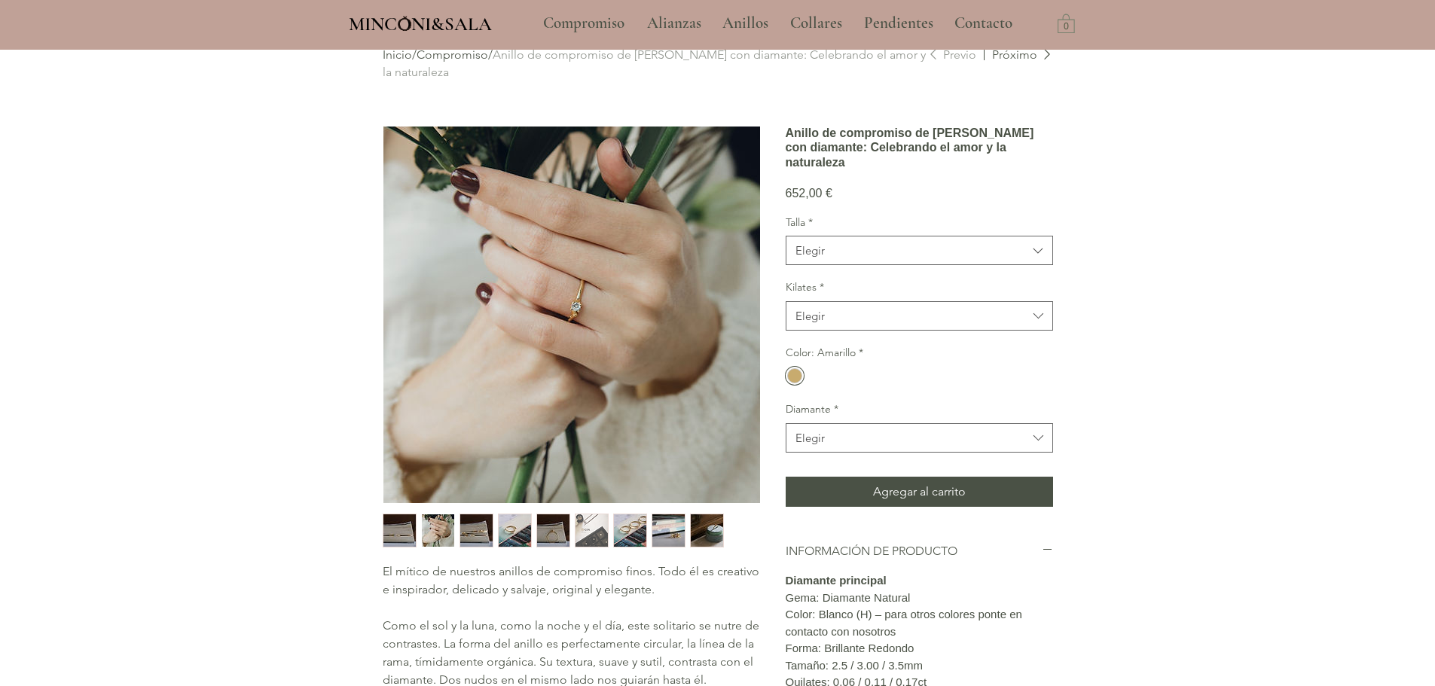
click at [401, 533] on img "1 / 9" at bounding box center [399, 530] width 32 height 32
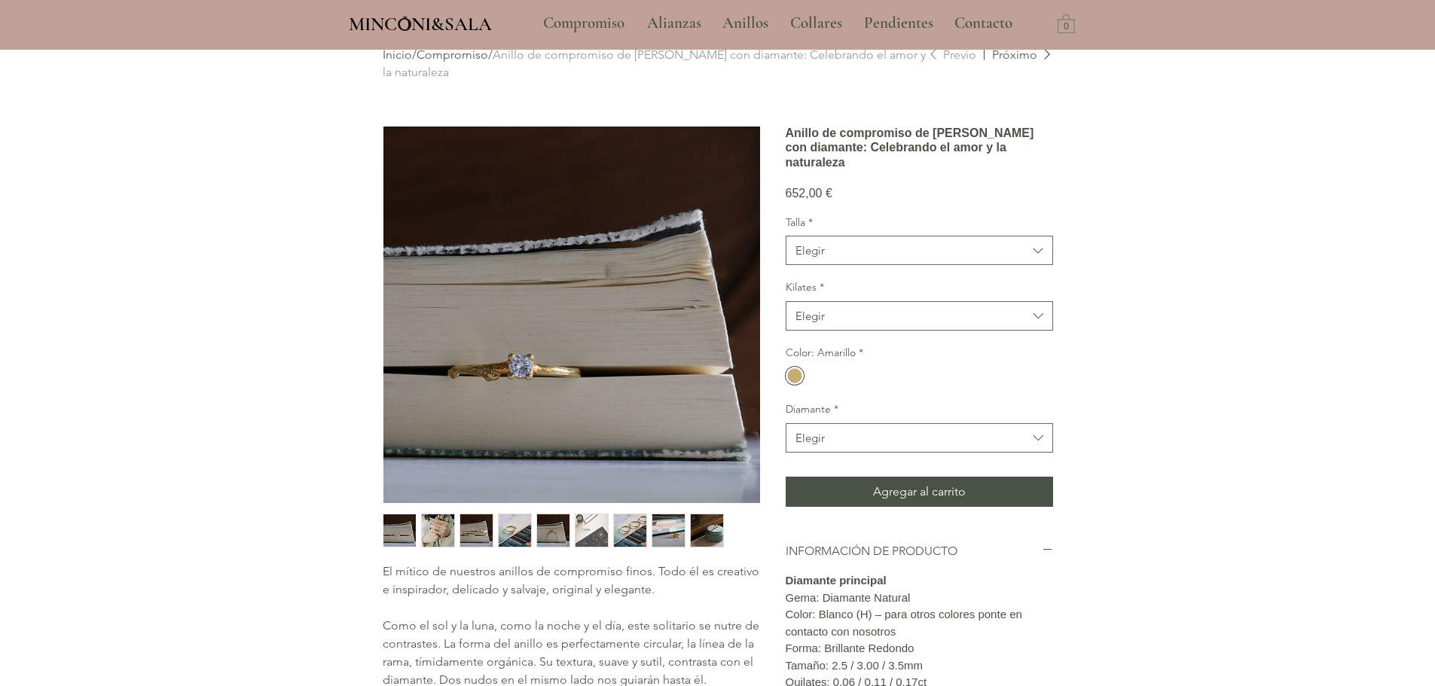
click at [550, 360] on img "main content" at bounding box center [571, 315] width 377 height 377
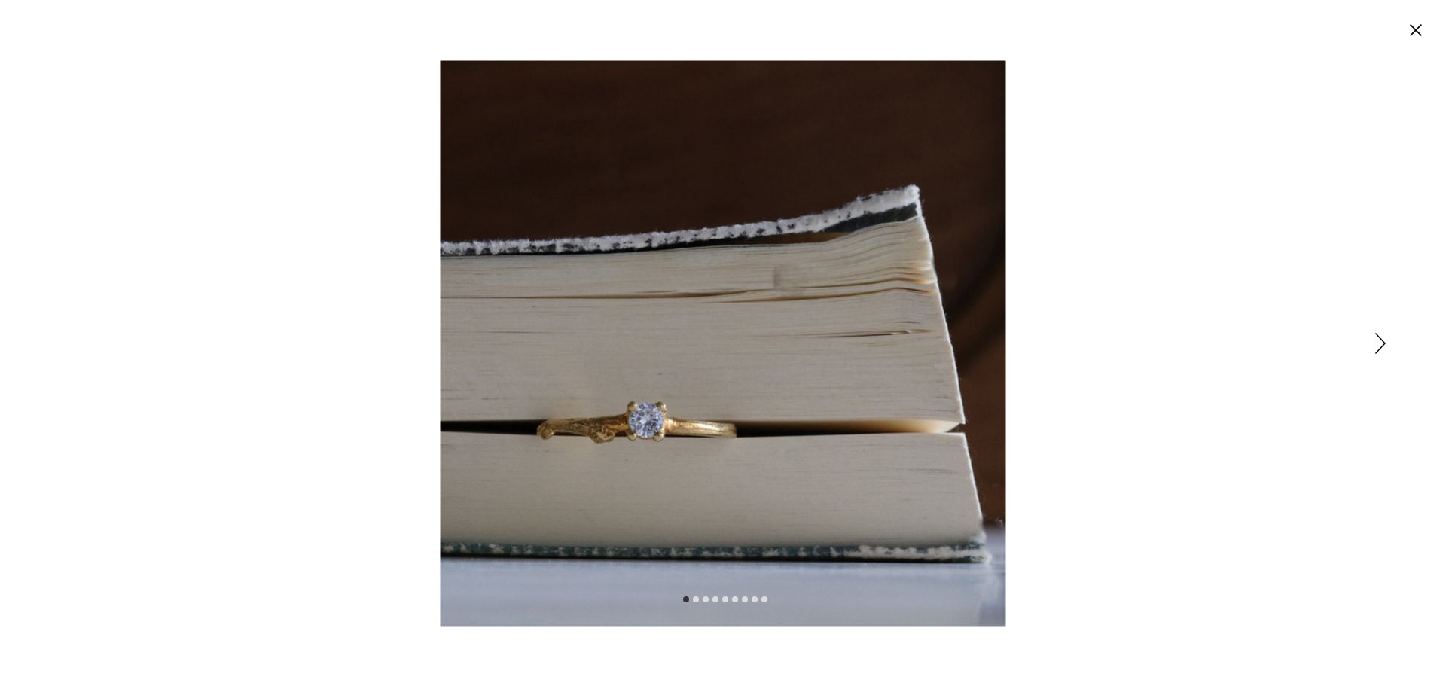
click at [646, 484] on img "Expanded image viewer" at bounding box center [724, 343] width 566 height 566
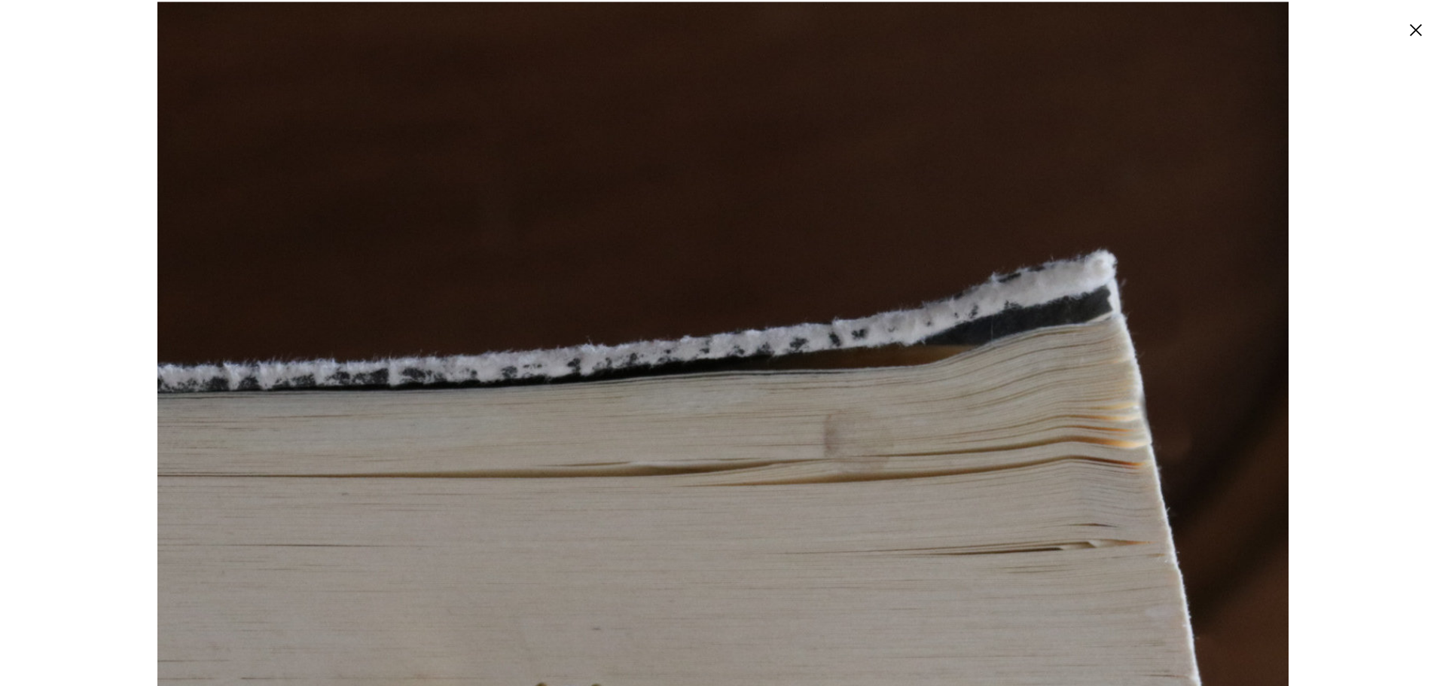
click at [1420, 29] on circle "Cerrar" at bounding box center [1416, 30] width 24 height 24
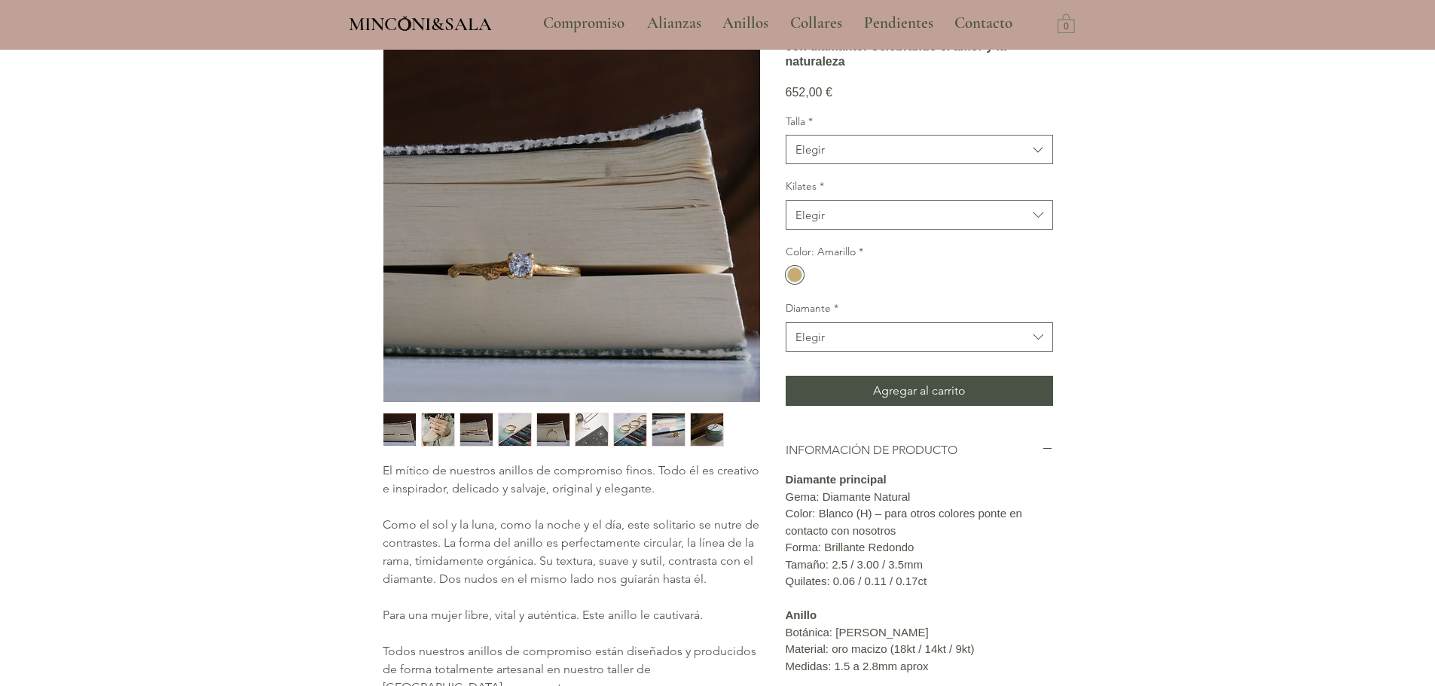
scroll to position [226, 0]
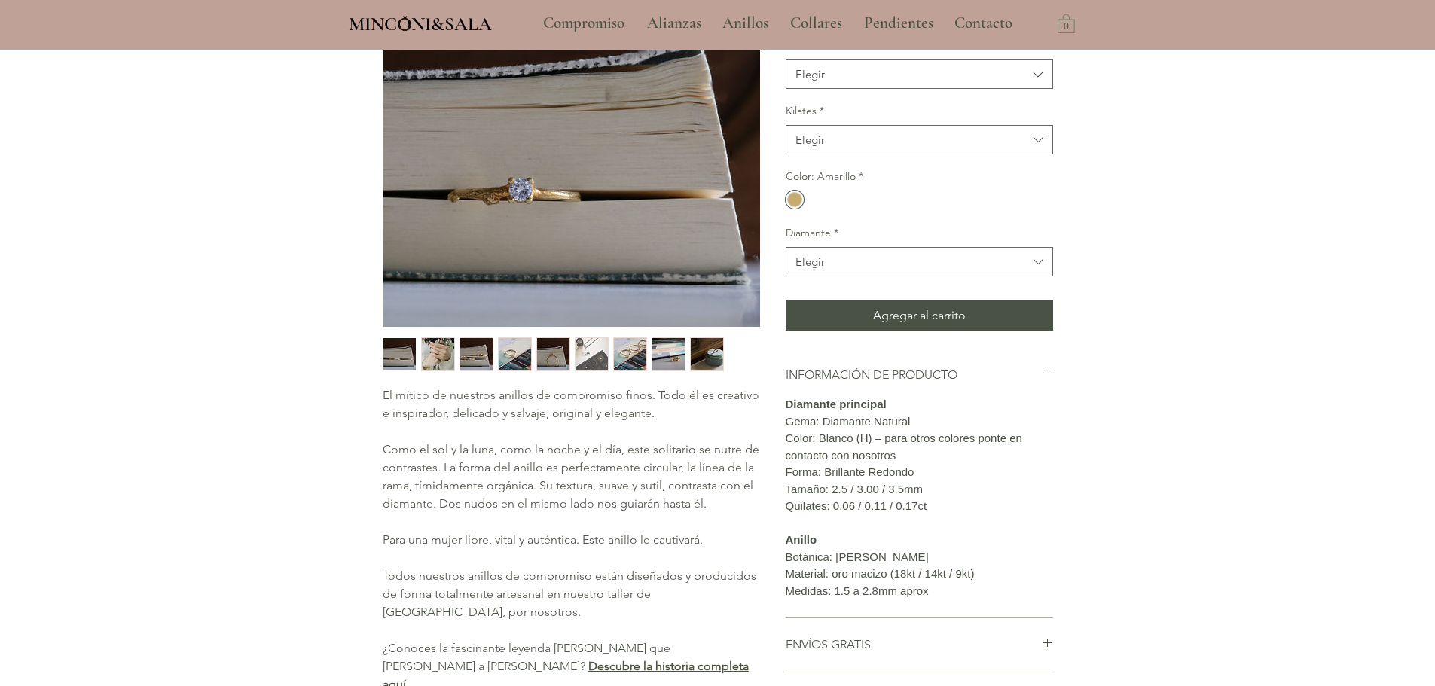
click at [505, 355] on img "4 / 9" at bounding box center [515, 354] width 32 height 32
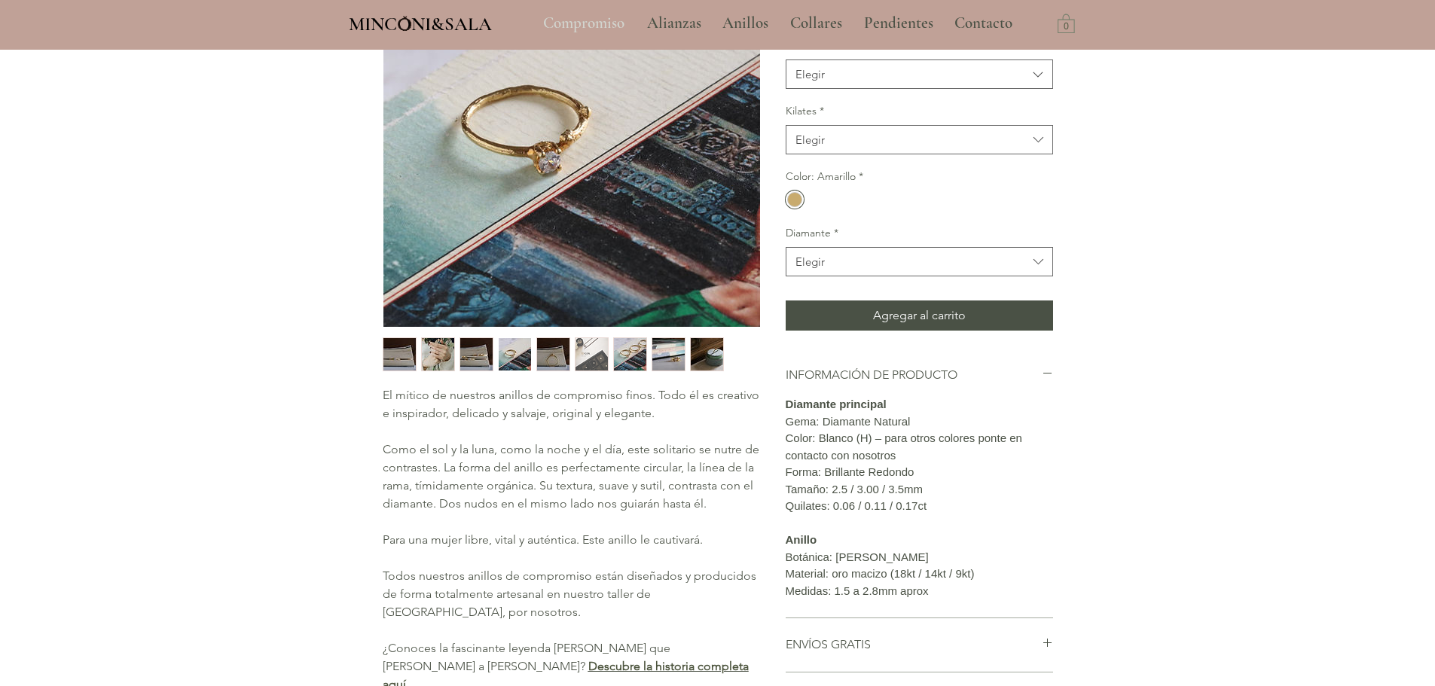
click at [576, 30] on p "Compromiso" at bounding box center [583, 24] width 96 height 38
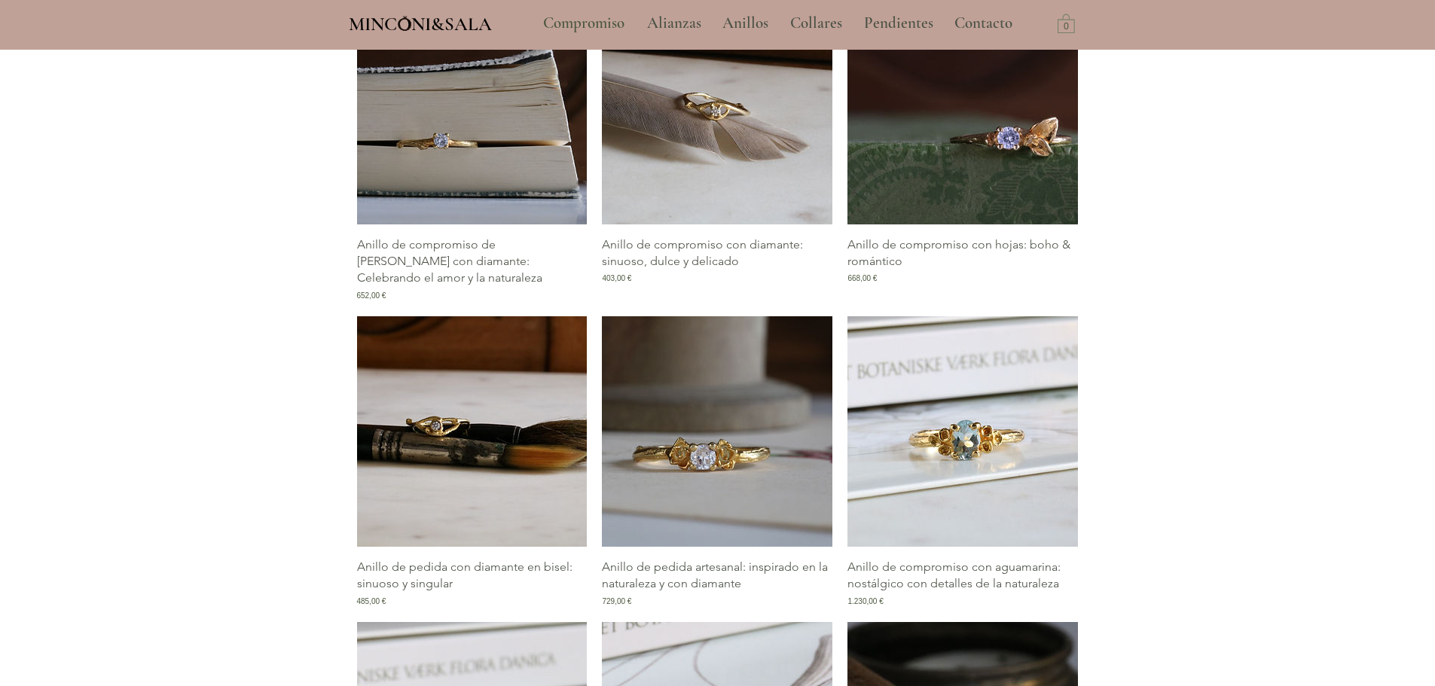
scroll to position [828, 0]
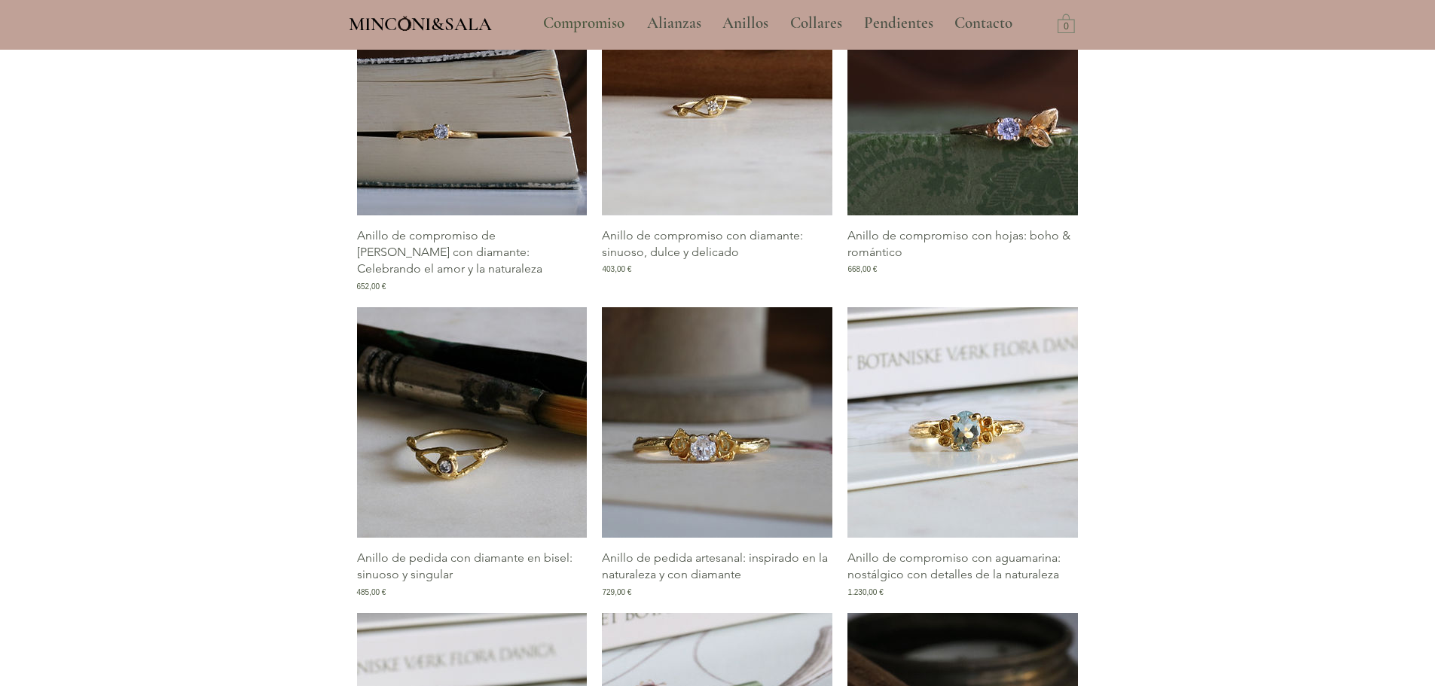
click at [487, 450] on img "Galería de Anillo de pedida con diamante en bisel: sinuoso y singular" at bounding box center [472, 422] width 230 height 230
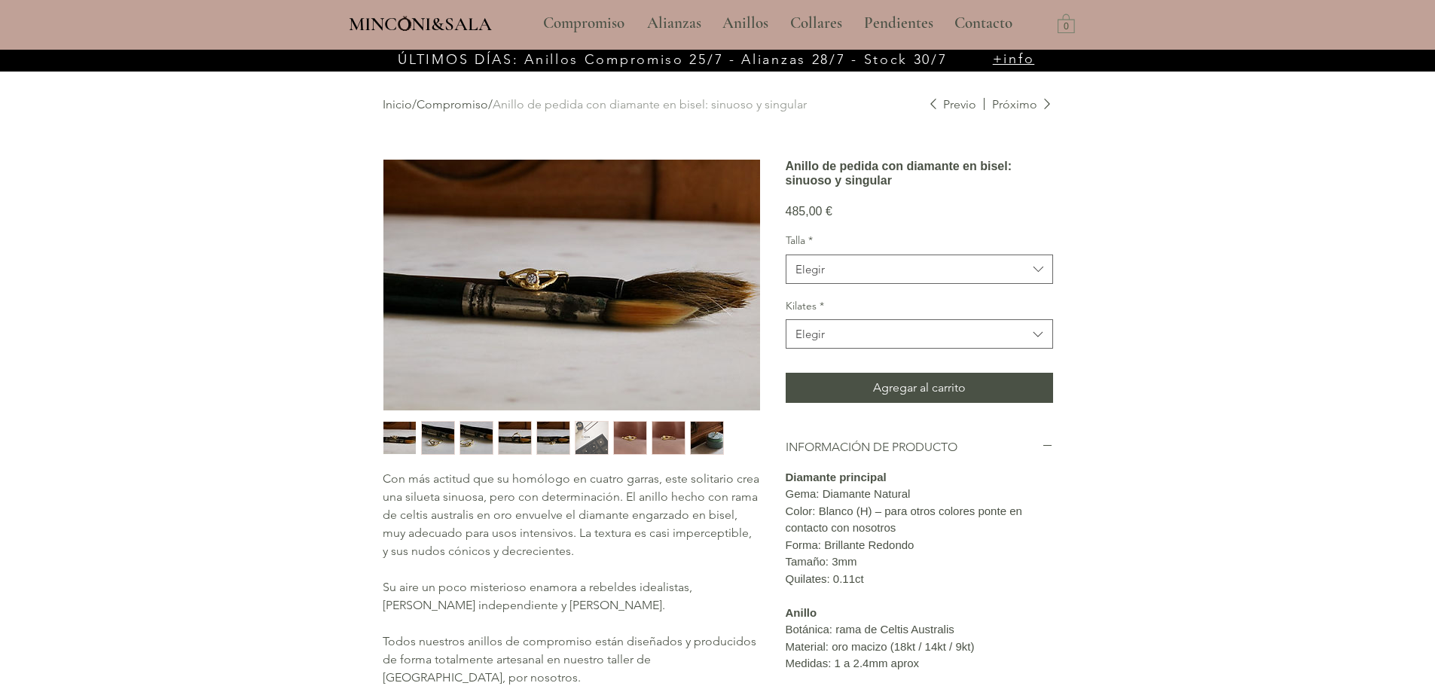
click at [545, 282] on img "main content" at bounding box center [571, 285] width 377 height 251
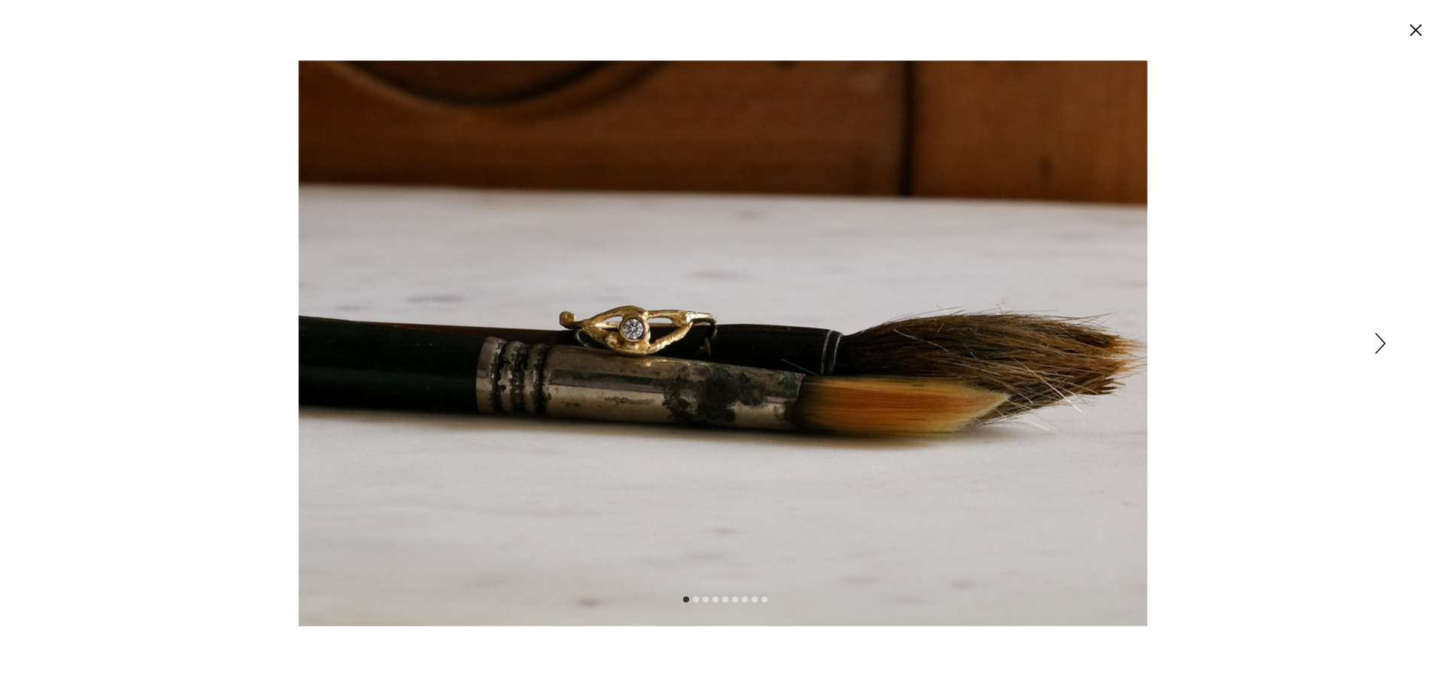
click at [1378, 343] on icon "Siguiente" at bounding box center [1380, 343] width 11 height 21
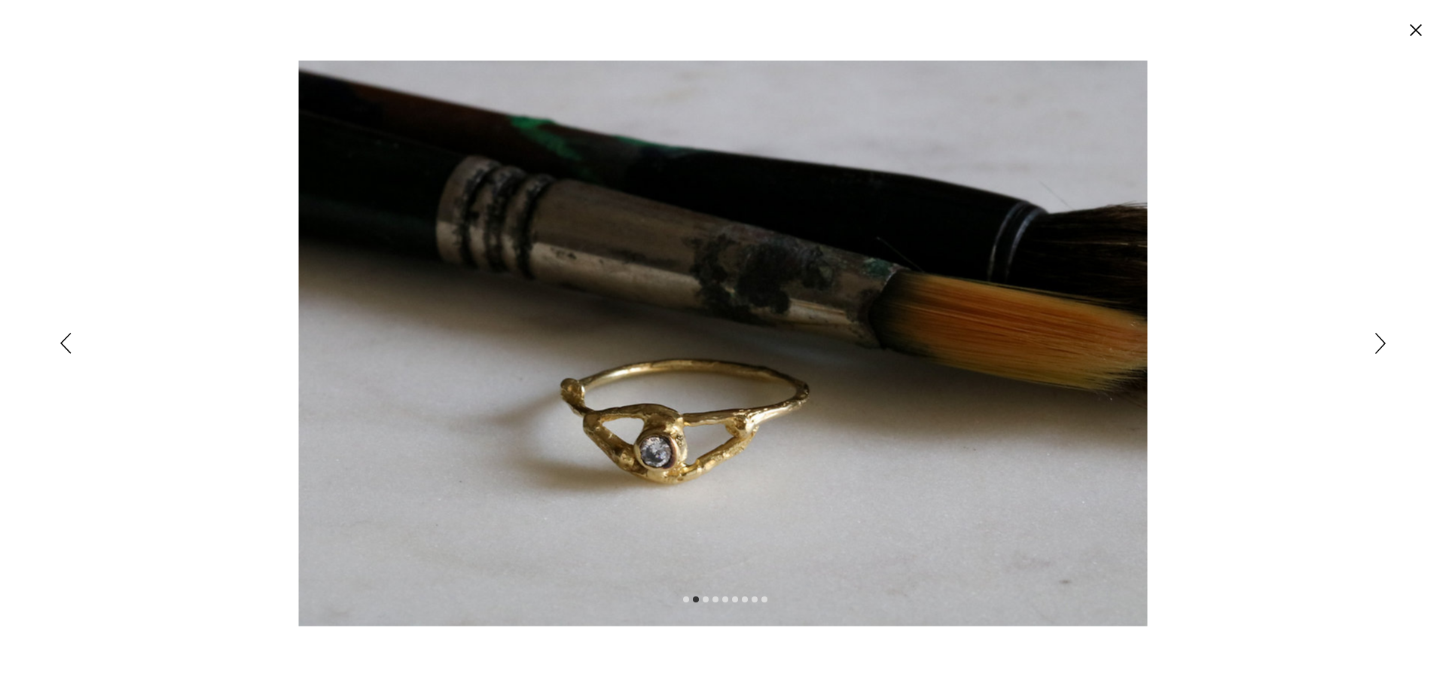
click at [1378, 343] on icon "Siguiente" at bounding box center [1380, 343] width 11 height 21
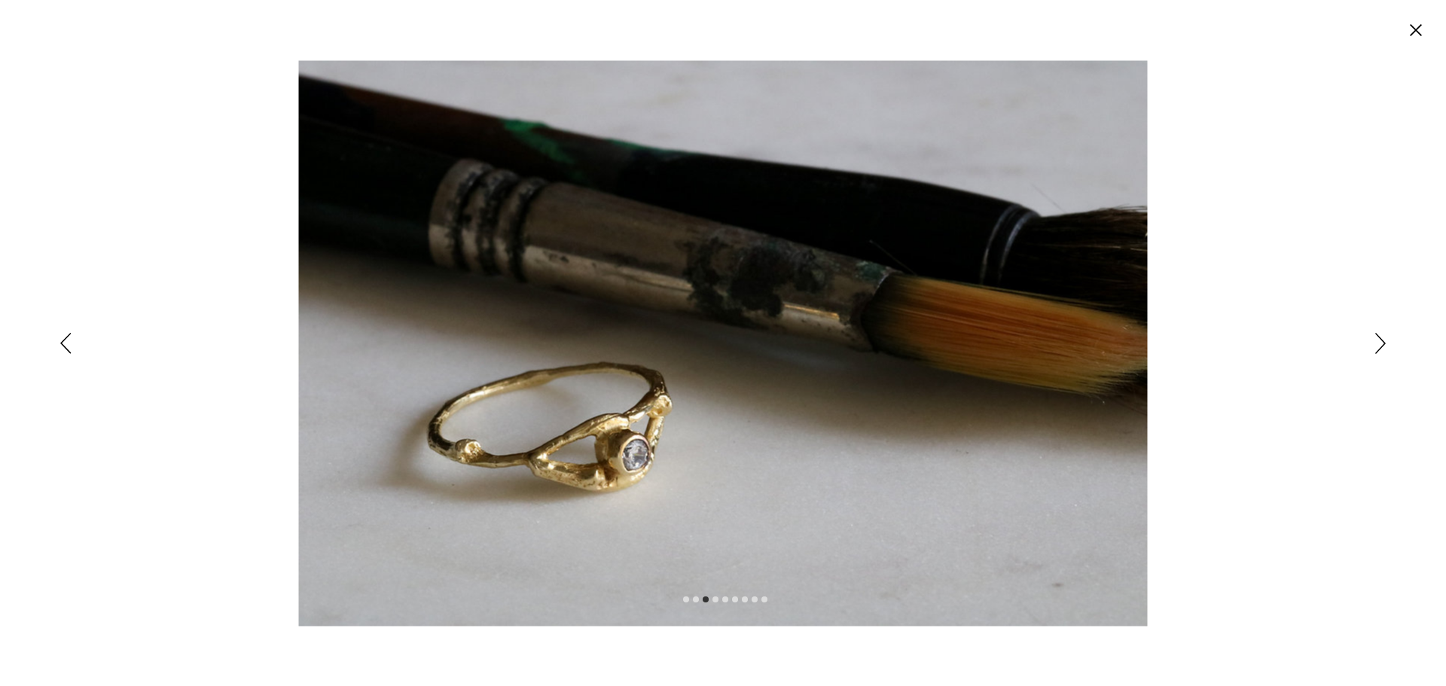
click at [1378, 343] on icon "Siguiente" at bounding box center [1380, 343] width 11 height 21
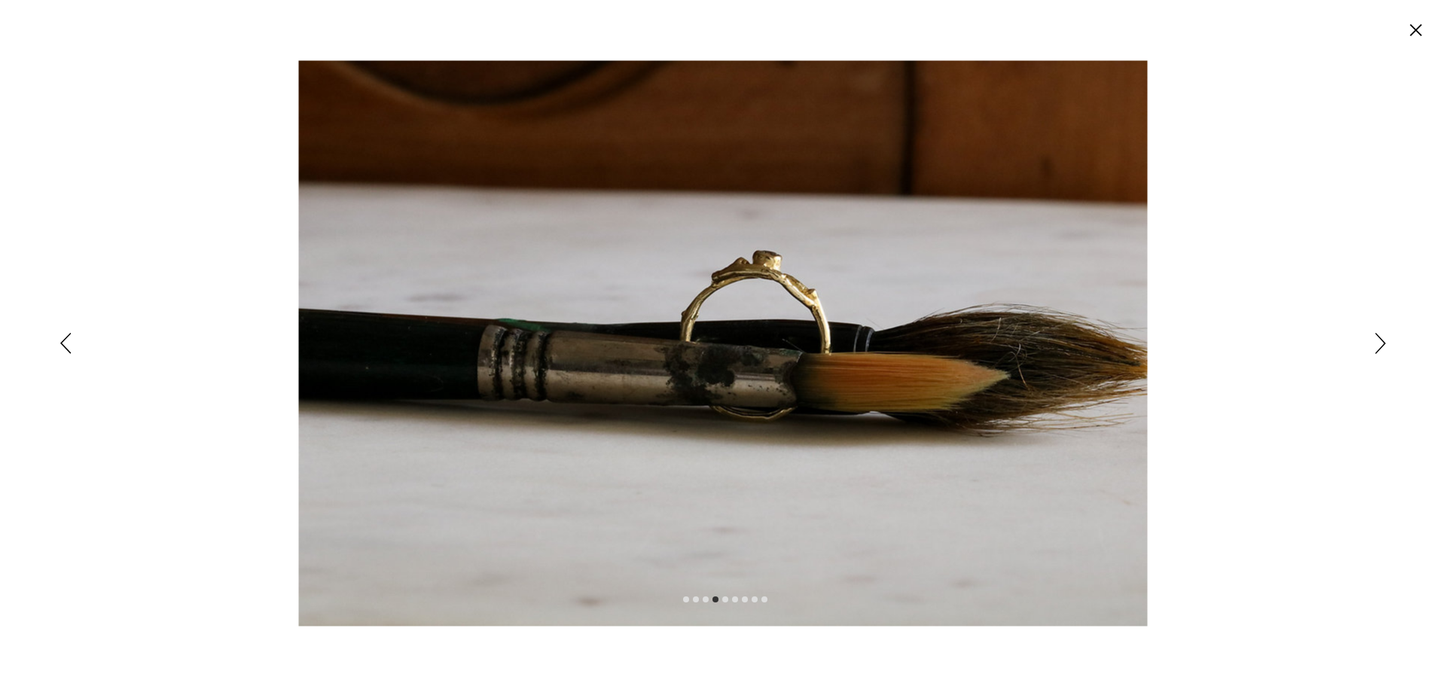
click at [1378, 343] on icon "Siguiente" at bounding box center [1380, 343] width 11 height 21
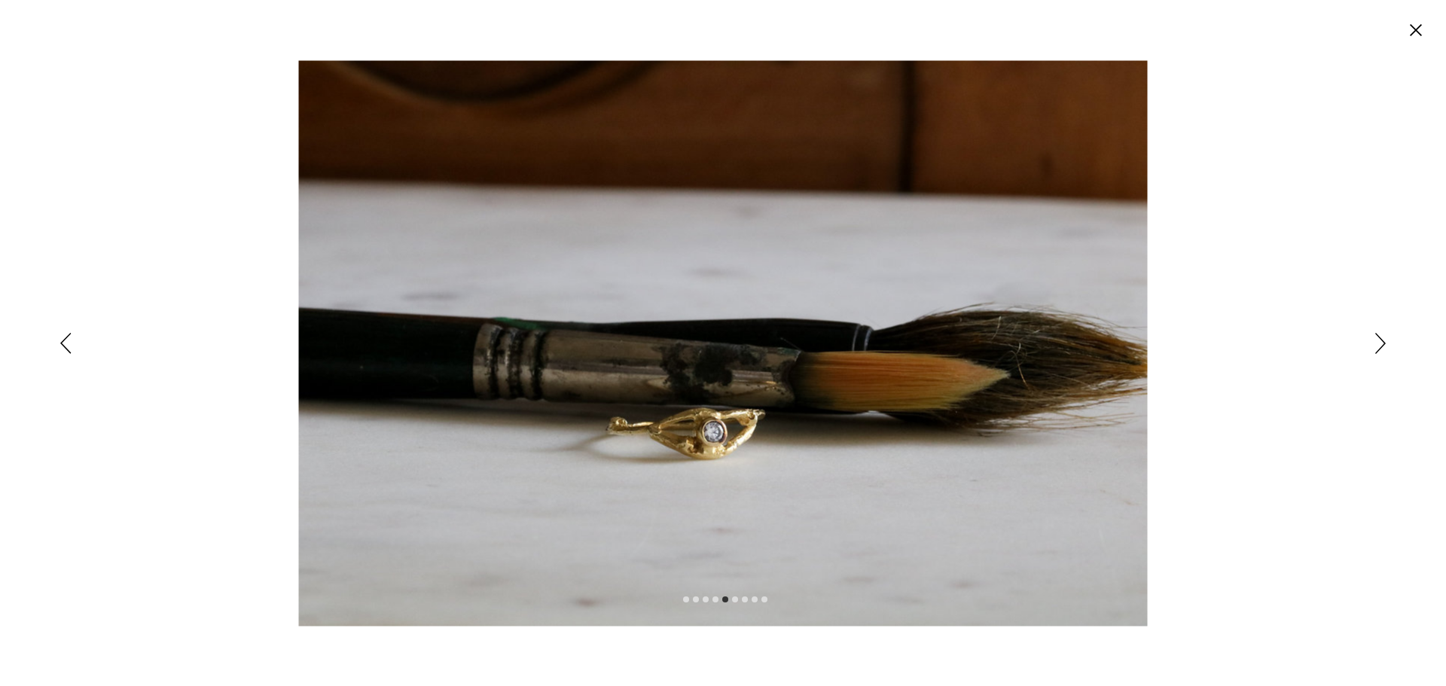
click at [1378, 343] on icon "Siguiente" at bounding box center [1380, 343] width 11 height 21
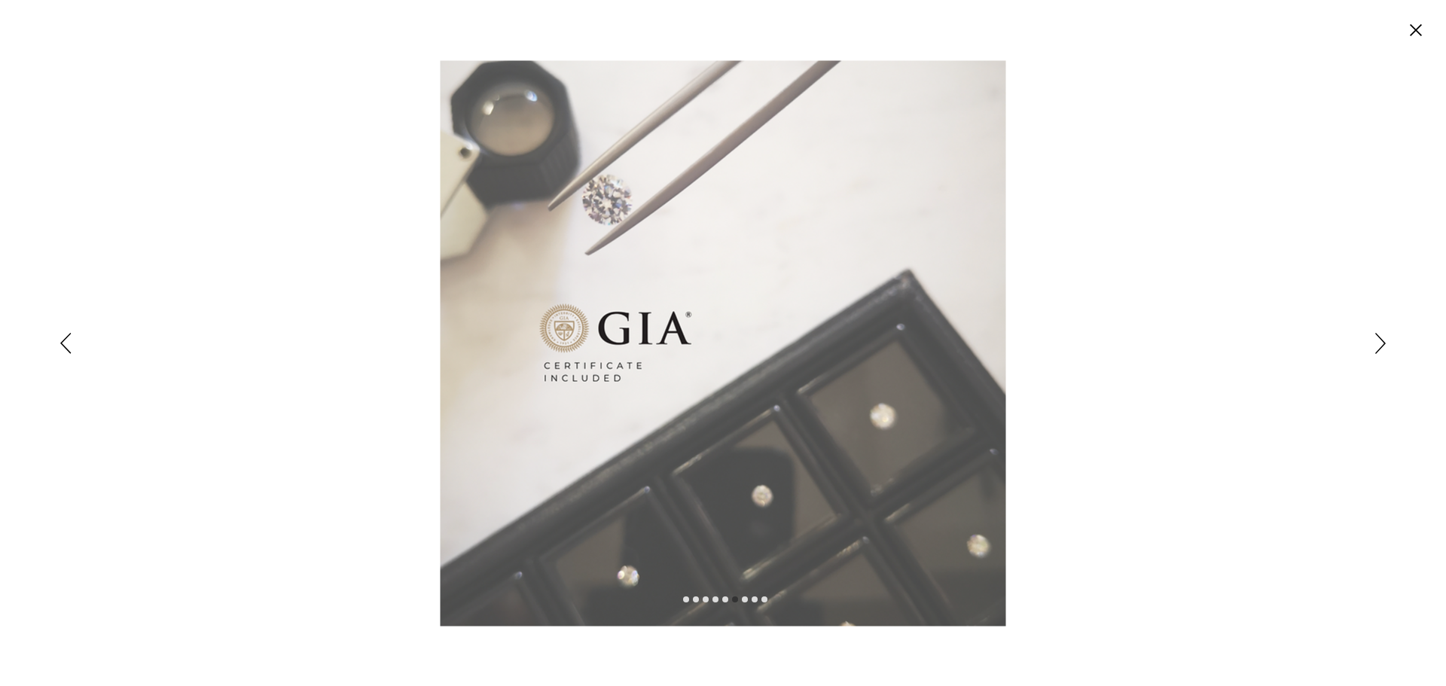
click at [1412, 31] on circle "Cerrar" at bounding box center [1416, 30] width 24 height 24
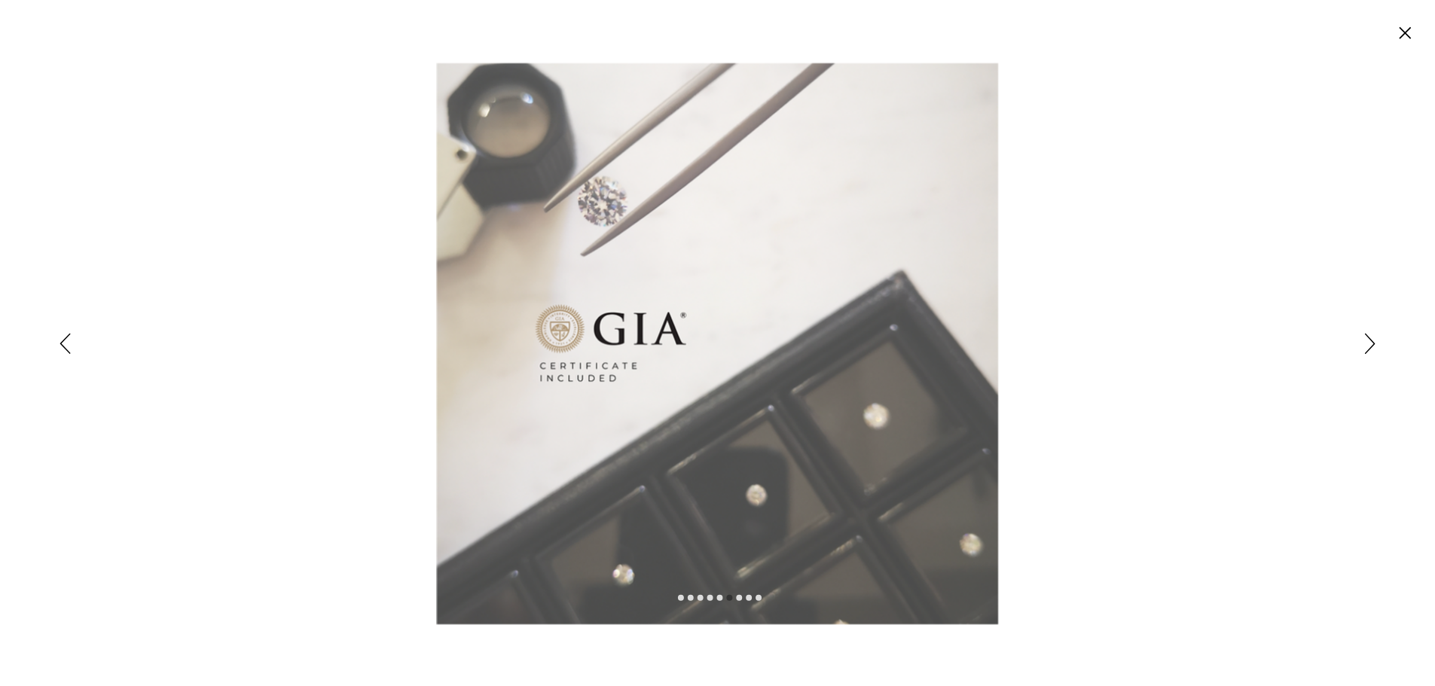
scroll to position [50, 0]
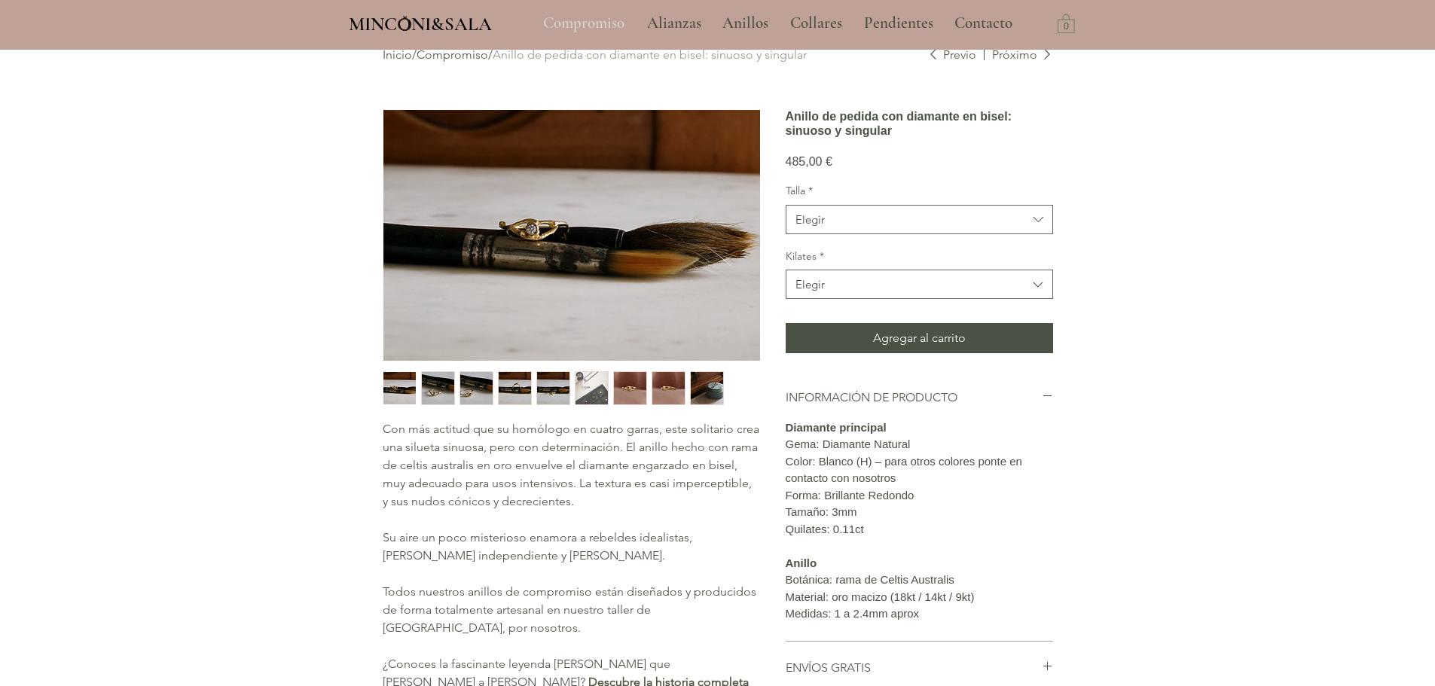
click at [611, 20] on p "Compromiso" at bounding box center [583, 24] width 96 height 38
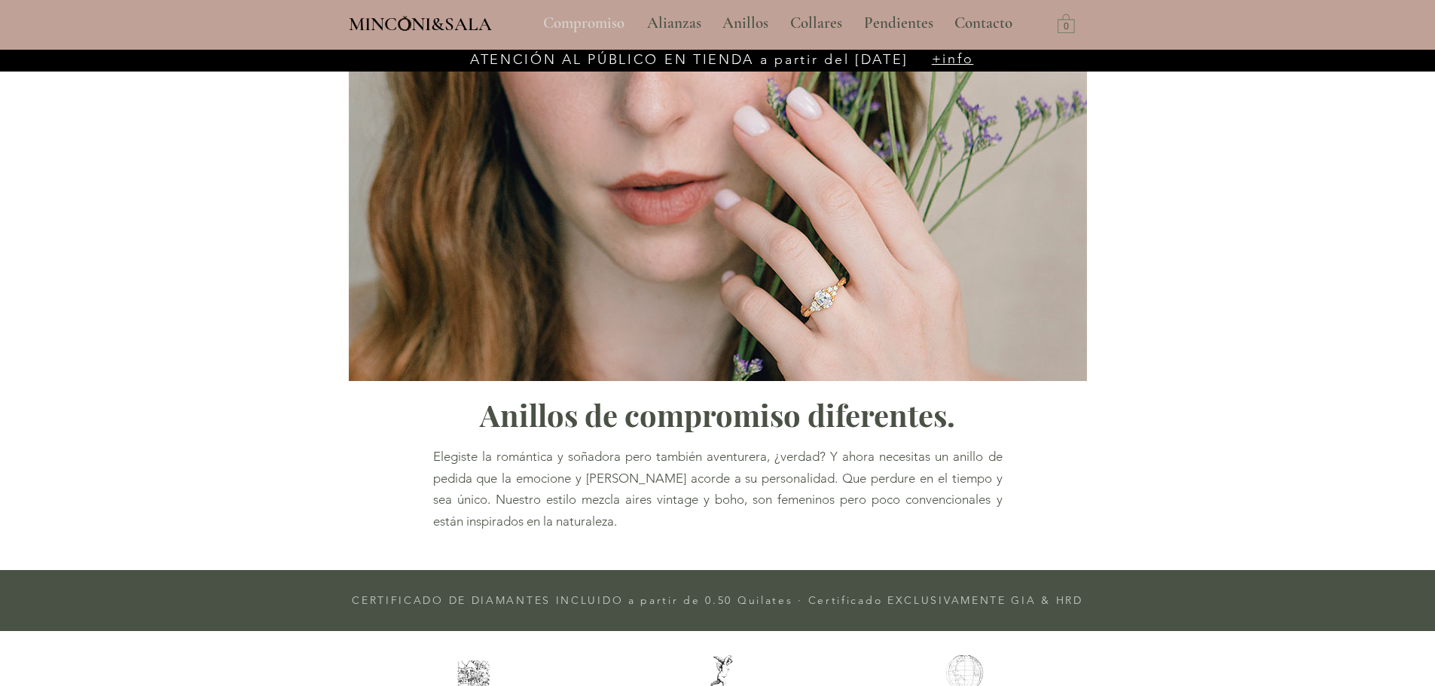
click at [581, 21] on p "Compromiso" at bounding box center [583, 24] width 96 height 38
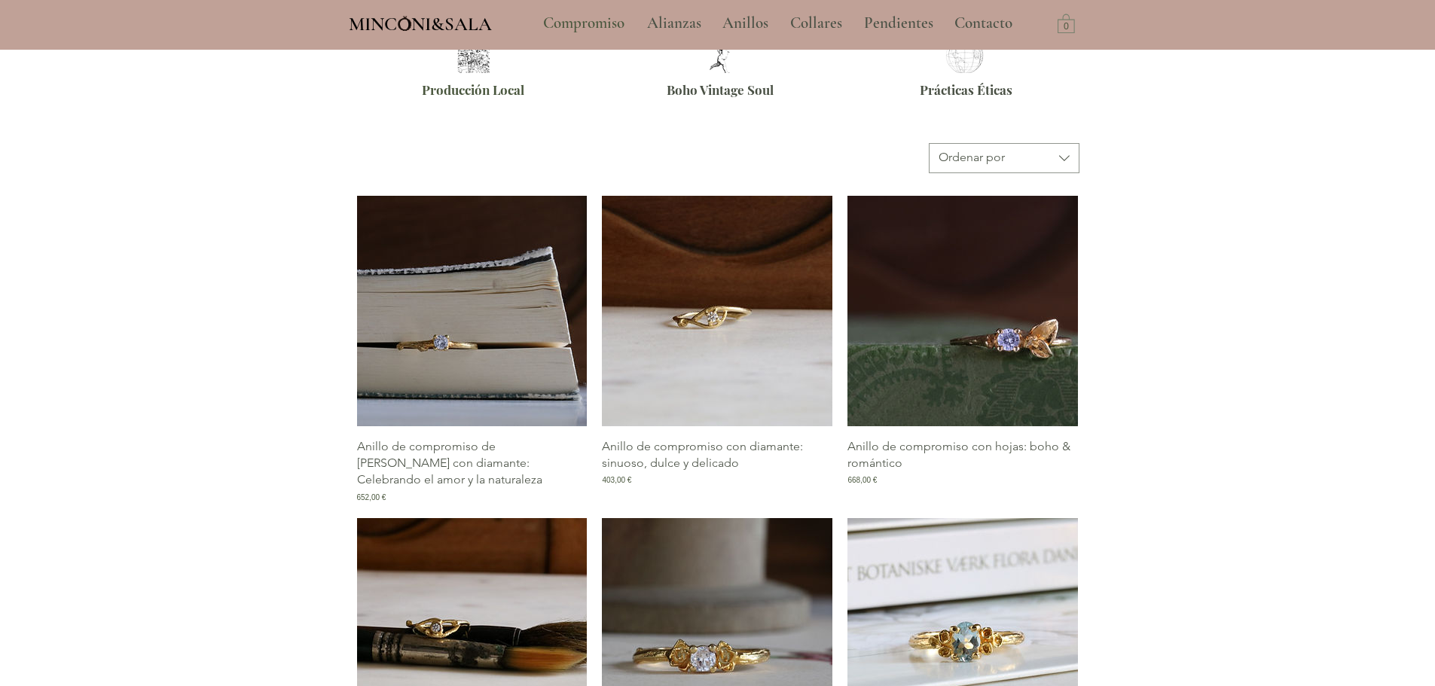
scroll to position [678, 0]
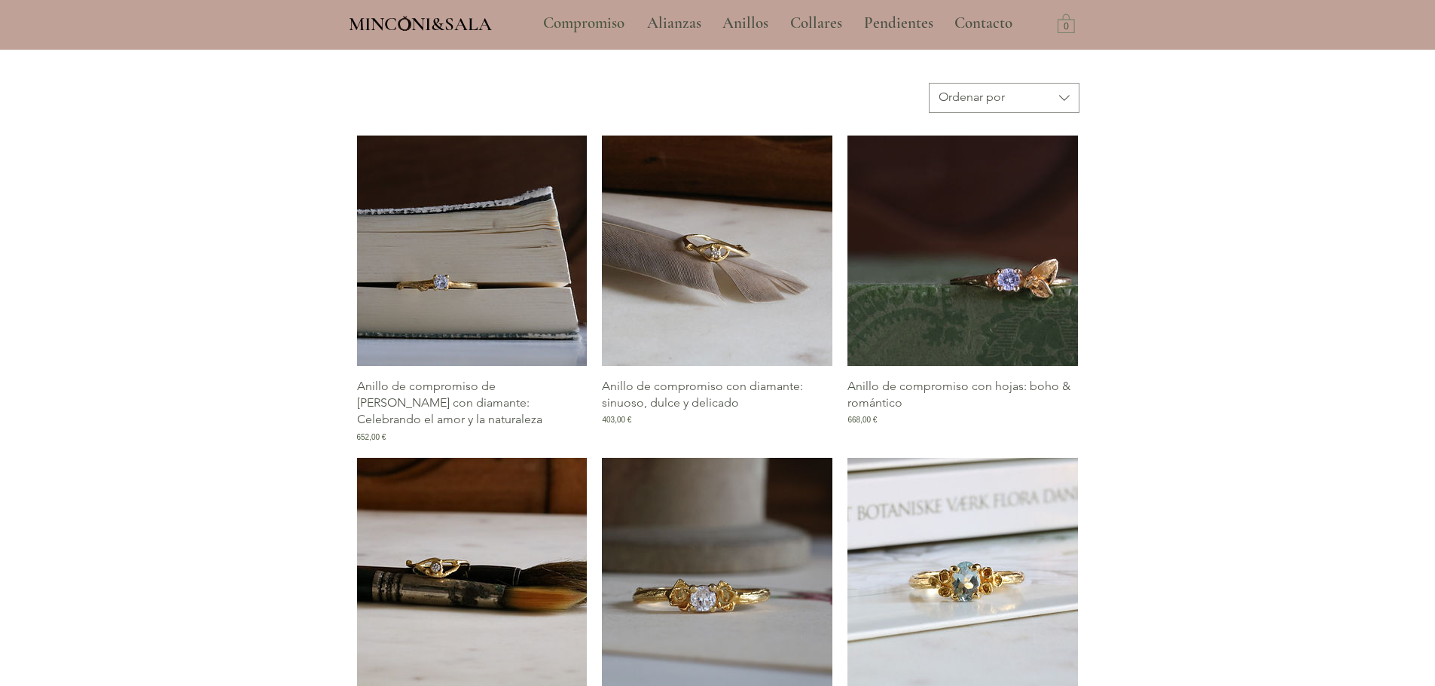
click at [748, 259] on img "Galería de Anillo de compromiso con diamante: sinuoso, dulce y delicado" at bounding box center [717, 251] width 230 height 230
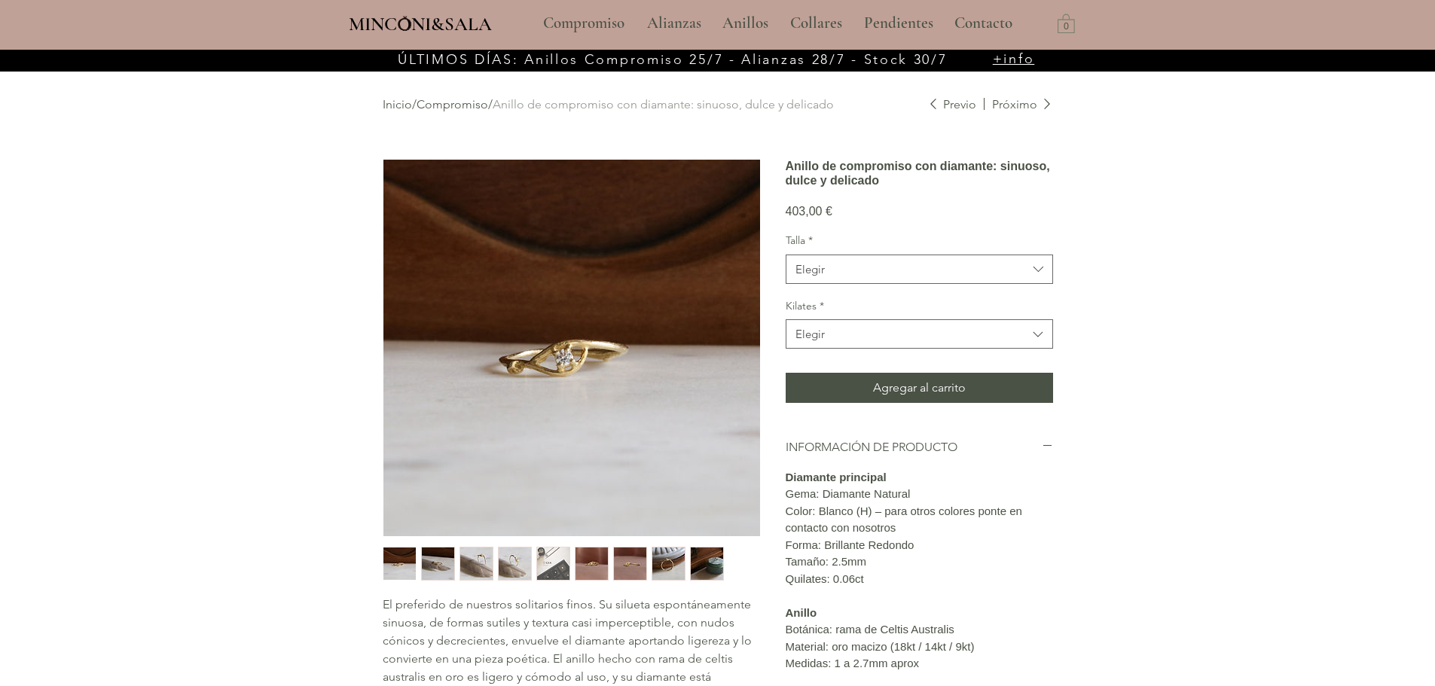
click at [578, 371] on img "main content" at bounding box center [571, 348] width 377 height 377
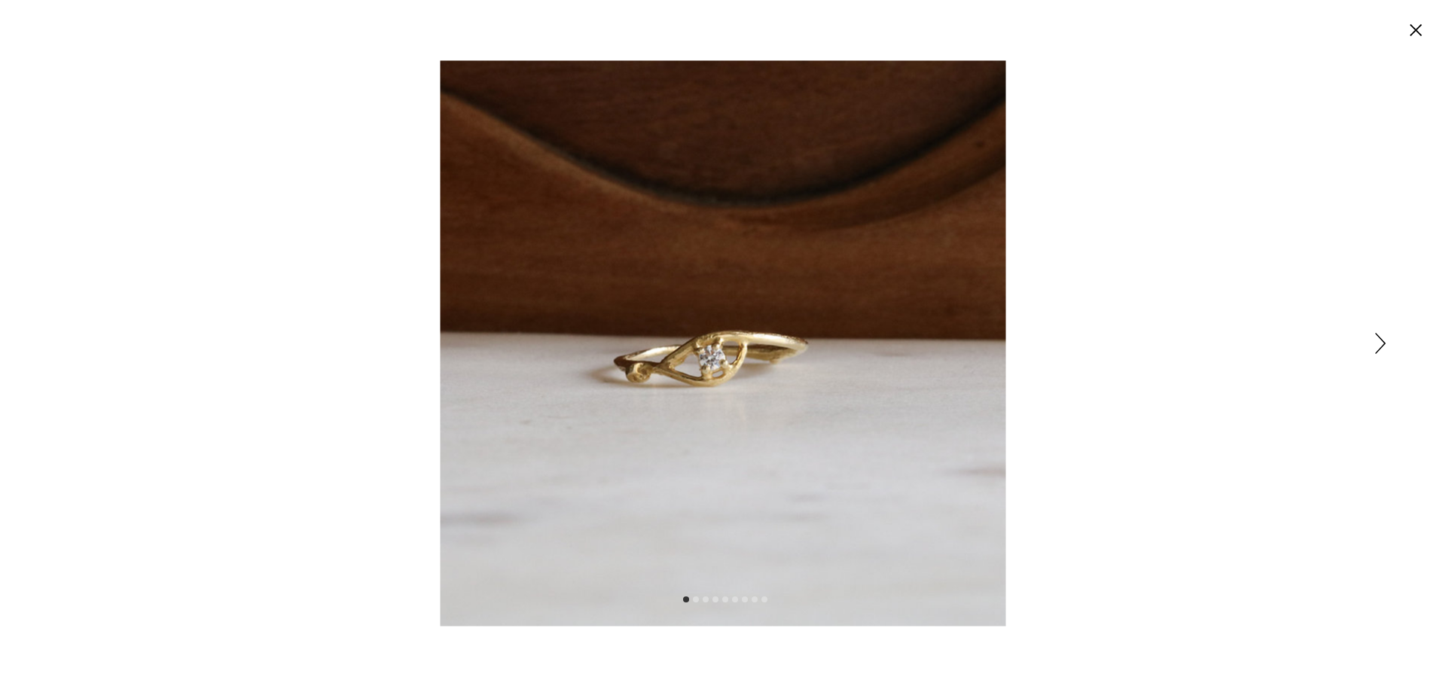
click at [1374, 343] on div "Expanded image viewer" at bounding box center [723, 343] width 1446 height 686
click at [1382, 343] on icon "Siguiente" at bounding box center [1380, 343] width 11 height 21
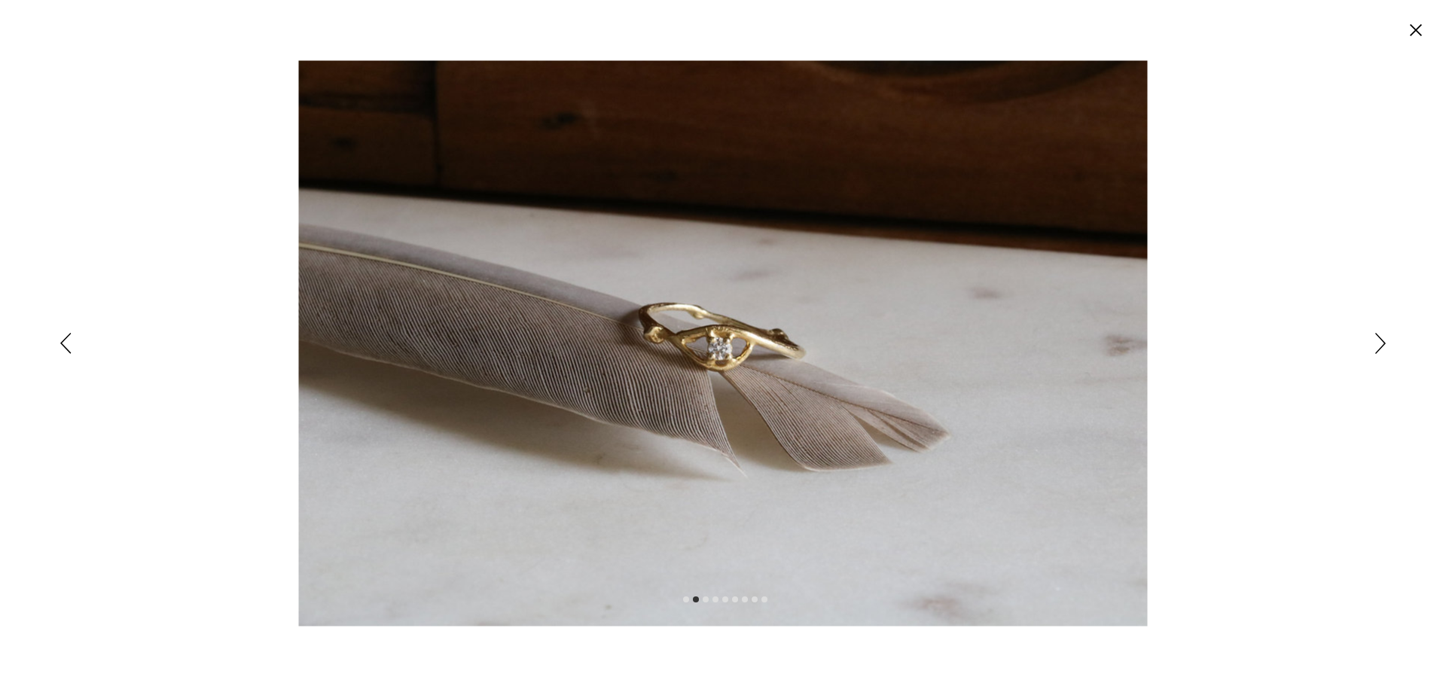
click at [1381, 343] on icon "Siguiente" at bounding box center [1380, 343] width 11 height 21
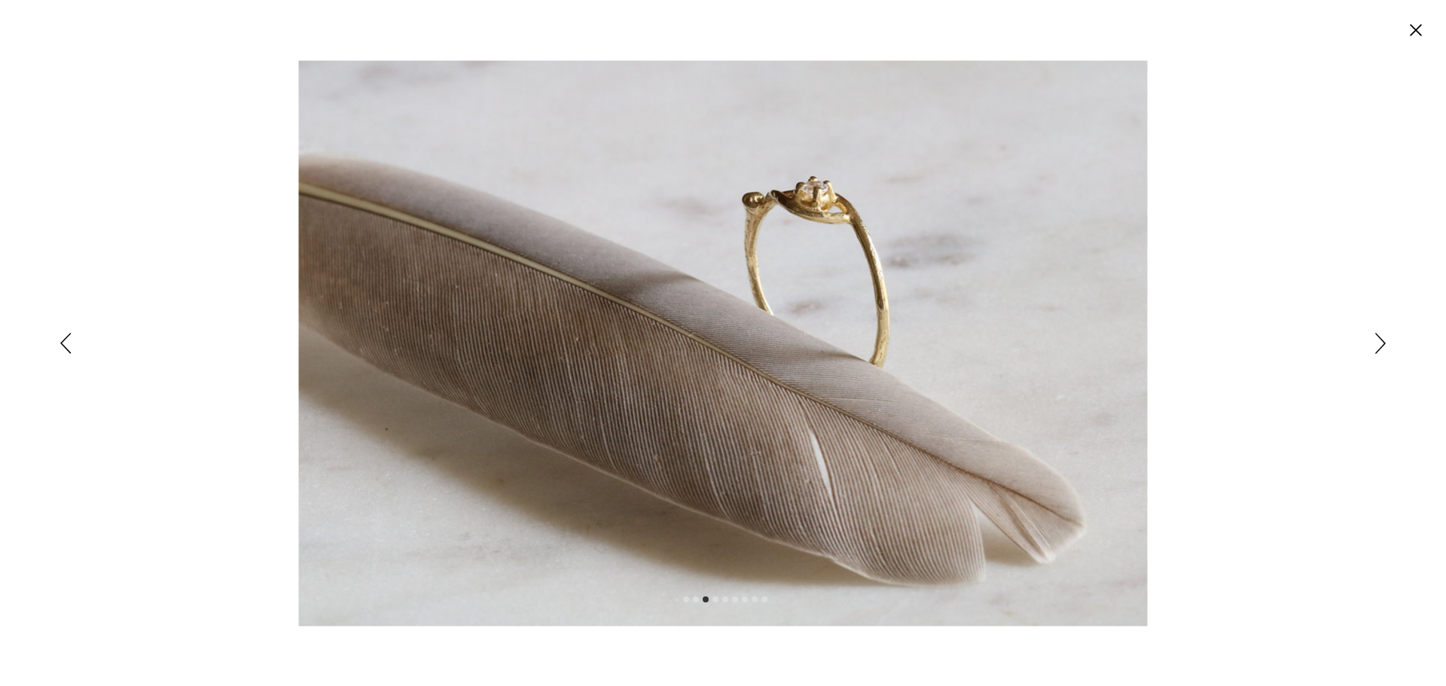
click at [1381, 343] on icon "Siguiente" at bounding box center [1380, 343] width 11 height 21
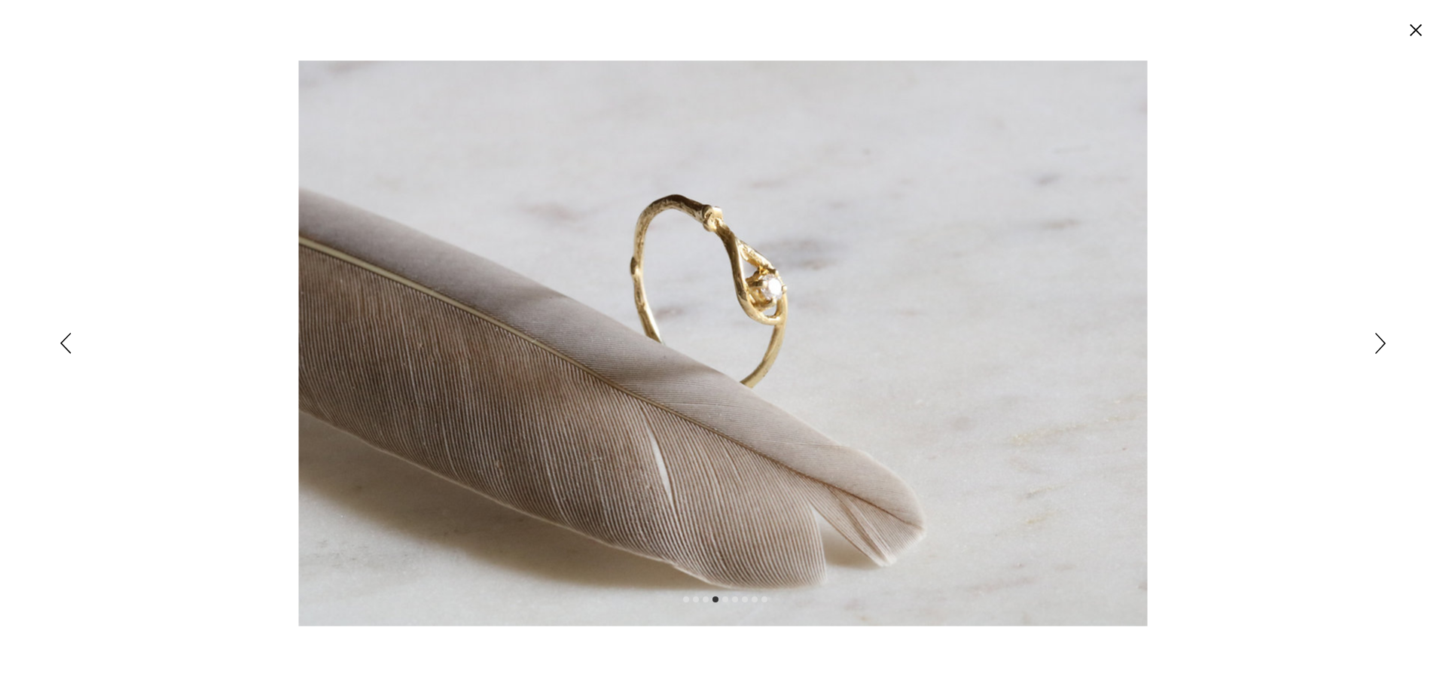
click at [1381, 343] on icon "Siguiente" at bounding box center [1380, 343] width 11 height 21
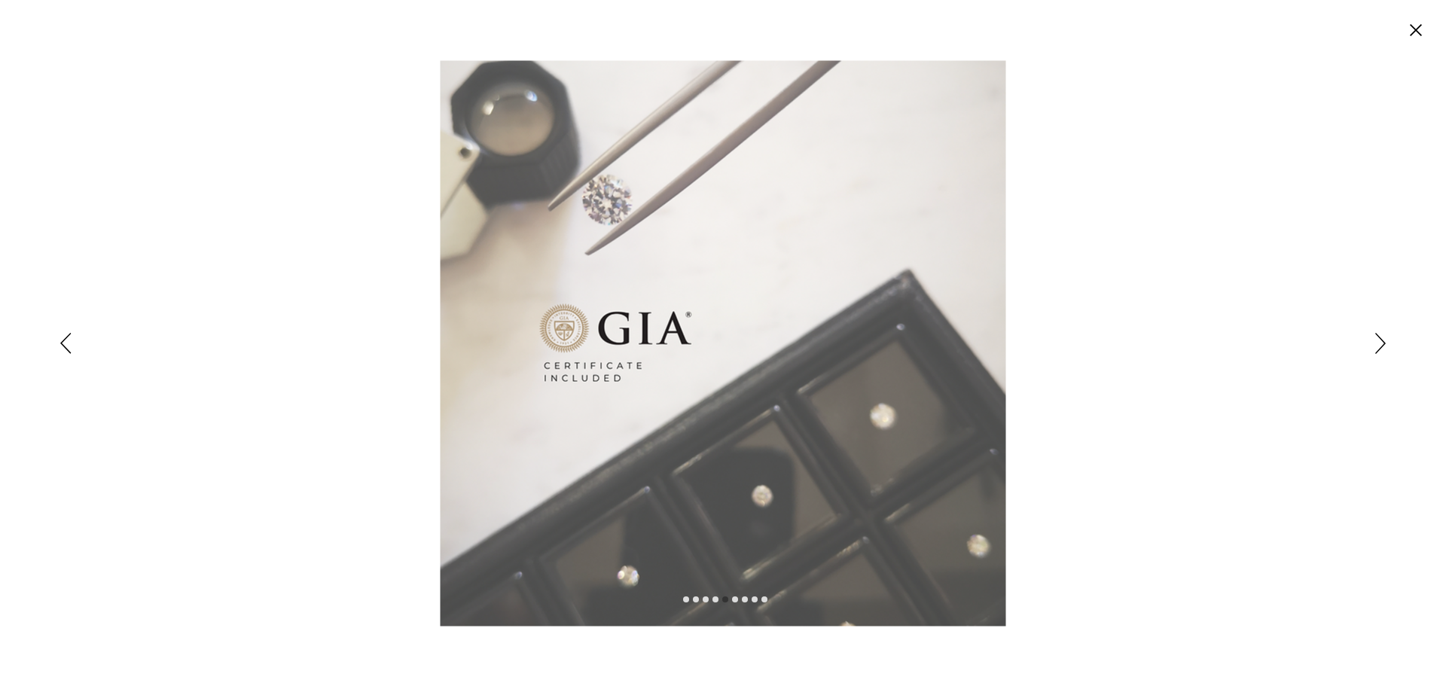
click at [1381, 343] on icon "Siguiente" at bounding box center [1380, 343] width 11 height 21
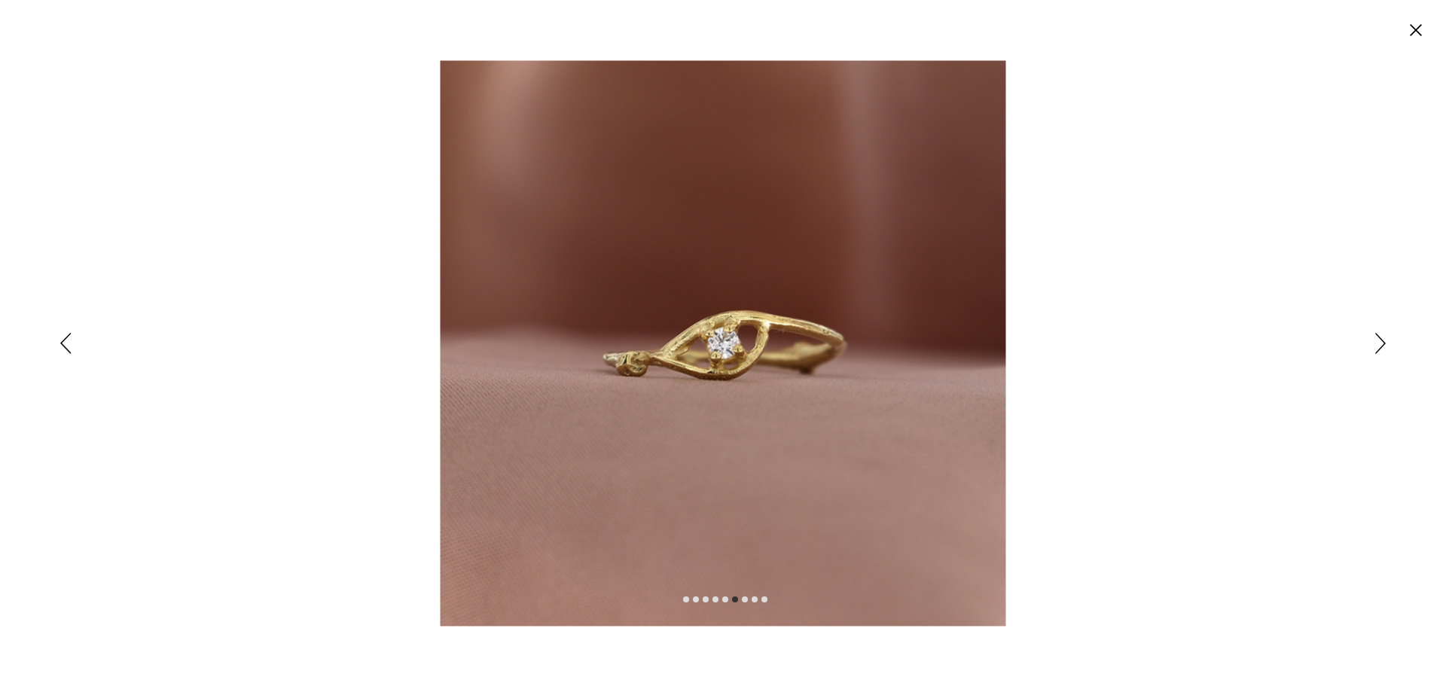
click at [1381, 343] on icon "Siguiente" at bounding box center [1380, 343] width 11 height 21
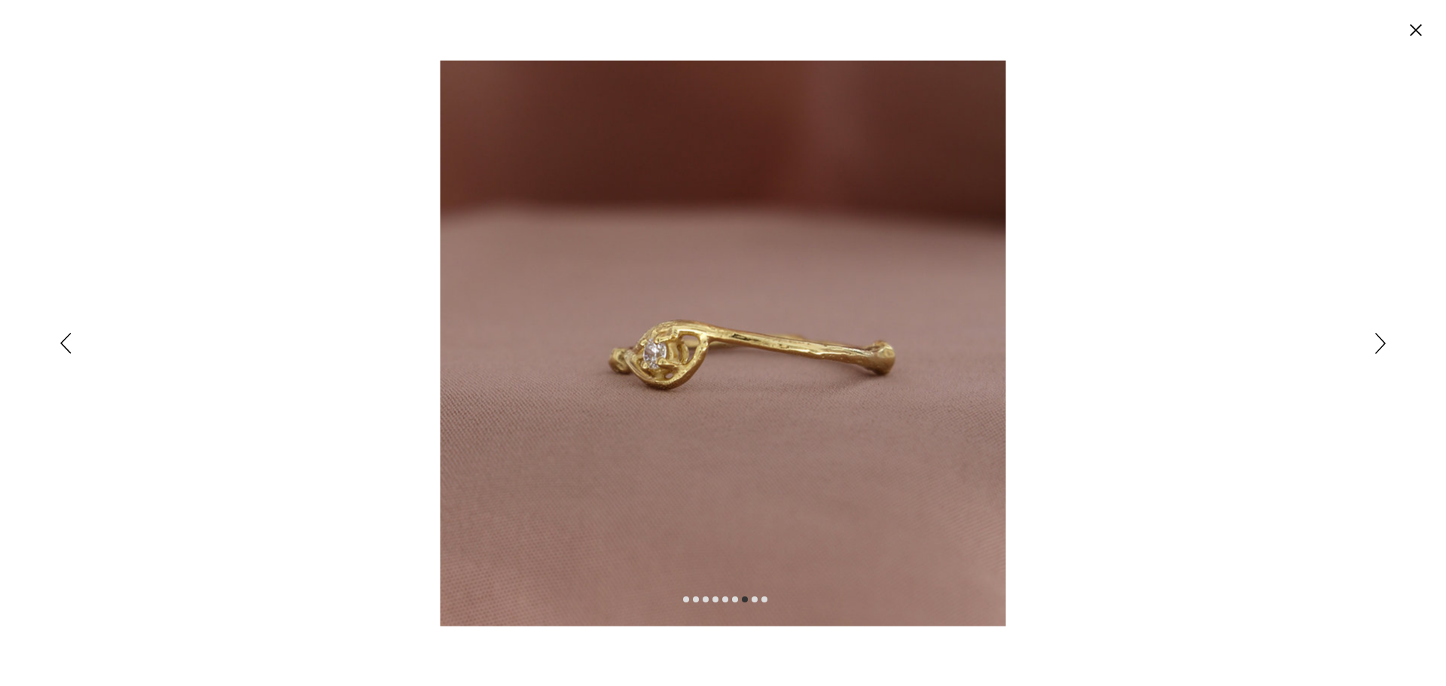
click at [1381, 343] on icon "Siguiente" at bounding box center [1380, 343] width 11 height 21
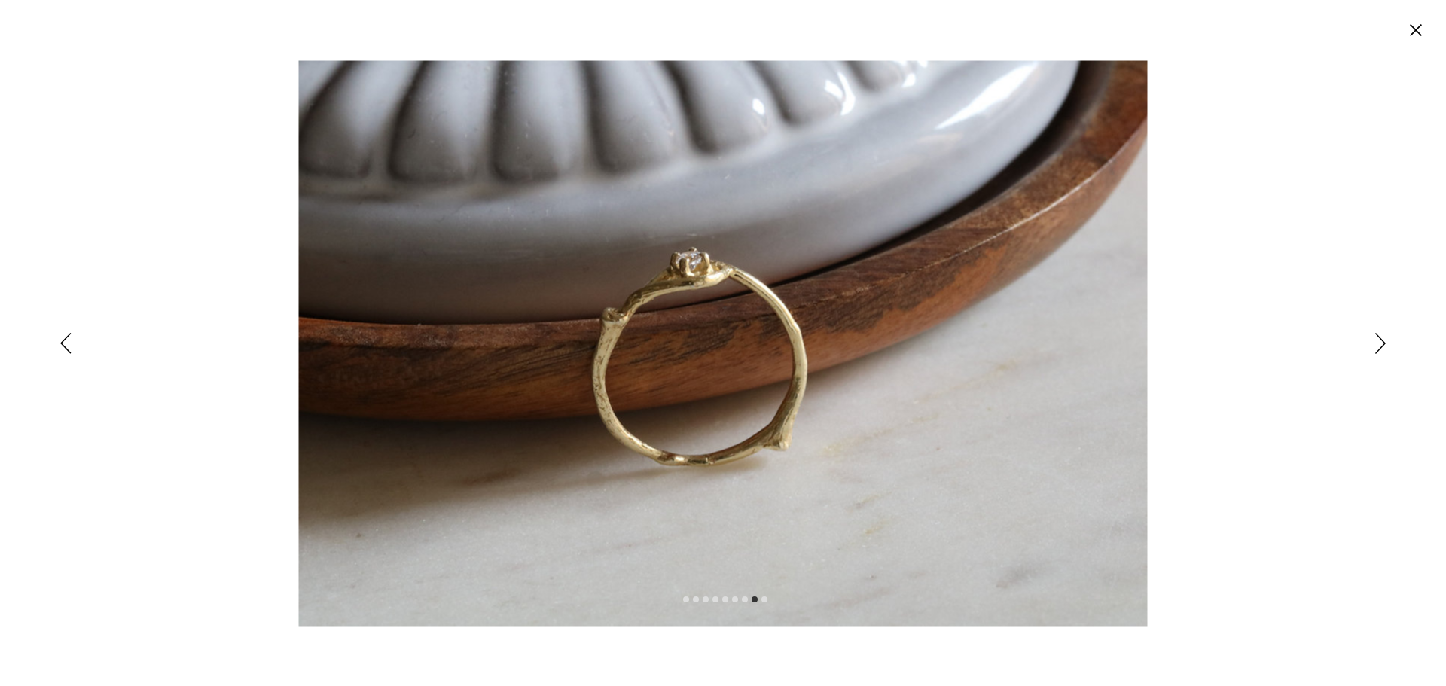
click at [1381, 343] on icon "Siguiente" at bounding box center [1380, 343] width 11 height 21
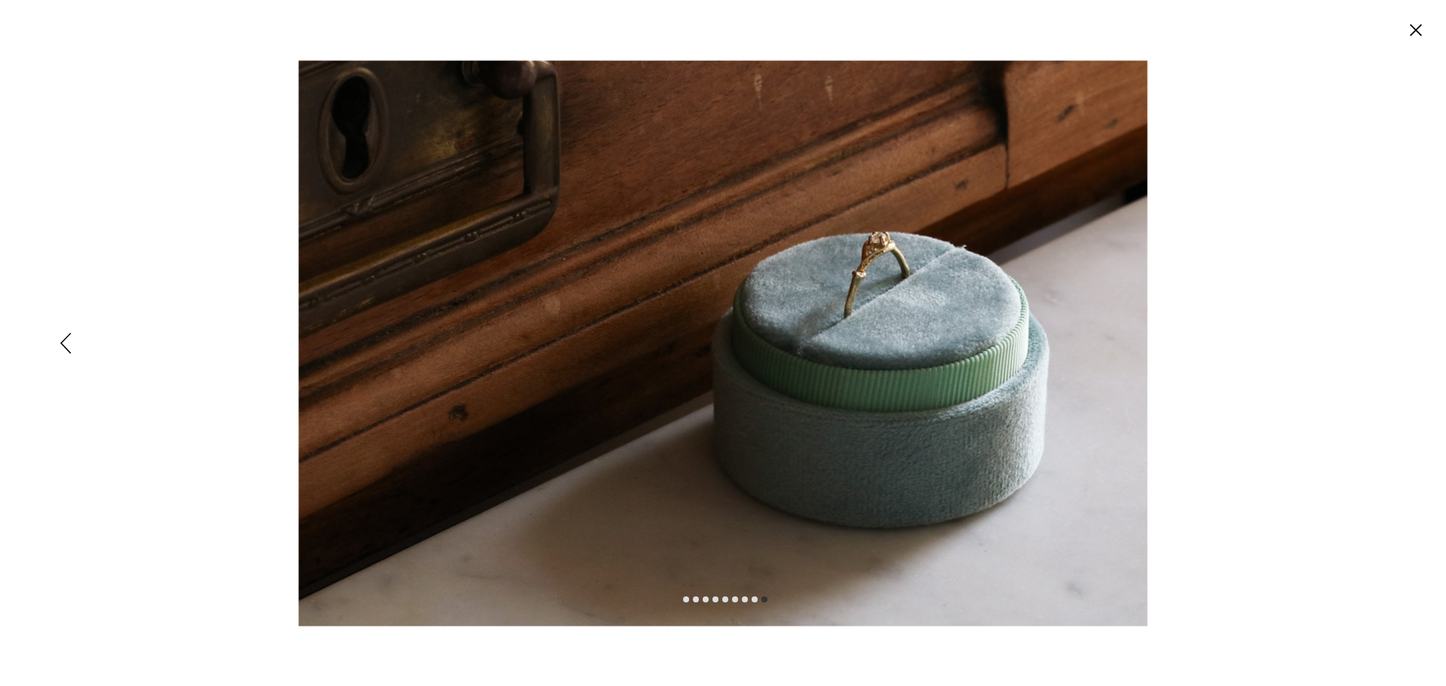
click at [1381, 343] on div "Expanded image viewer" at bounding box center [723, 343] width 1446 height 686
click at [1420, 37] on circle "Cerrar" at bounding box center [1416, 30] width 24 height 24
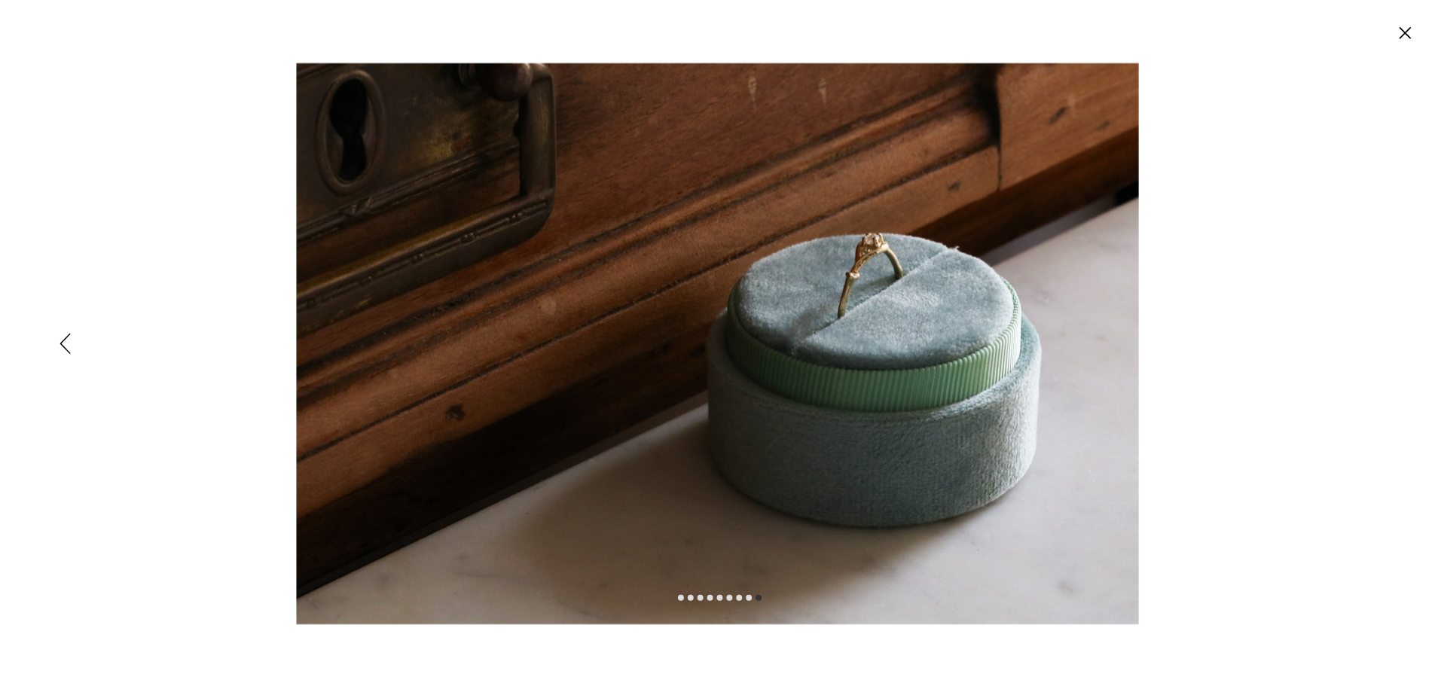
scroll to position [50, 0]
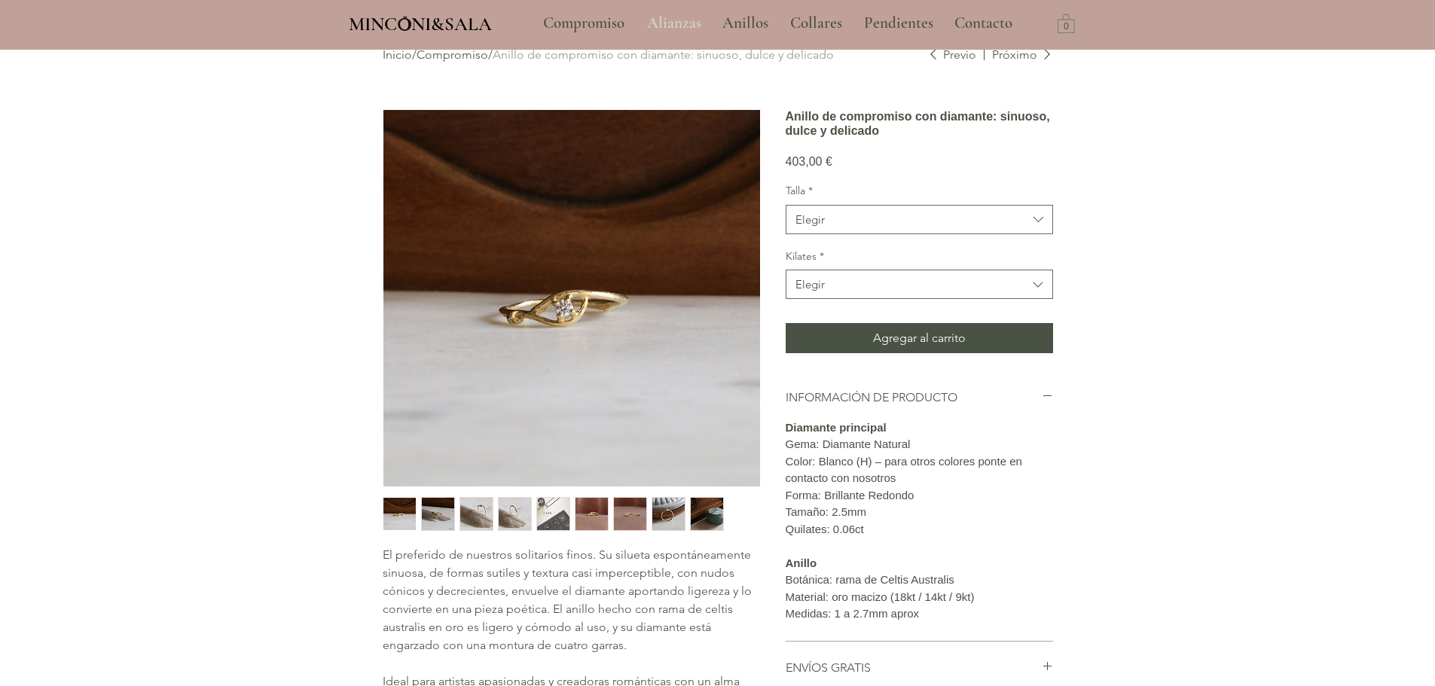
click at [654, 17] on p "Alianzas" at bounding box center [673, 24] width 69 height 38
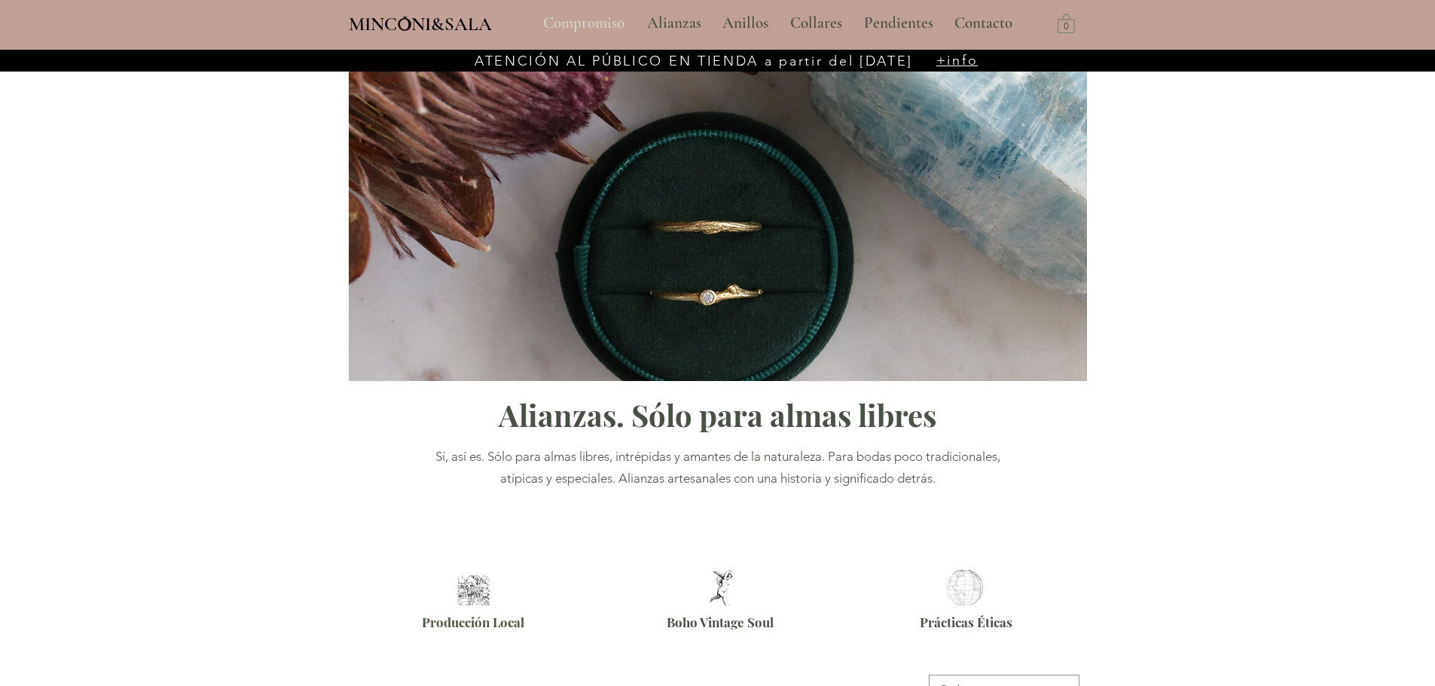
click at [582, 24] on p "Compromiso" at bounding box center [583, 24] width 96 height 38
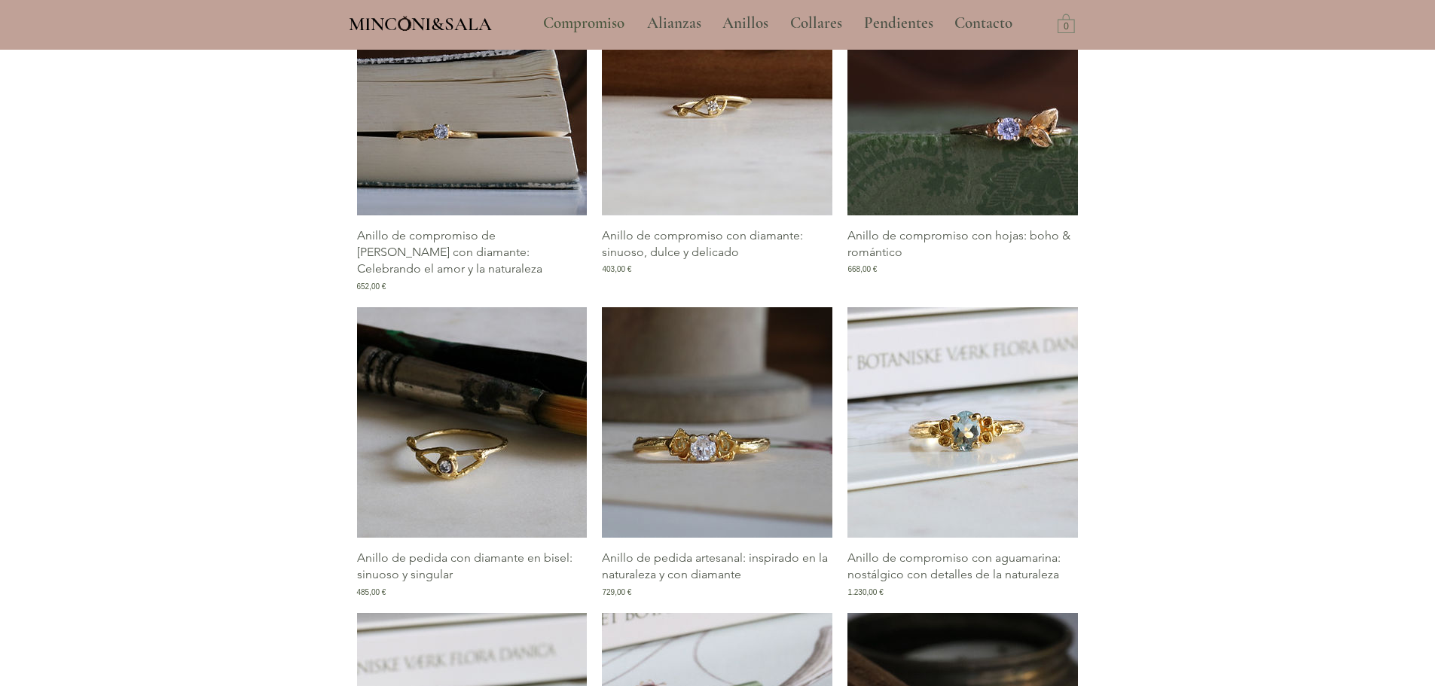
scroll to position [753, 0]
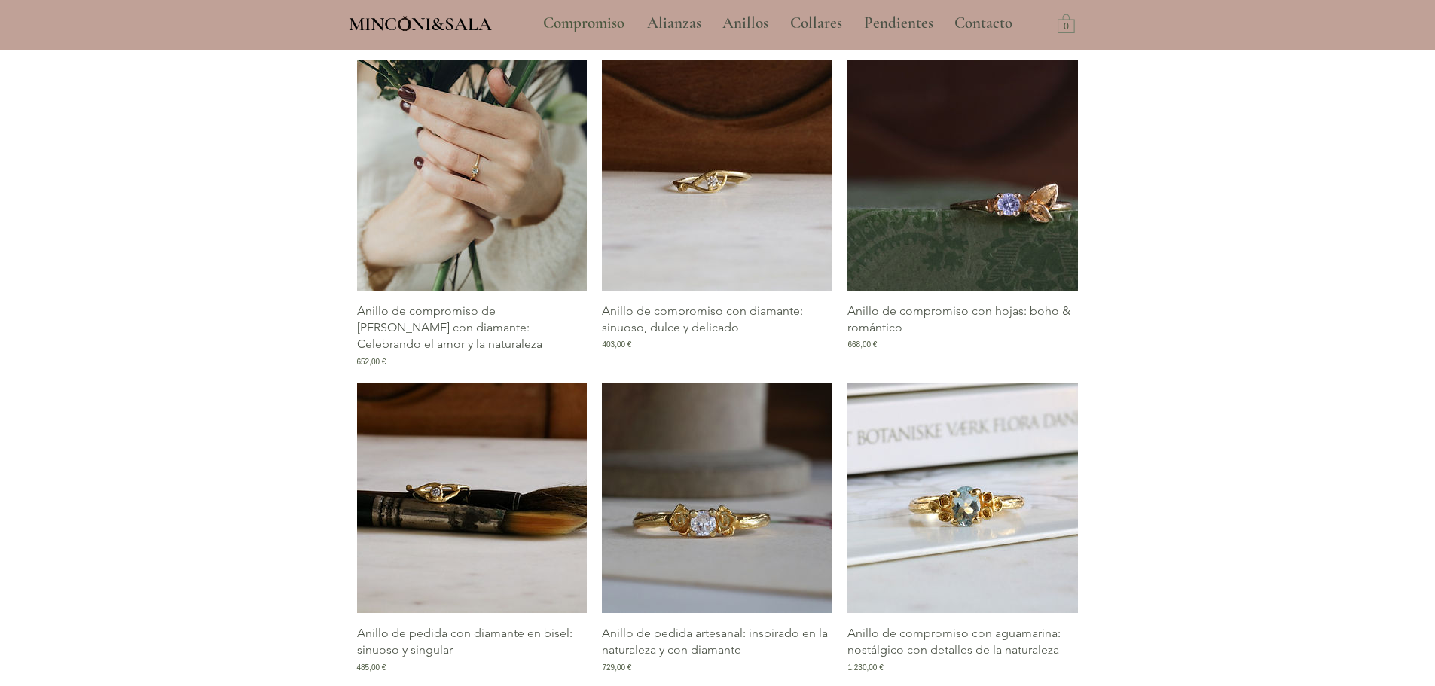
click at [487, 213] on img "Galería de Anillo de compromiso de rama con diamante: Celebrando el amor y la n…" at bounding box center [472, 175] width 230 height 230
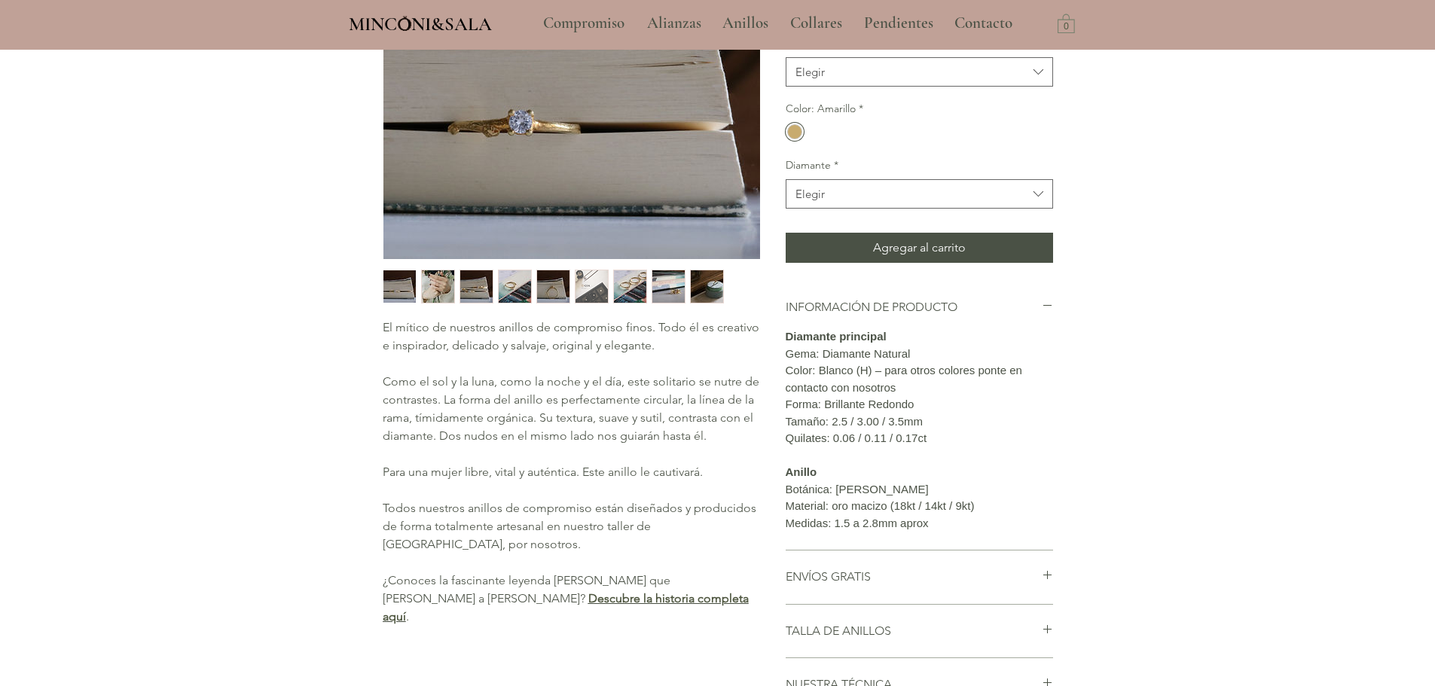
scroll to position [226, 0]
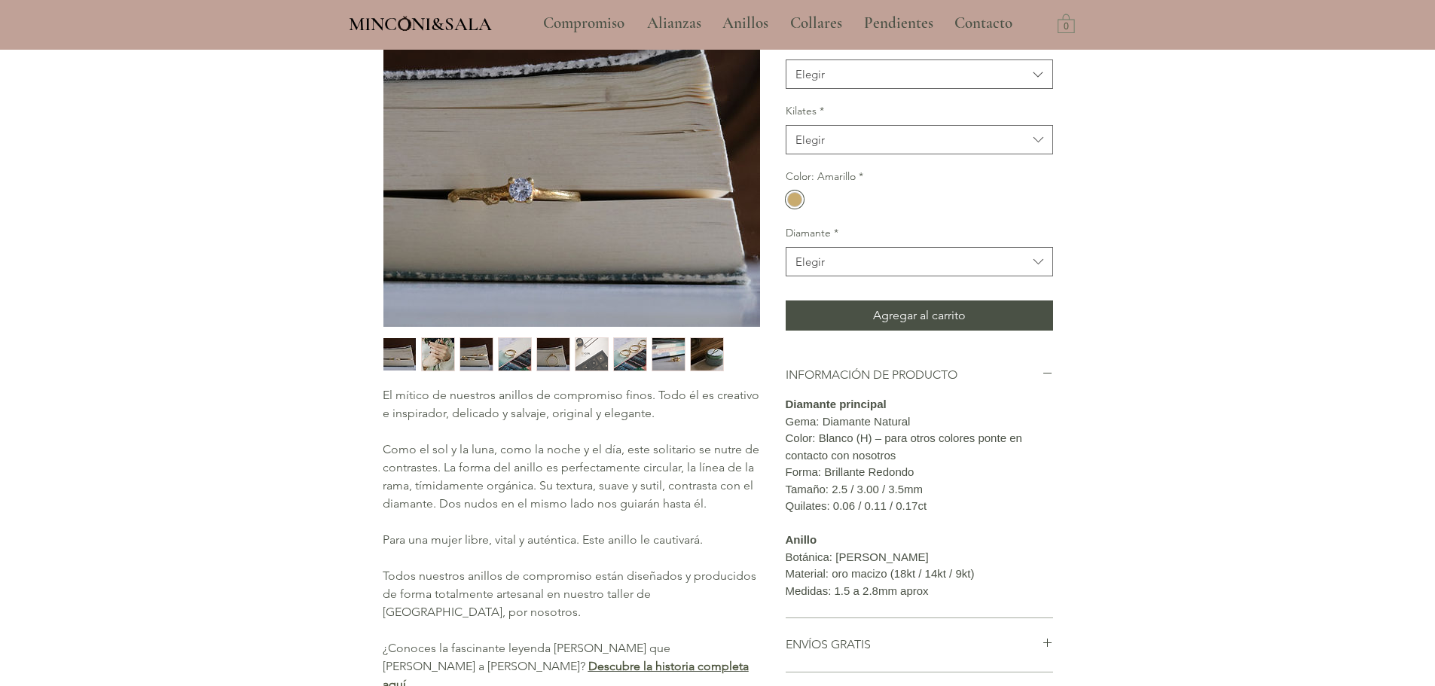
click at [436, 356] on img "2 / 9" at bounding box center [438, 354] width 32 height 32
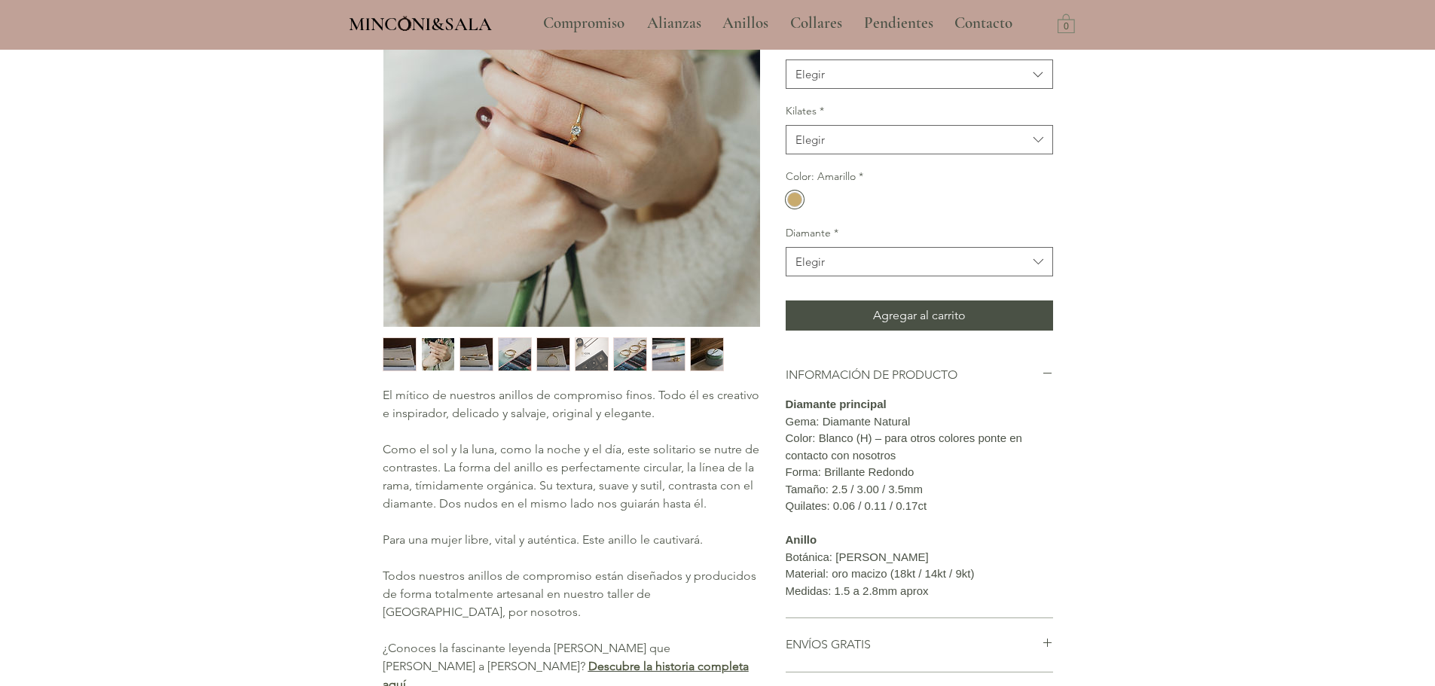
click at [480, 352] on img "3 / 9" at bounding box center [476, 354] width 32 height 32
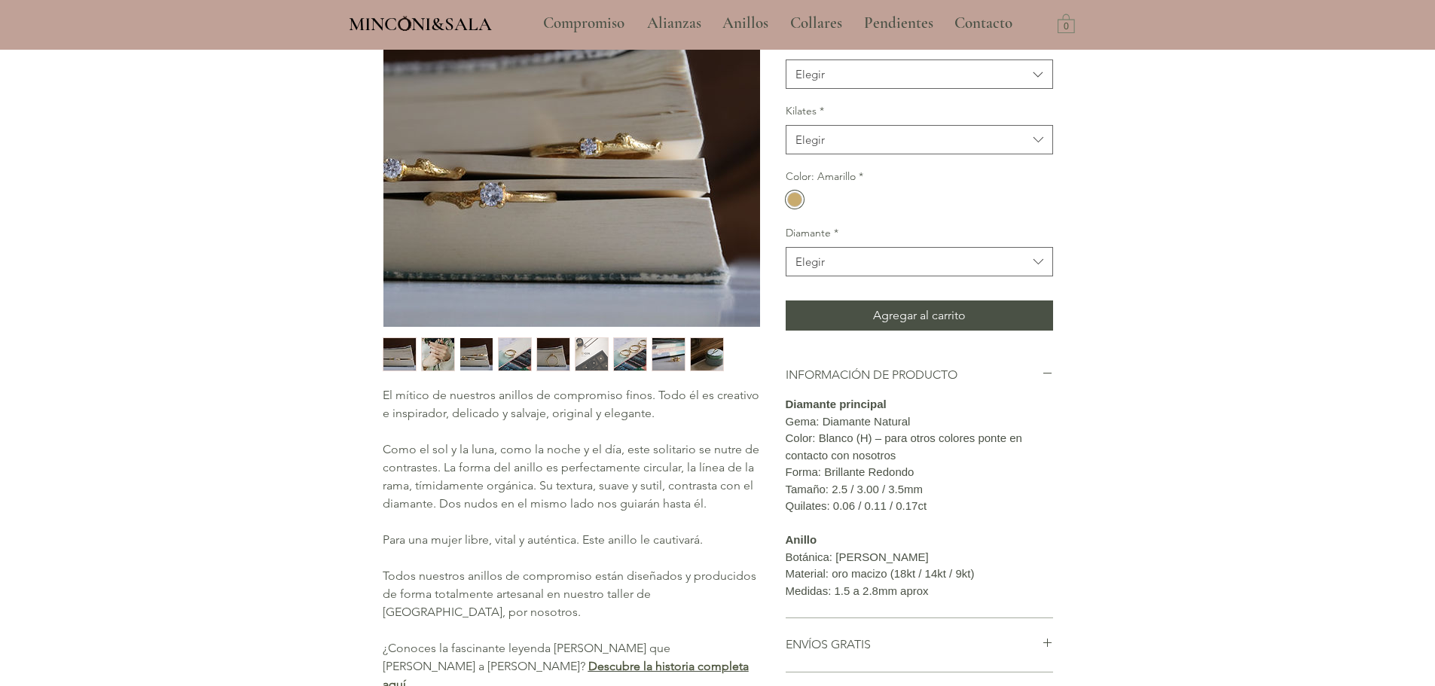
click at [521, 352] on img "4 / 9" at bounding box center [515, 354] width 32 height 32
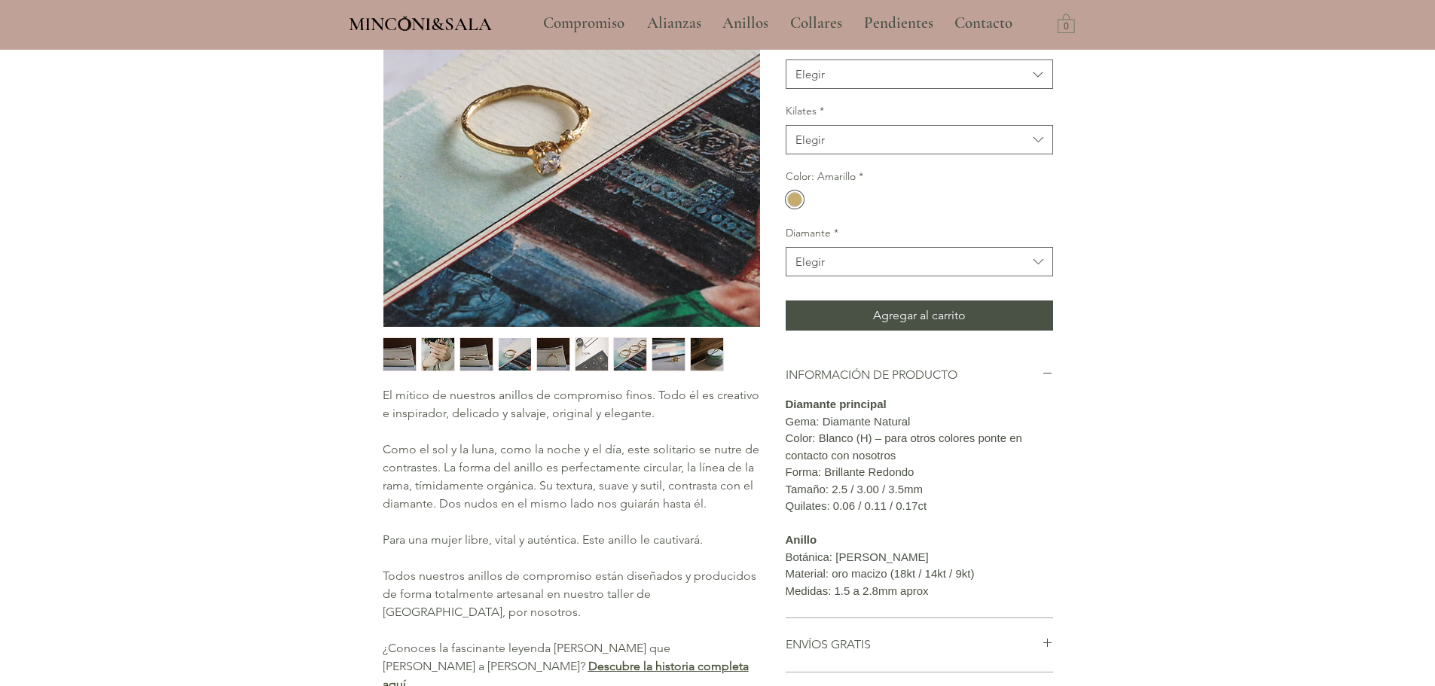
click at [593, 351] on img "6 / 9" at bounding box center [591, 354] width 32 height 32
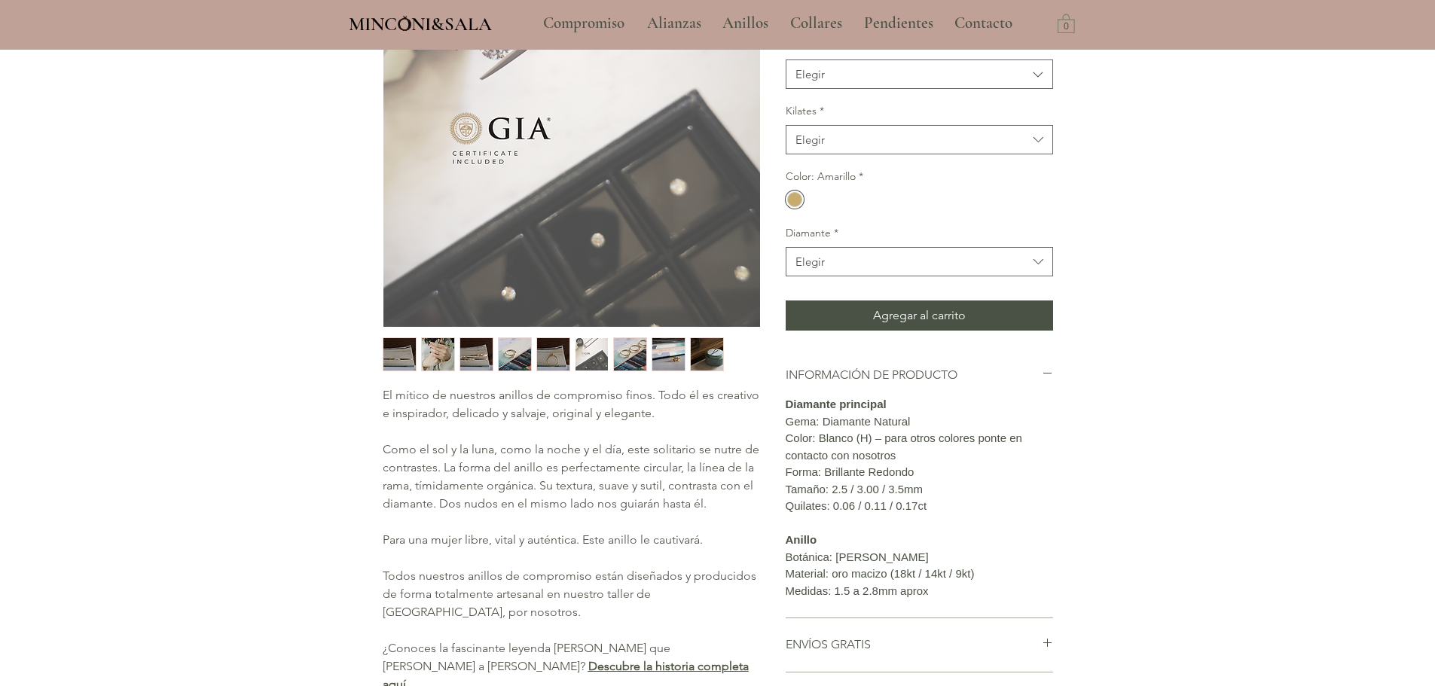
click at [636, 355] on img "7 / 9" at bounding box center [630, 354] width 32 height 32
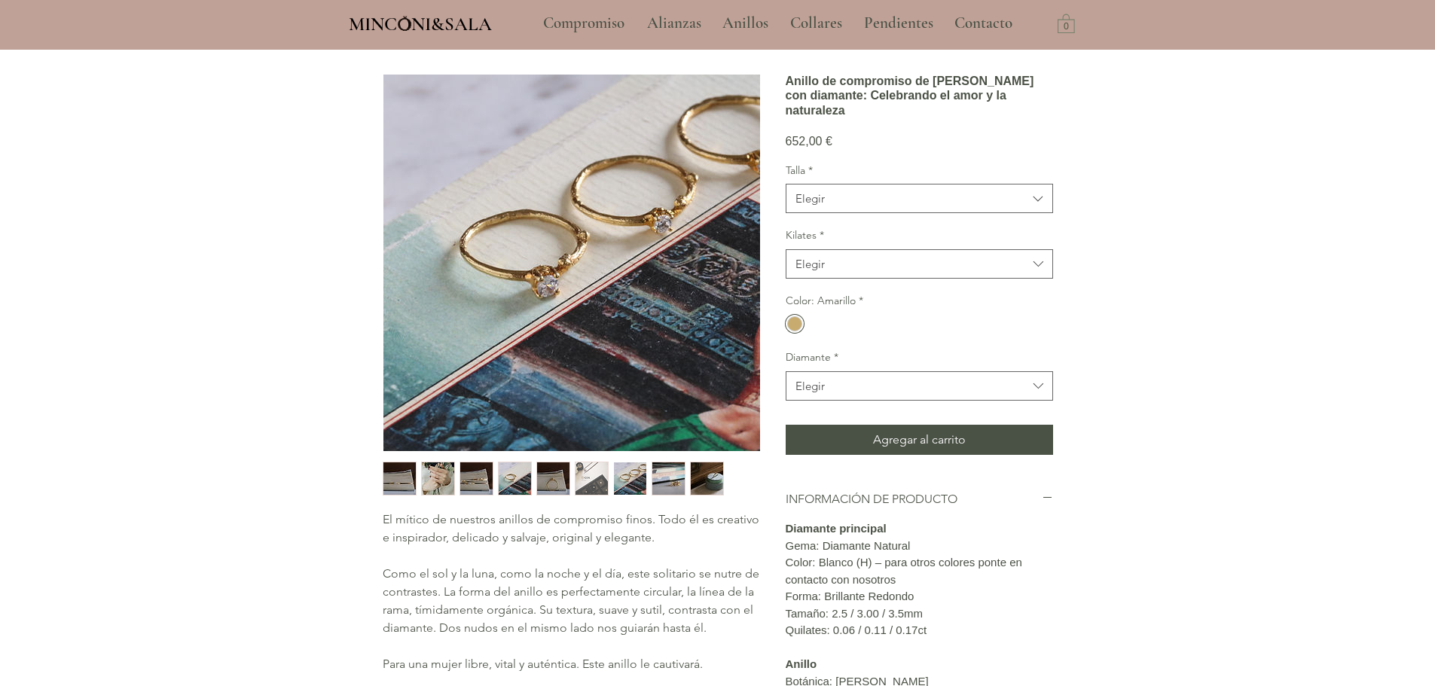
scroll to position [75, 0]
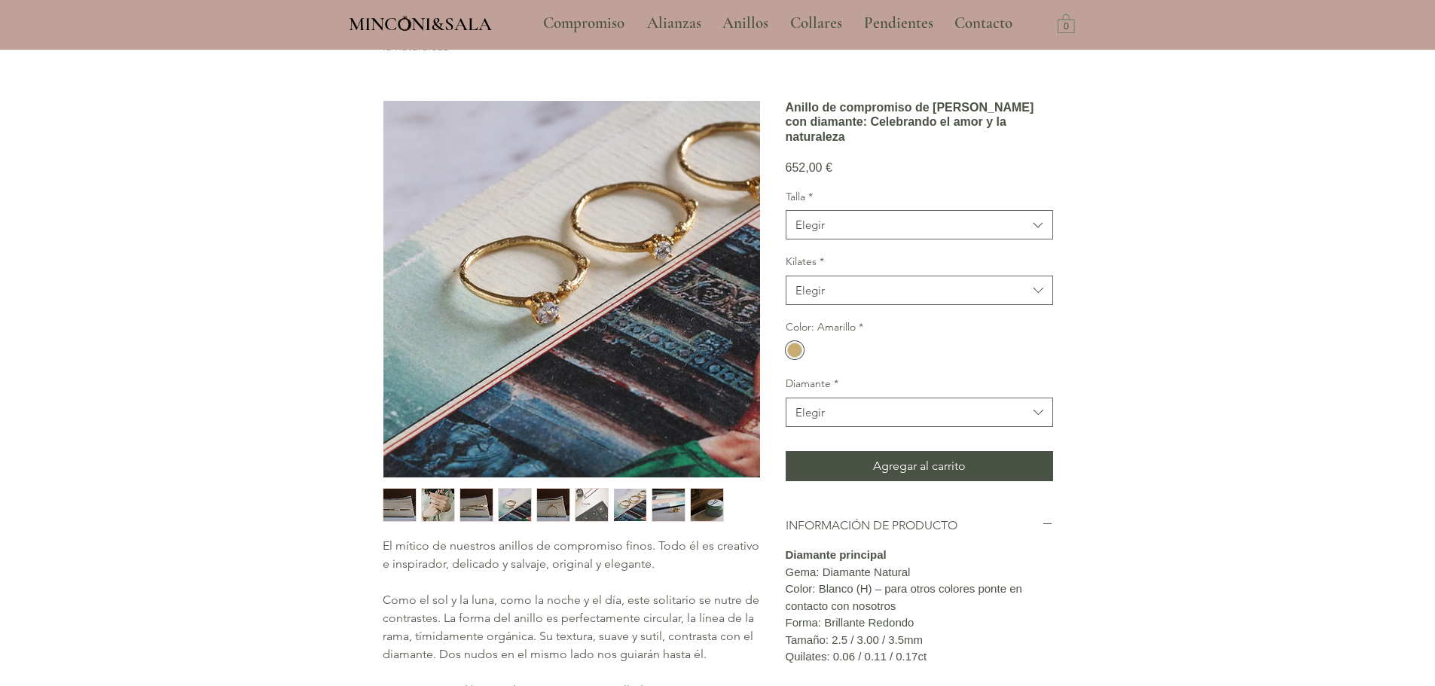
click at [670, 502] on img "8 / 9" at bounding box center [668, 505] width 32 height 32
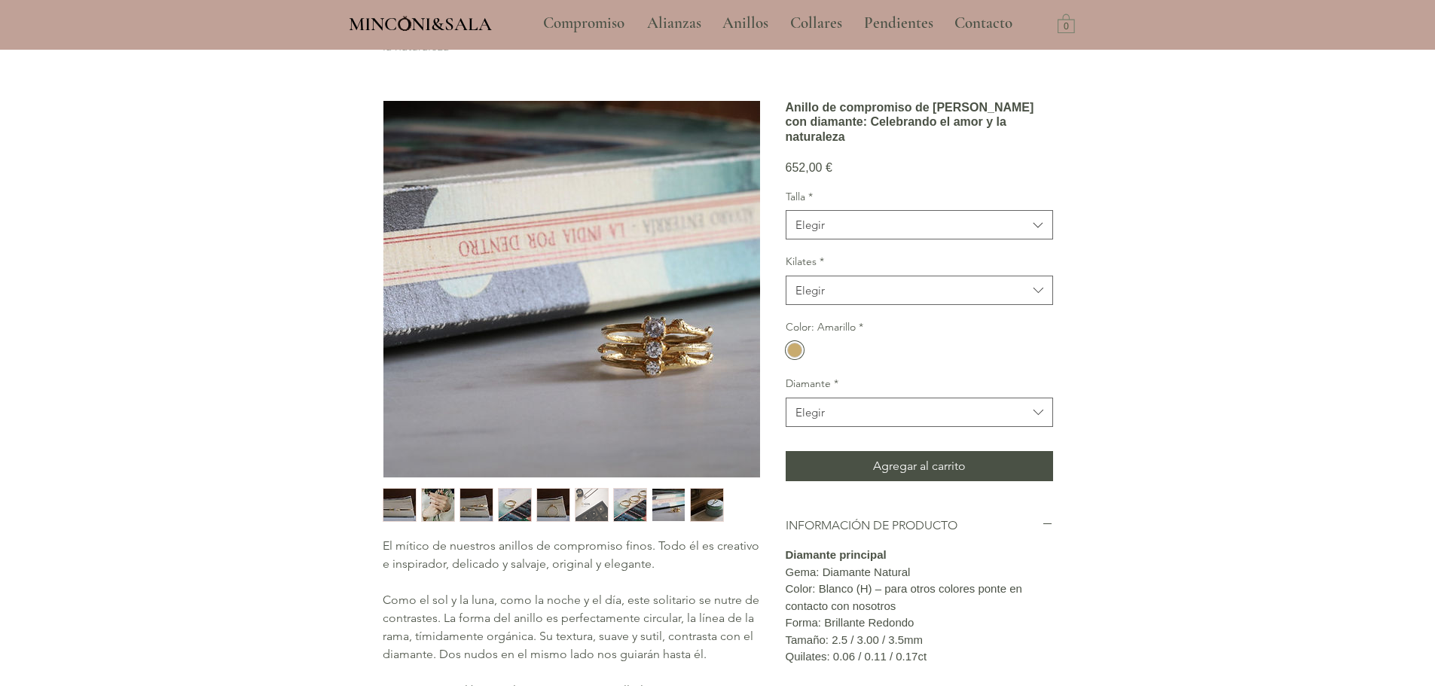
click at [703, 508] on img "9 / 9" at bounding box center [707, 505] width 32 height 32
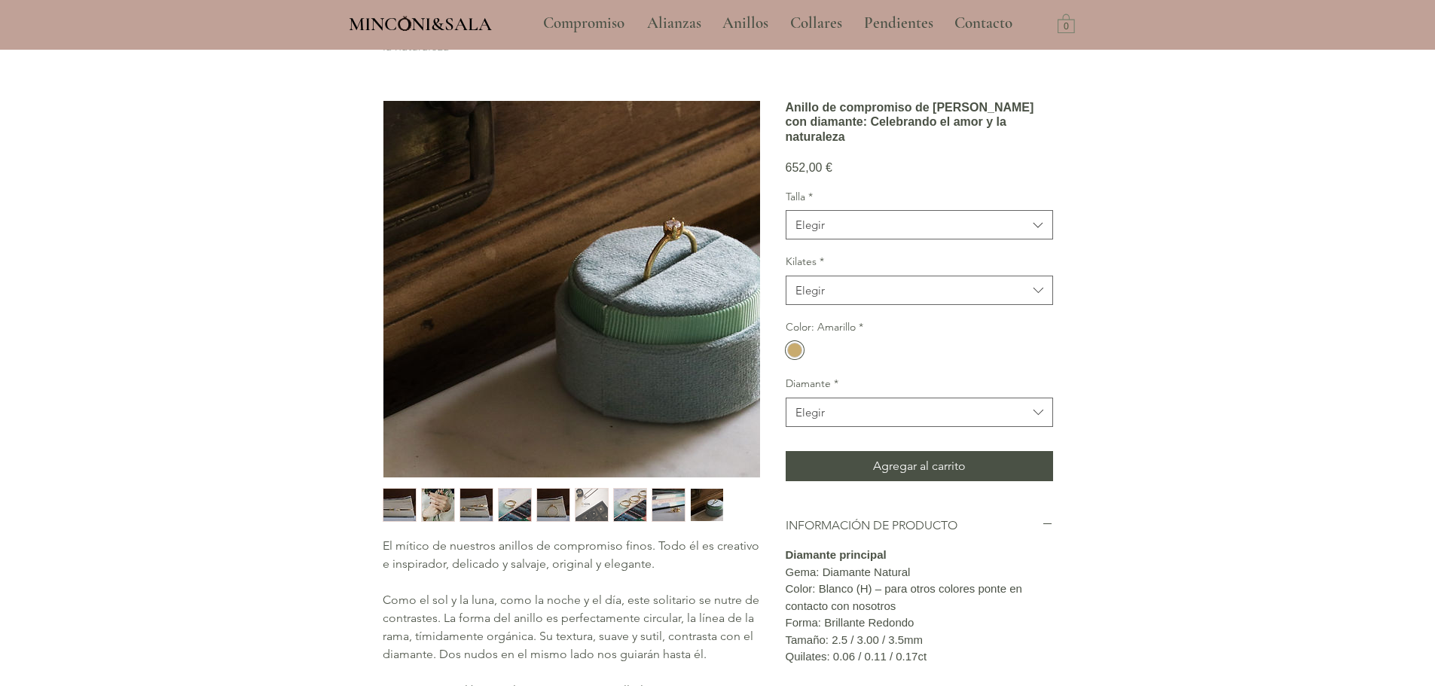
click at [669, 502] on img "8 / 9" at bounding box center [668, 505] width 32 height 32
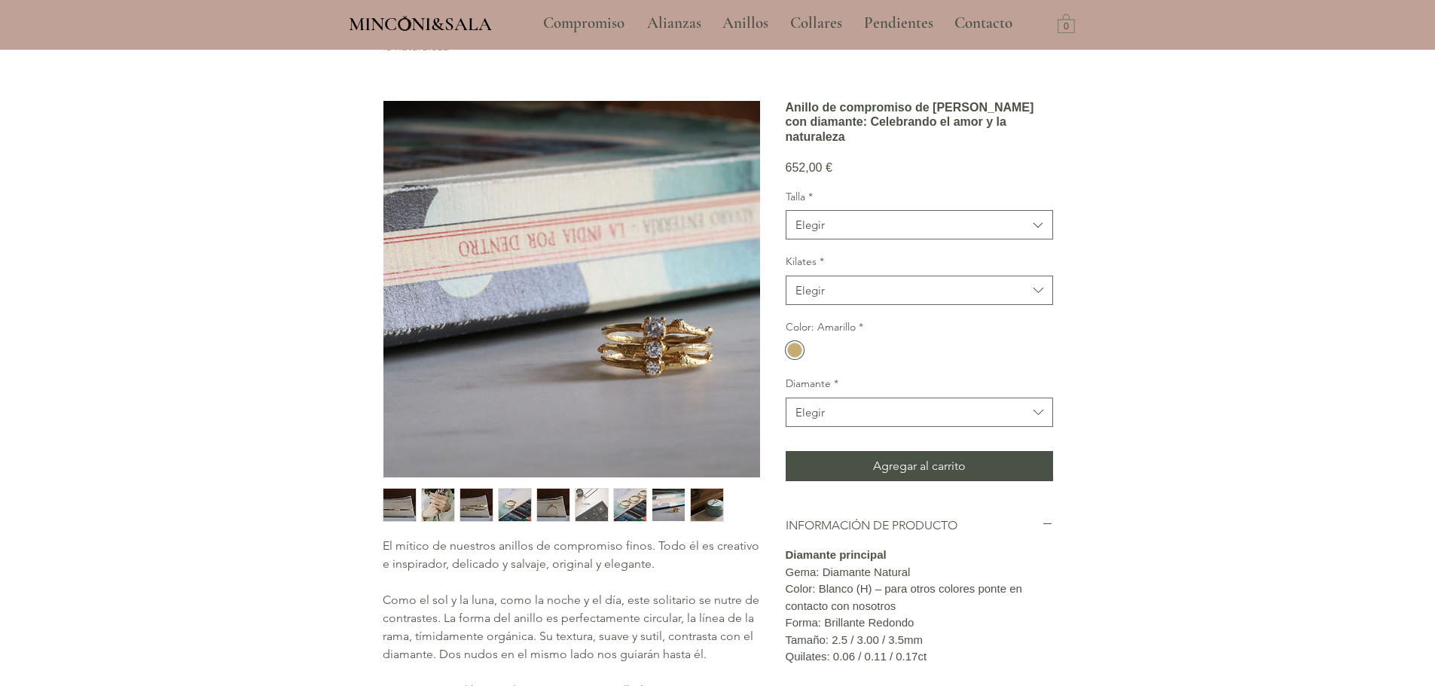
click at [639, 503] on img "7 / 9" at bounding box center [630, 505] width 32 height 32
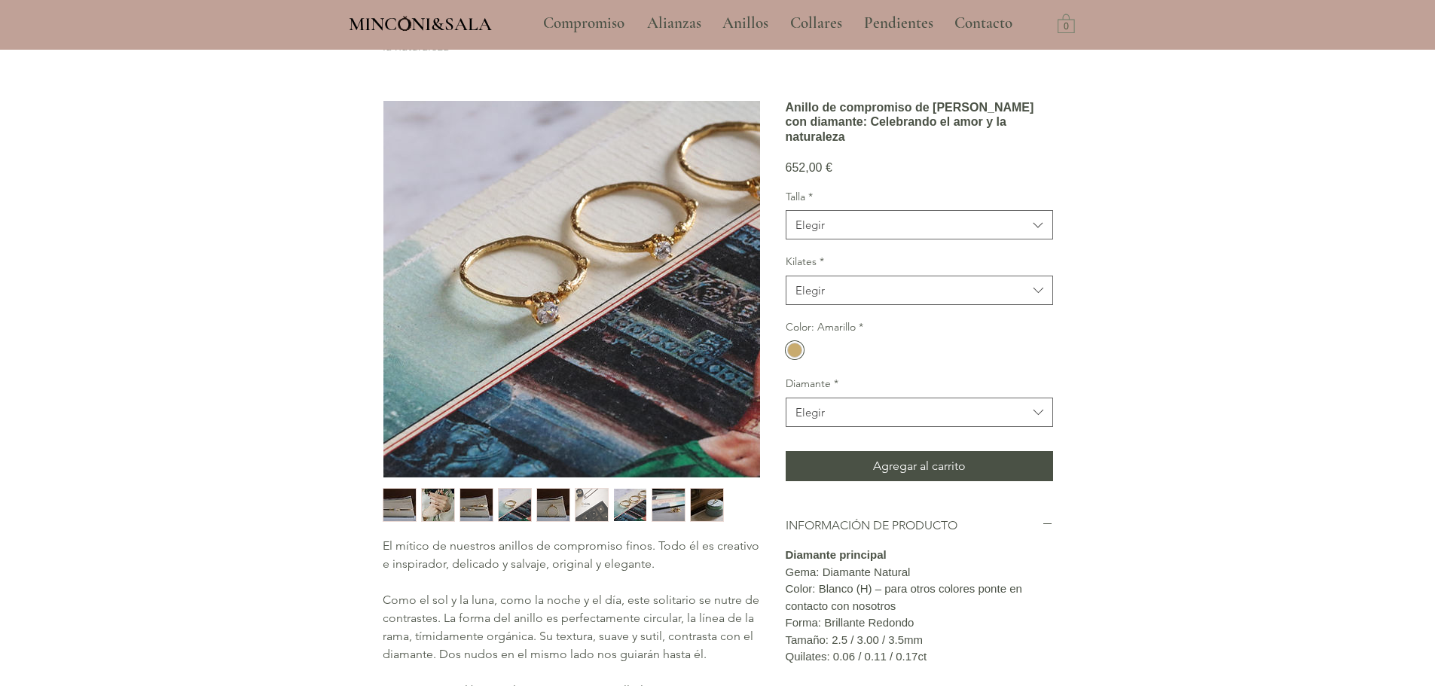
click at [583, 493] on img "6 / 9" at bounding box center [591, 505] width 32 height 32
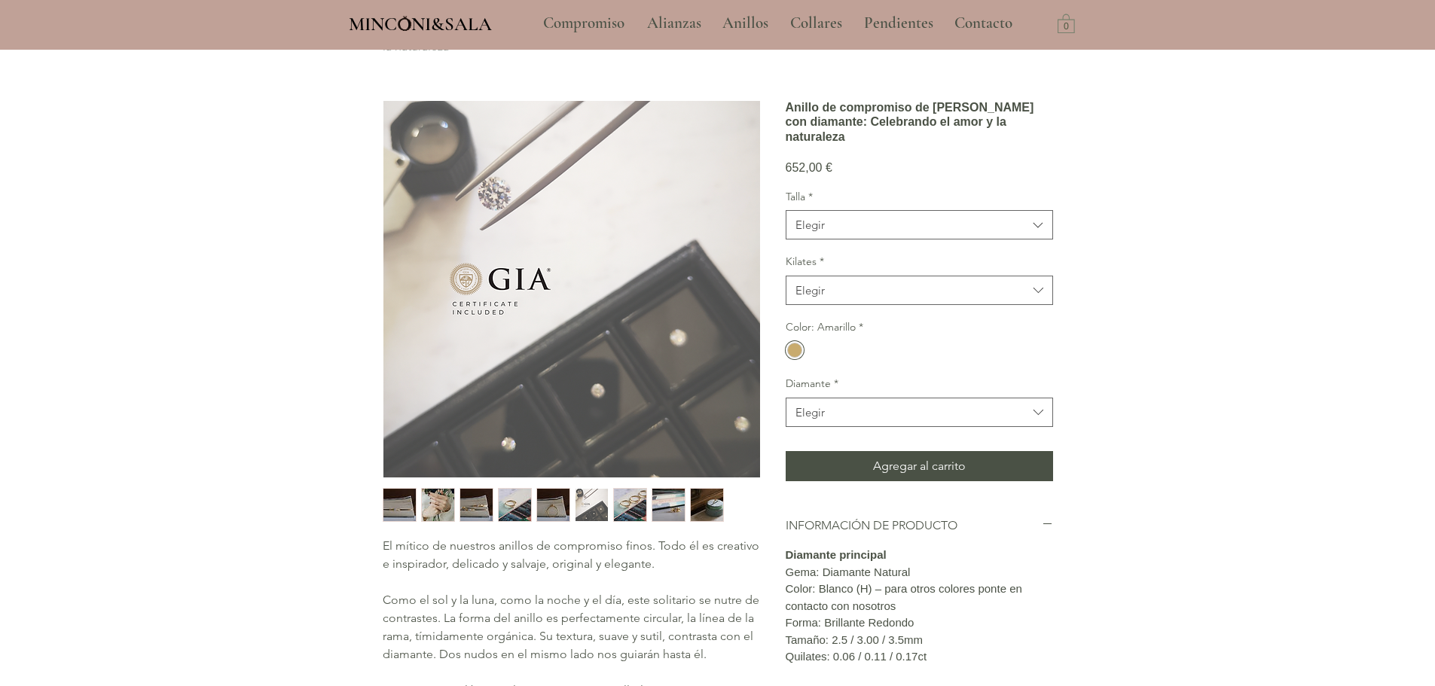
click at [550, 496] on img "5 / 9" at bounding box center [553, 505] width 32 height 32
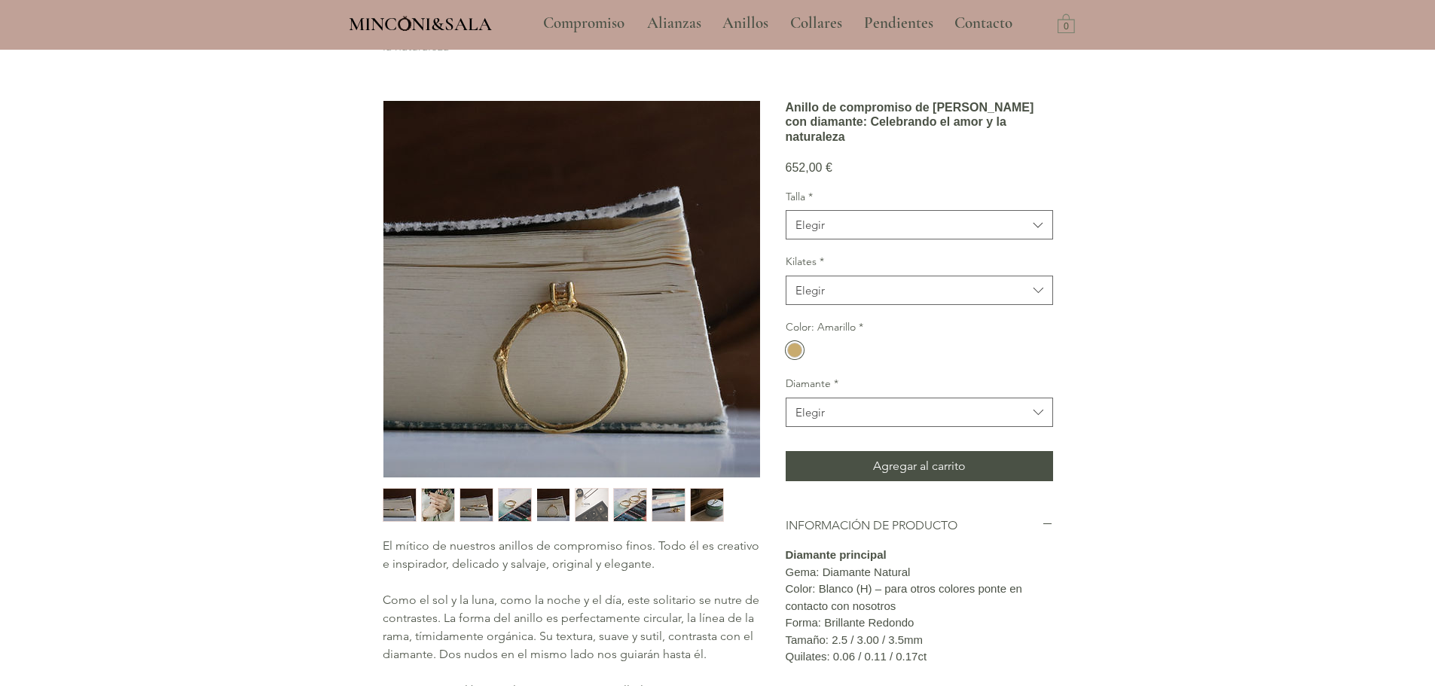
click at [520, 500] on img "4 / 9" at bounding box center [515, 505] width 32 height 32
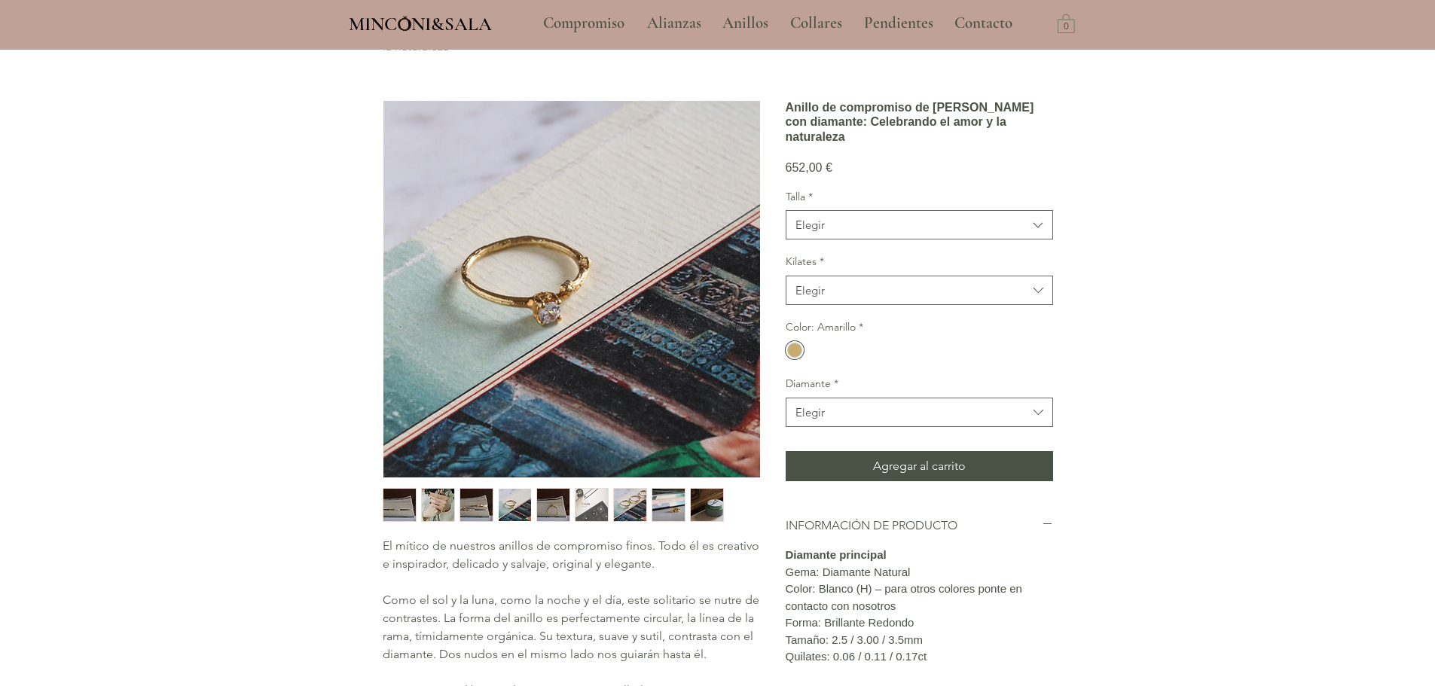
click at [478, 499] on img "3 / 9" at bounding box center [476, 505] width 32 height 32
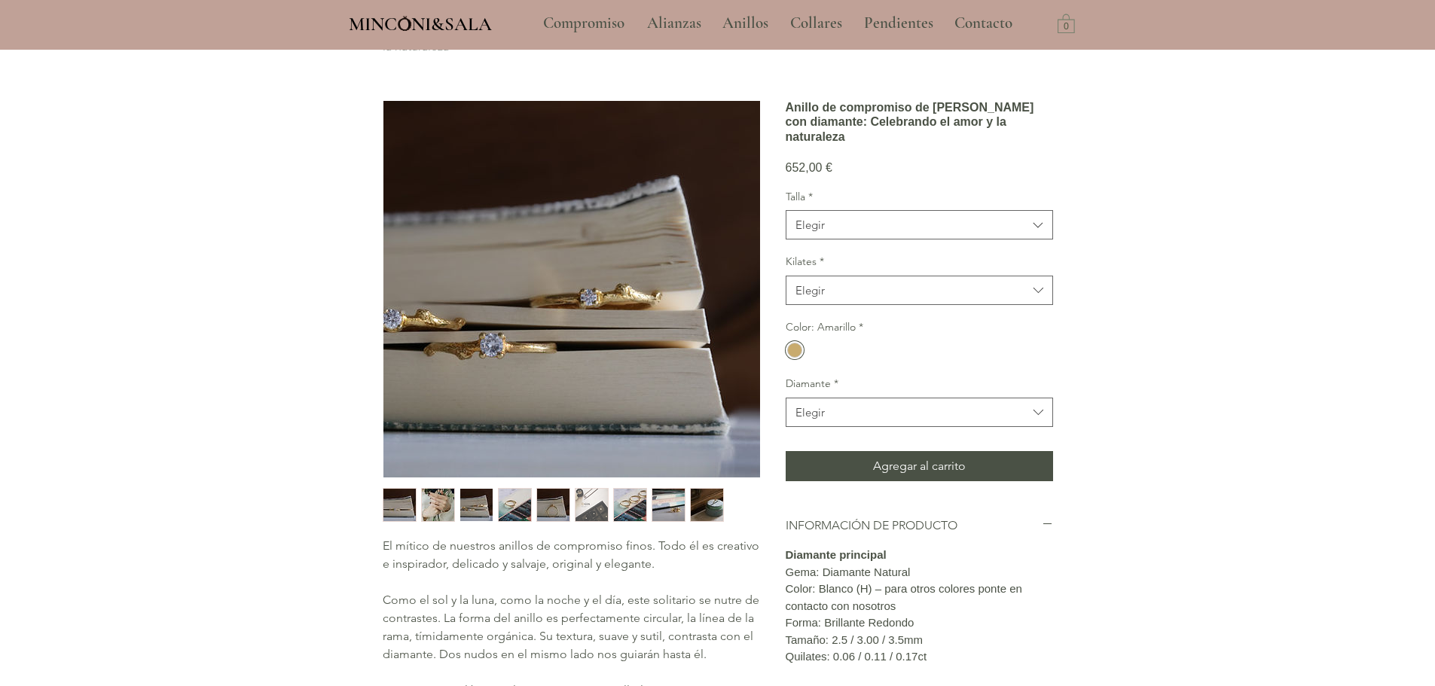
click at [441, 502] on img "2 / 9" at bounding box center [438, 505] width 32 height 32
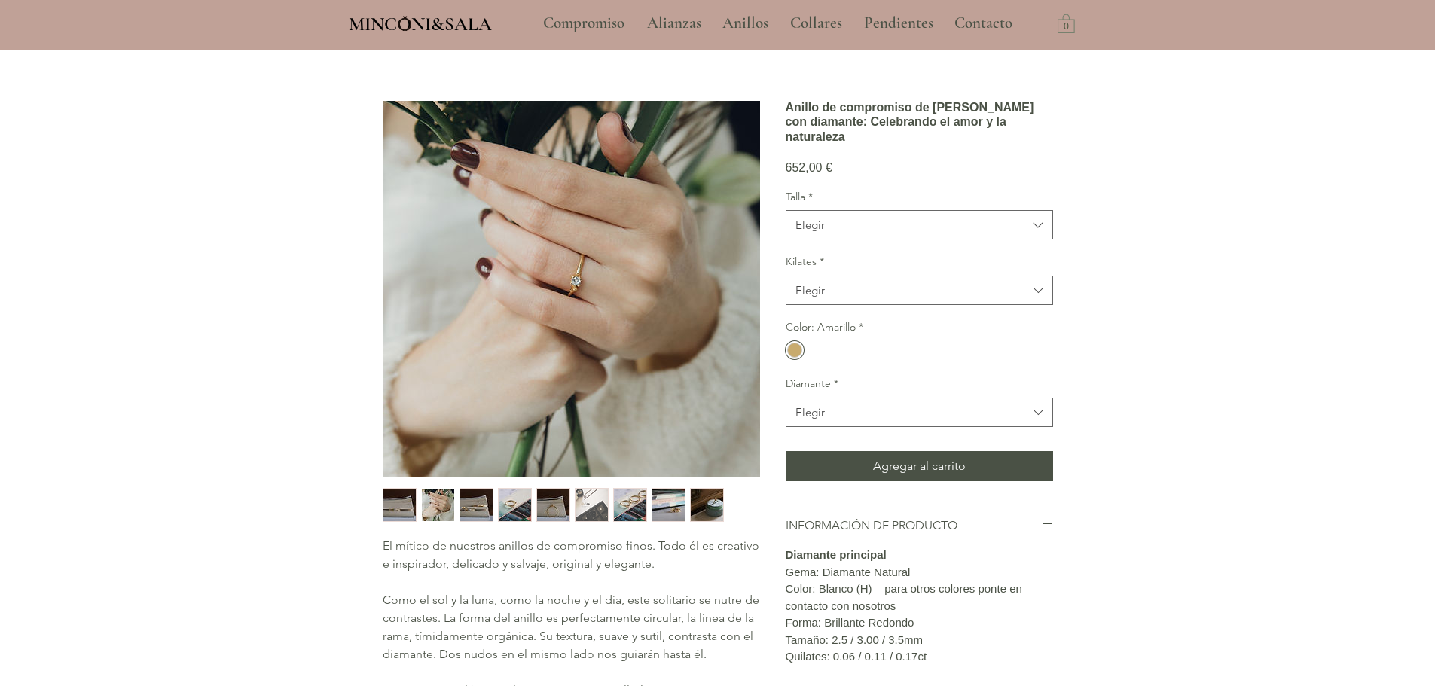
click at [482, 515] on img "3 / 9" at bounding box center [476, 505] width 32 height 32
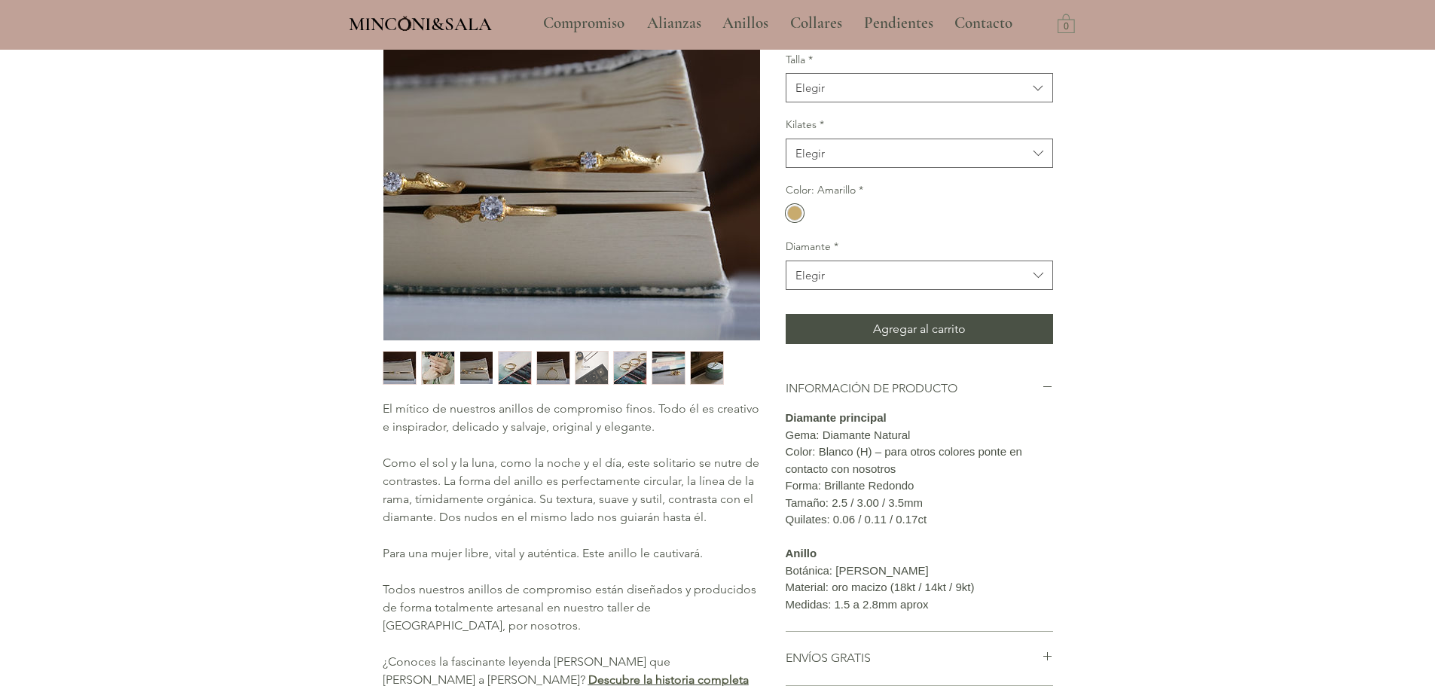
scroll to position [226, 0]
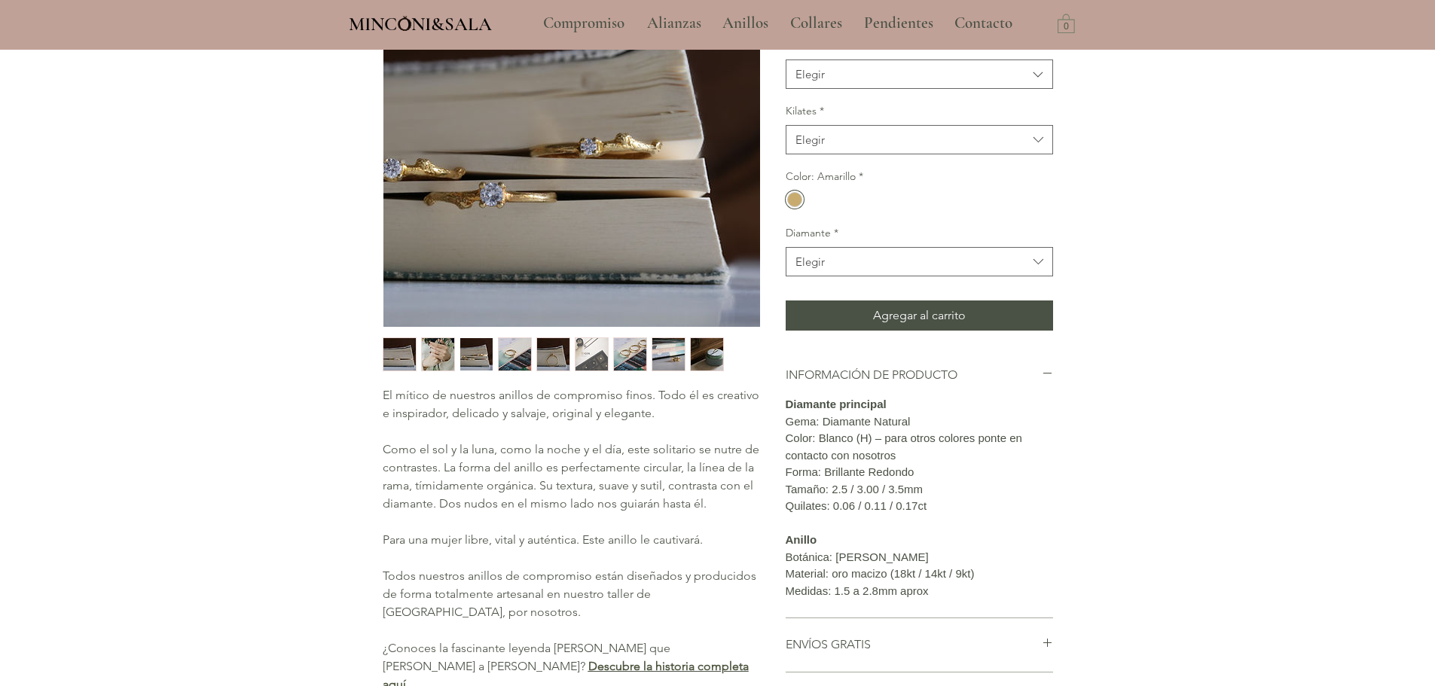
click at [564, 196] on img "main content" at bounding box center [571, 138] width 377 height 377
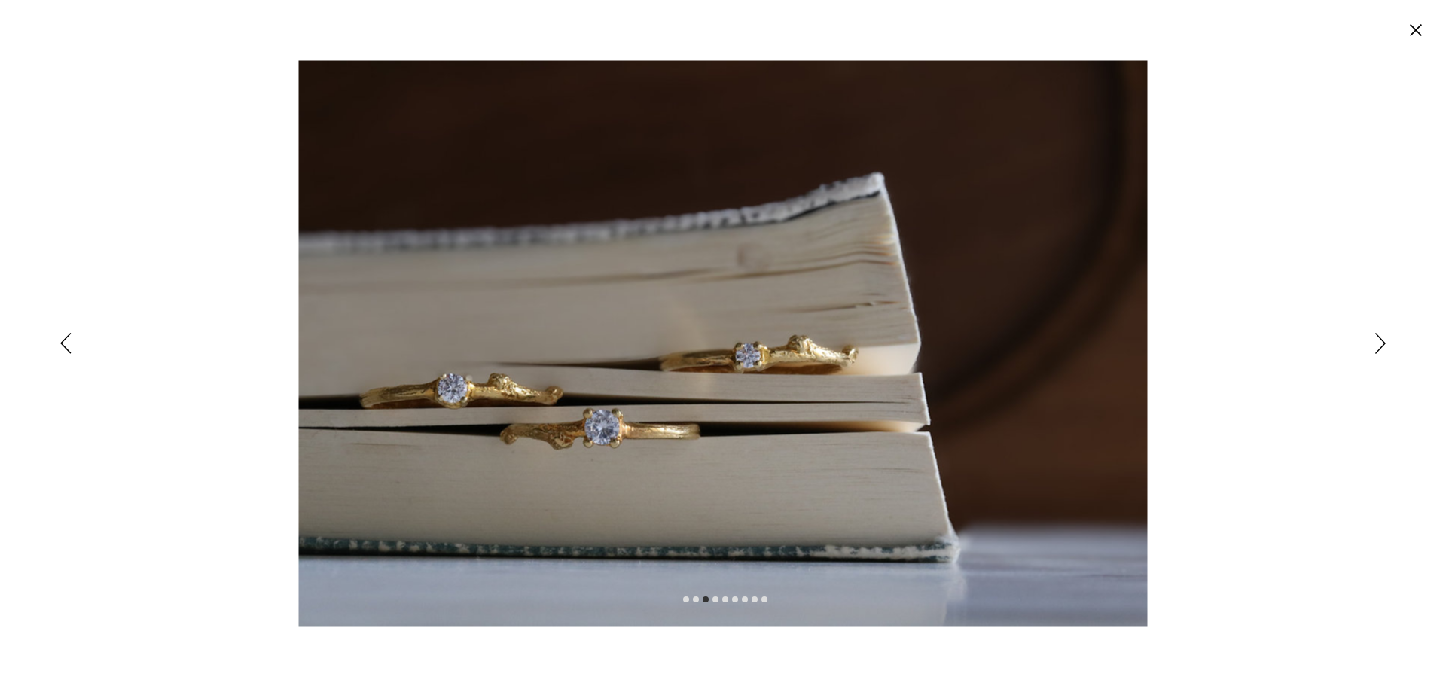
click at [767, 346] on img "Expanded image viewer" at bounding box center [723, 343] width 849 height 566
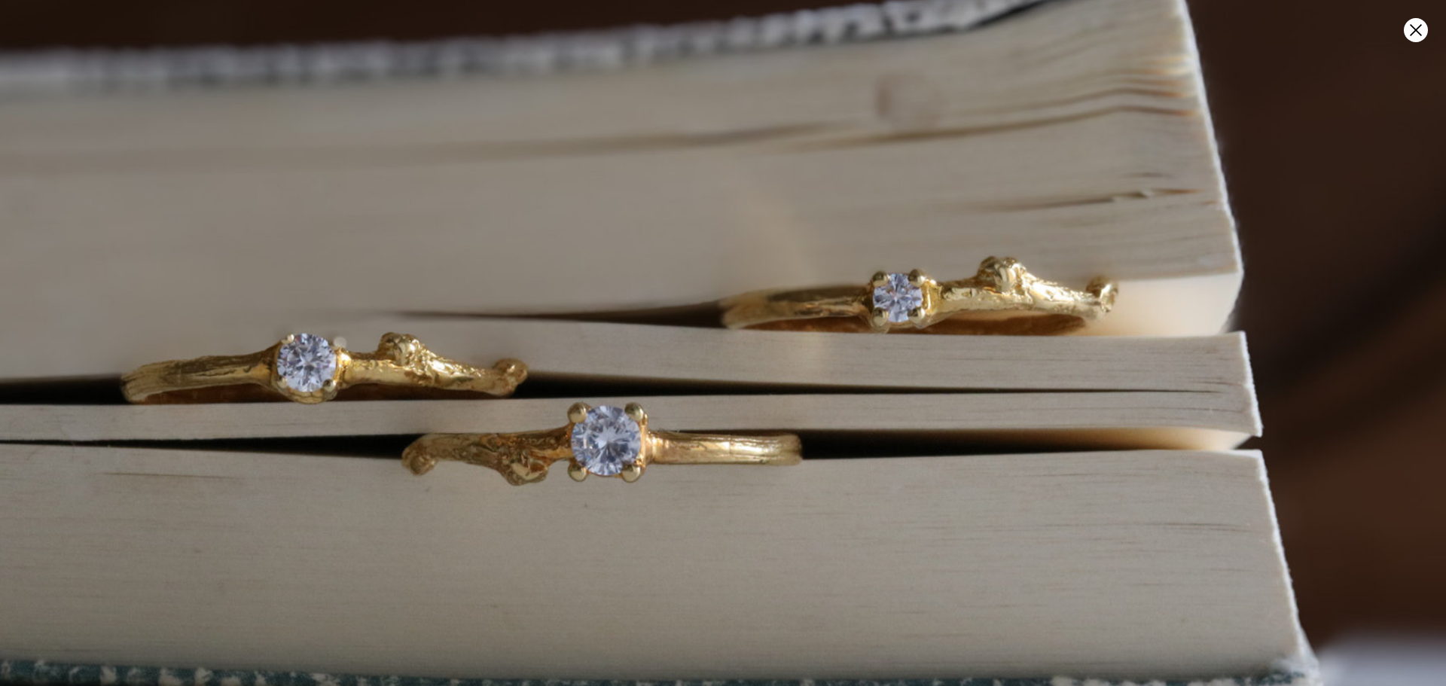
click at [438, 416] on img "Expanded image viewer" at bounding box center [846, 272] width 1697 height 1131
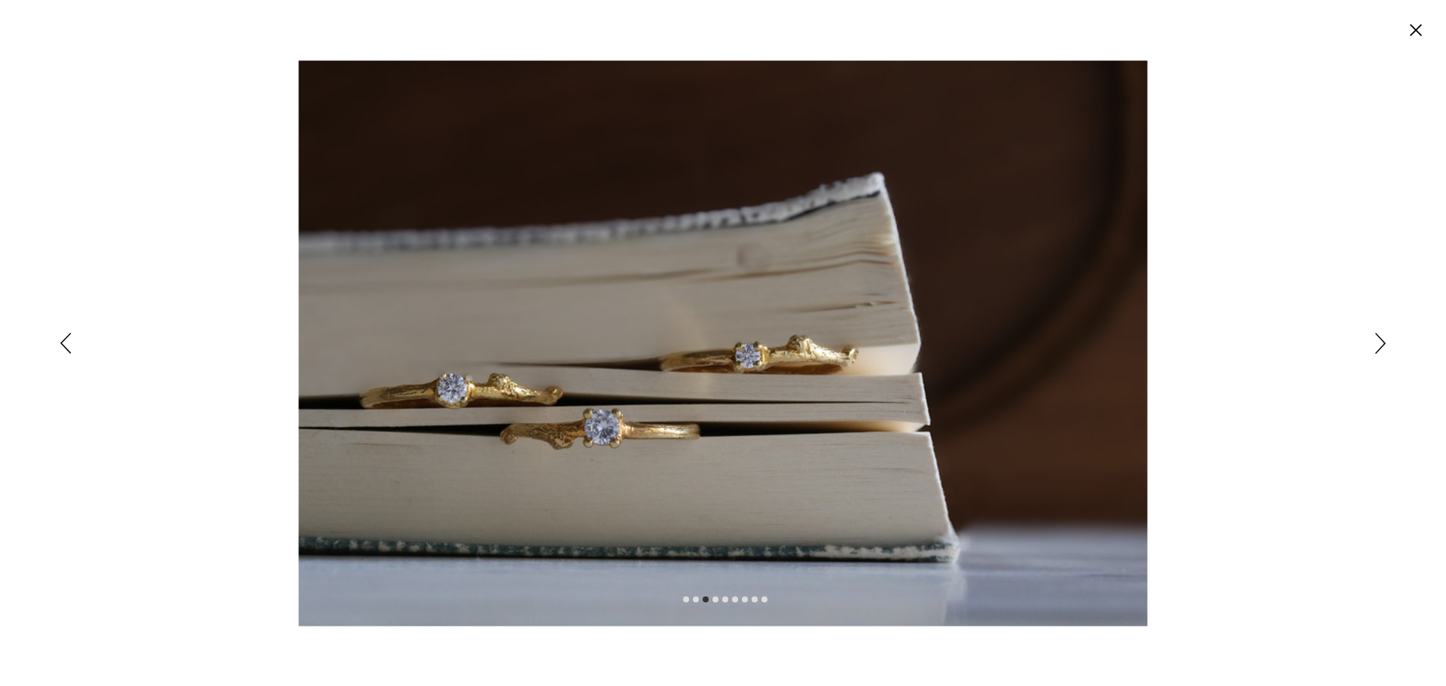
click at [1411, 32] on circle "Cerrar" at bounding box center [1416, 30] width 24 height 24
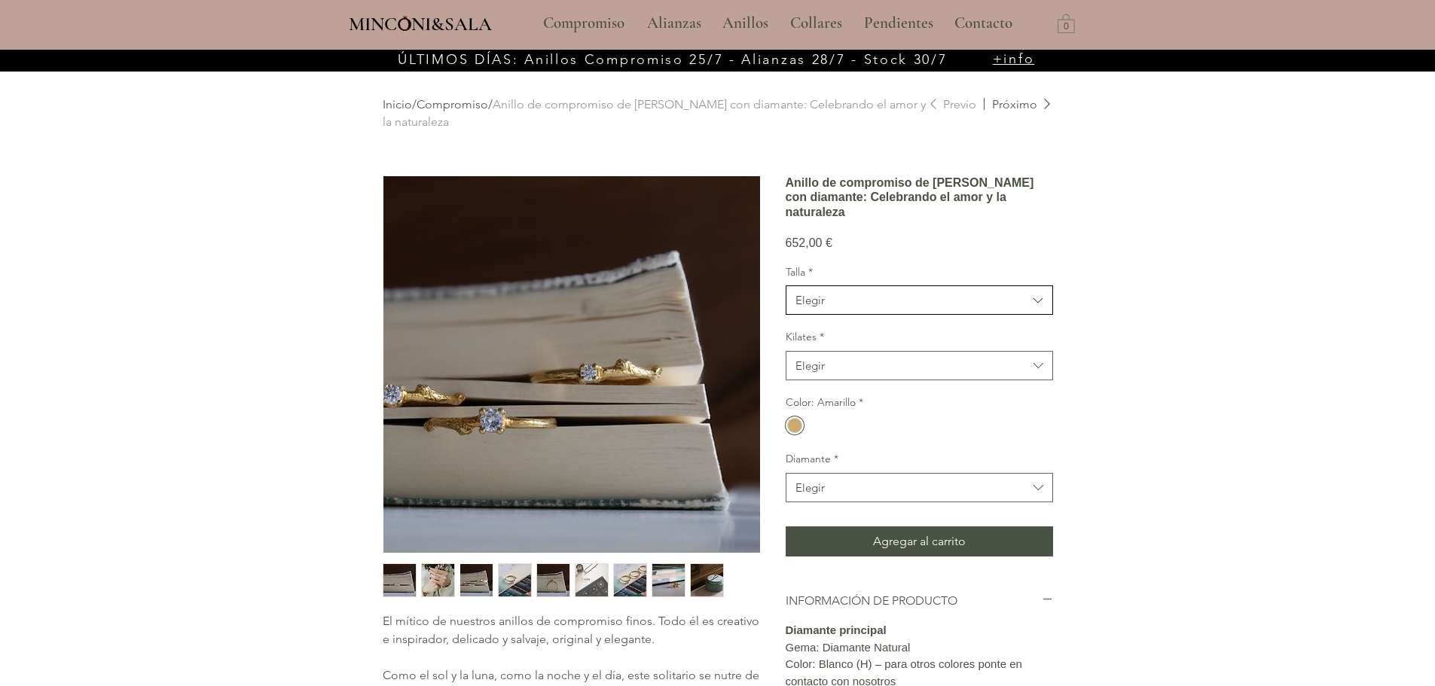
click at [899, 308] on span "Elegir" at bounding box center [911, 300] width 232 height 16
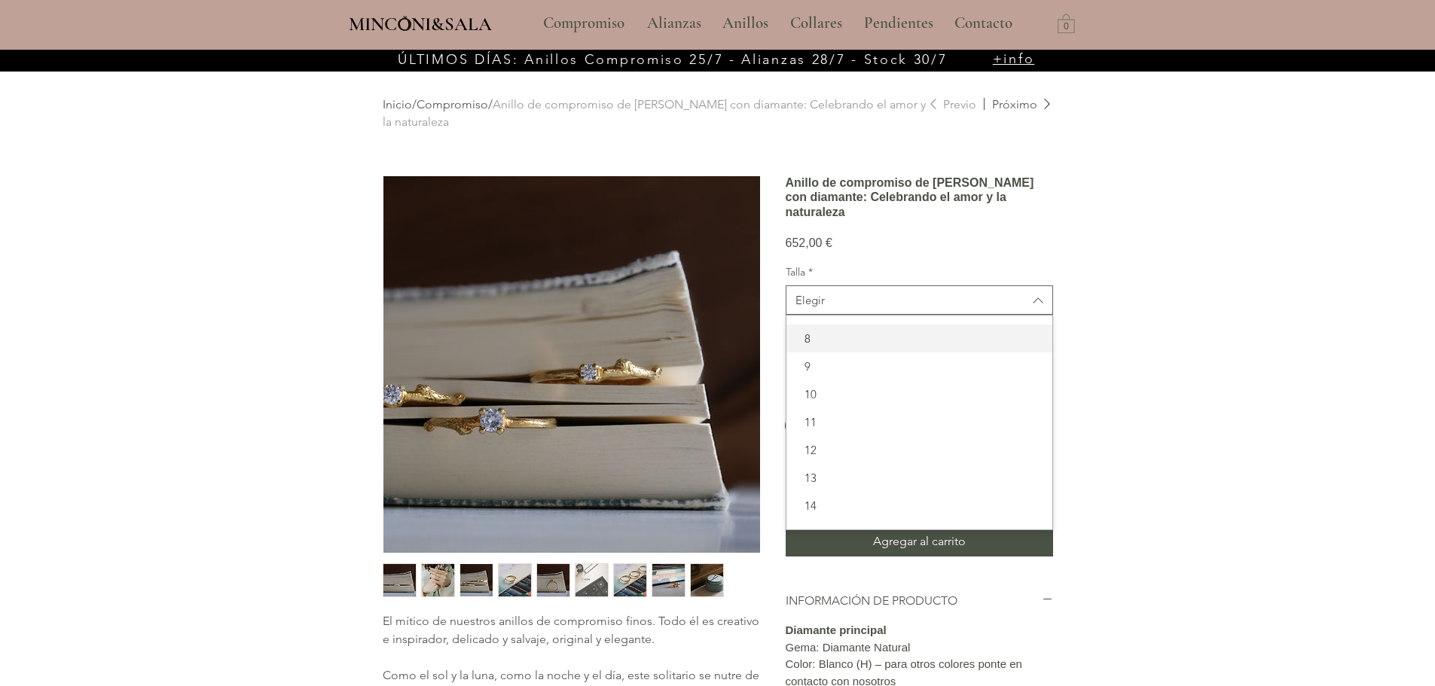
click at [889, 346] on span "8" at bounding box center [919, 339] width 248 height 16
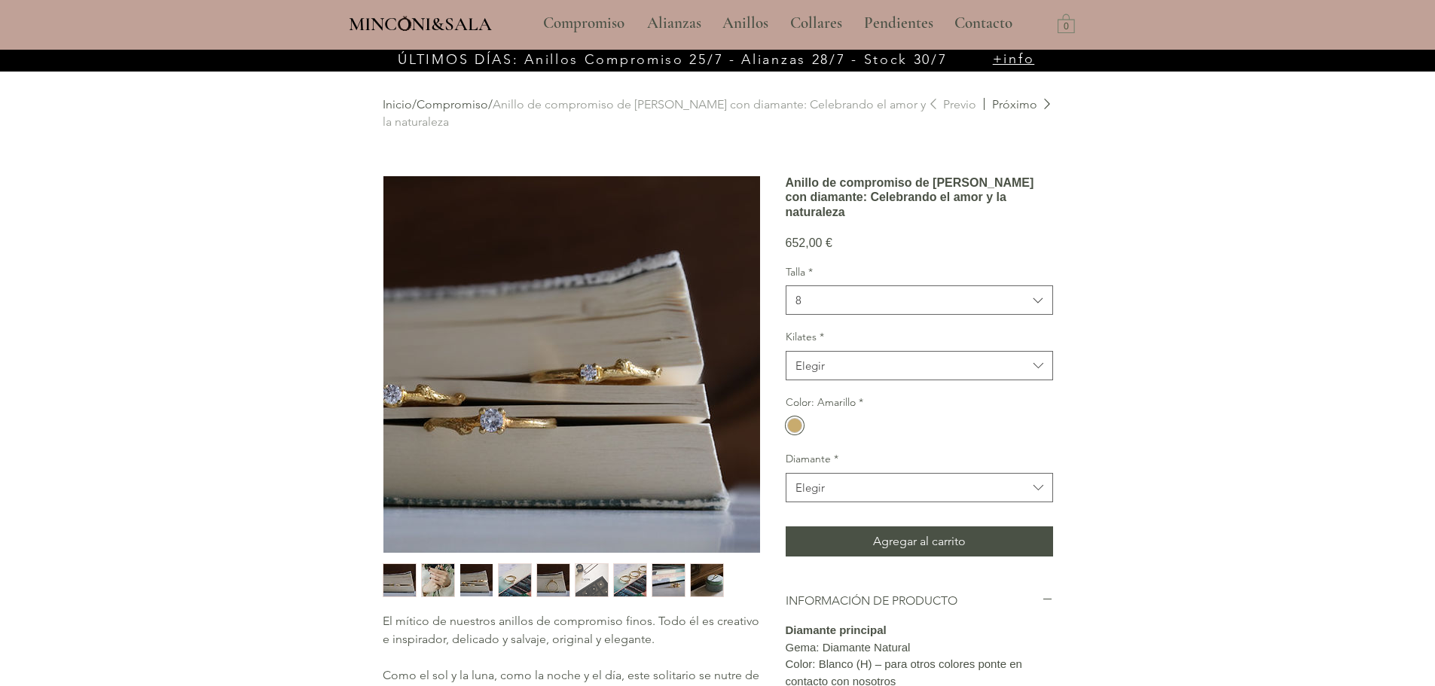
click at [889, 345] on label "Kilates *" at bounding box center [918, 337] width 267 height 15
click at [892, 380] on button "Elegir" at bounding box center [918, 365] width 267 height 29
click at [859, 468] on span "9kt" at bounding box center [919, 460] width 248 height 16
click at [870, 496] on span "Elegir" at bounding box center [911, 488] width 232 height 16
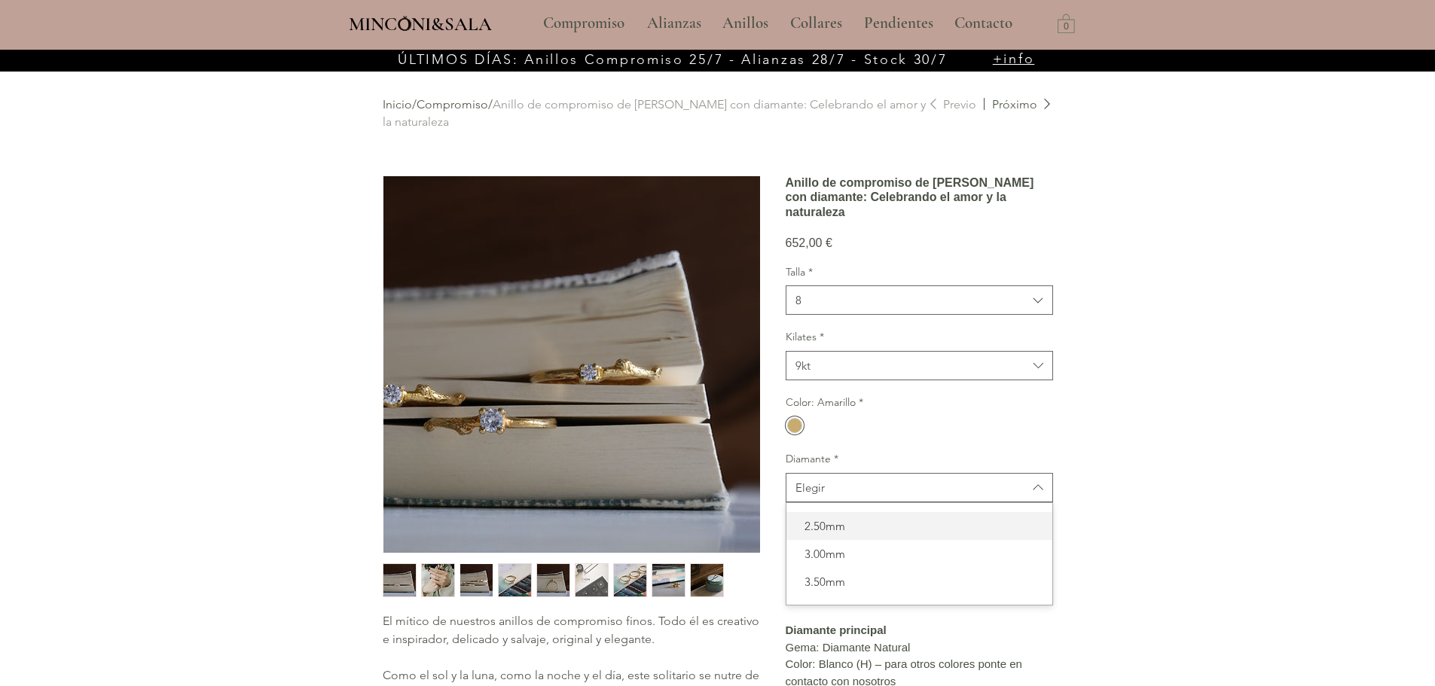
click at [855, 534] on span "2.50mm" at bounding box center [919, 526] width 248 height 16
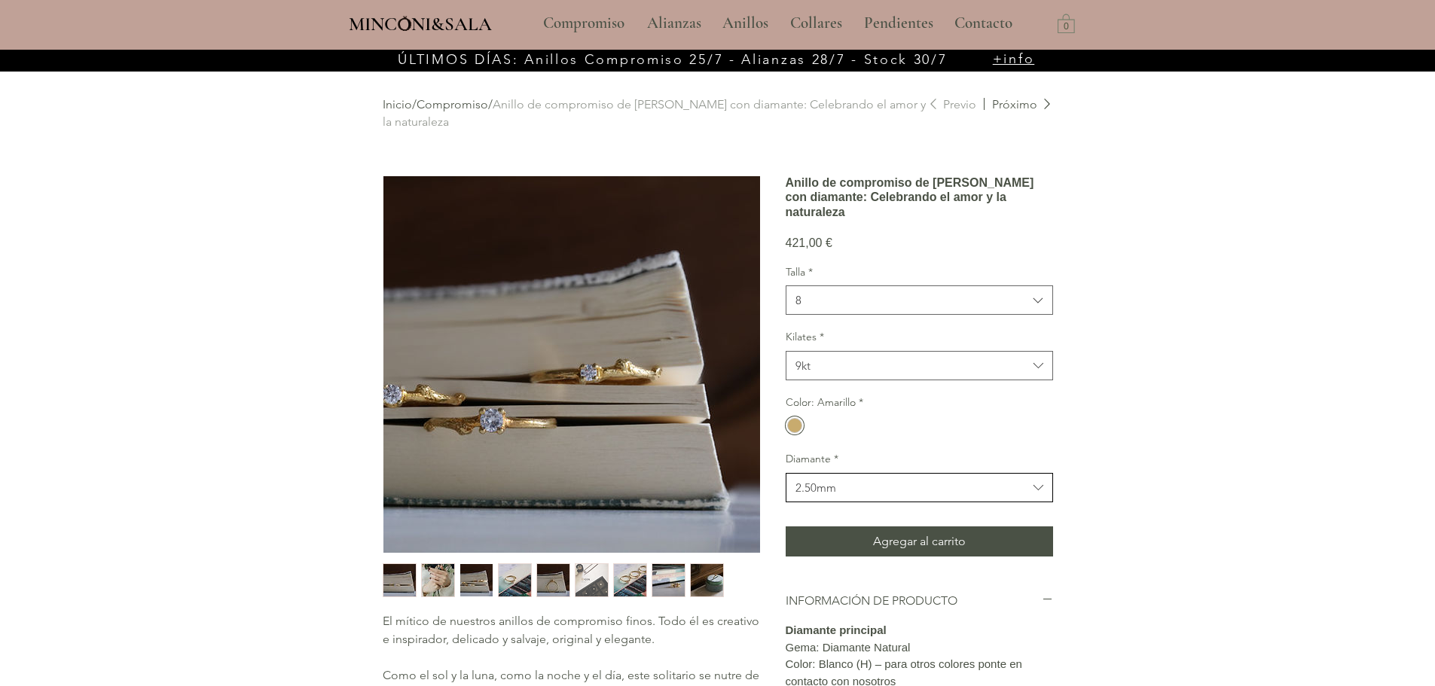
click at [853, 496] on span "2.50mm" at bounding box center [911, 488] width 232 height 16
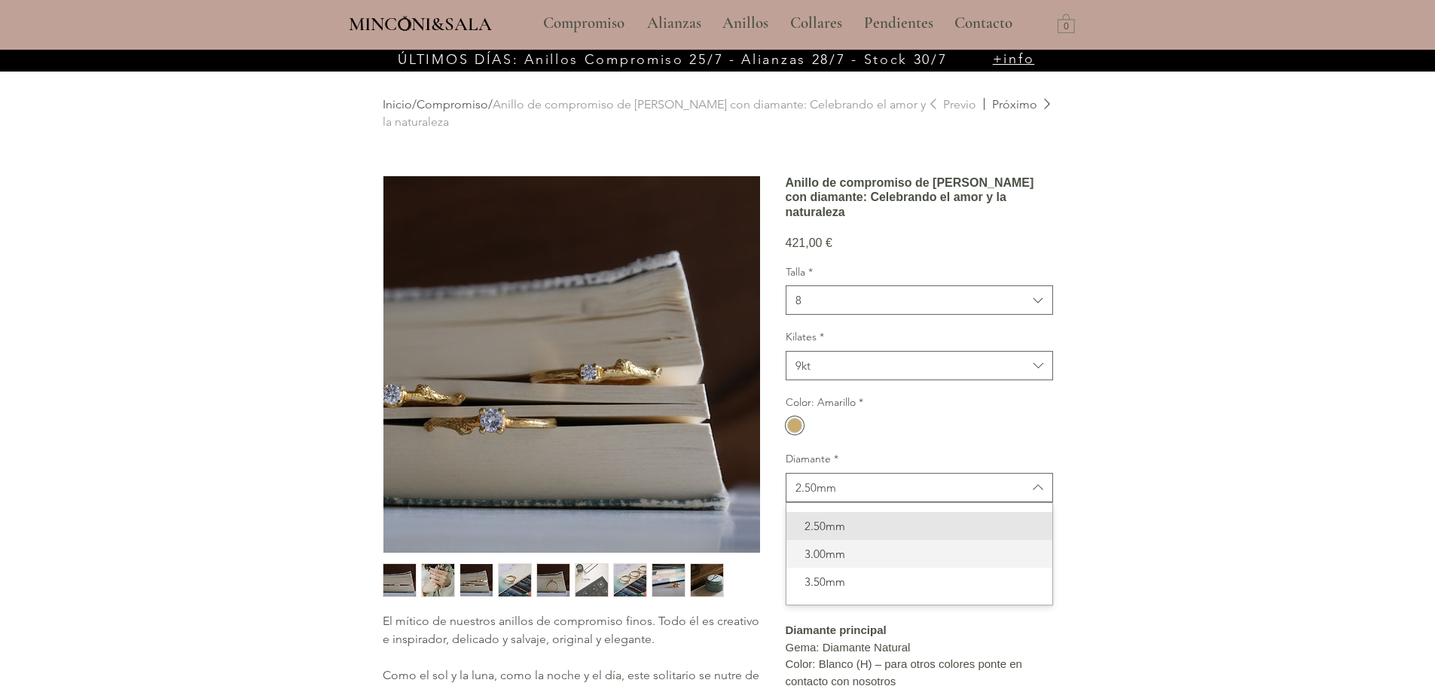
click at [852, 562] on span "3.00mm" at bounding box center [919, 554] width 248 height 16
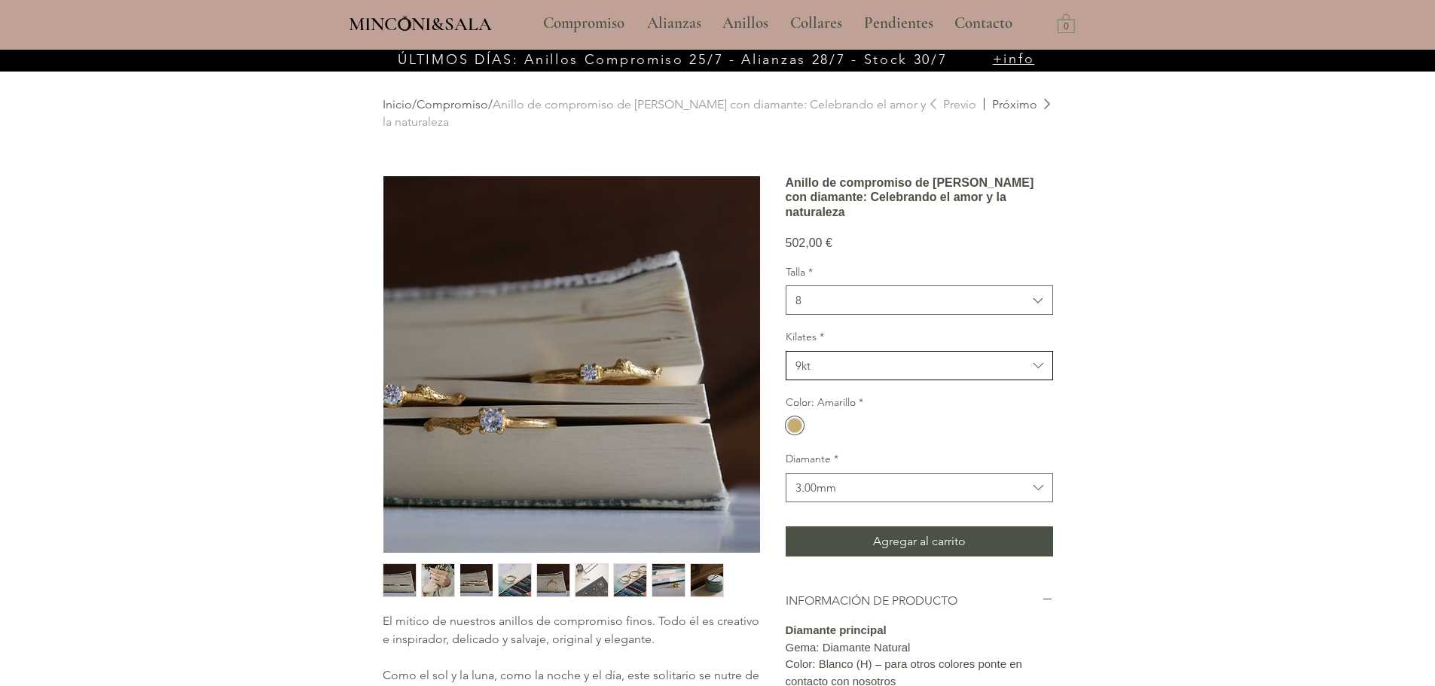
click at [850, 374] on span "9kt" at bounding box center [911, 366] width 232 height 16
click at [1088, 387] on div "main content" at bounding box center [717, 599] width 1435 height 1099
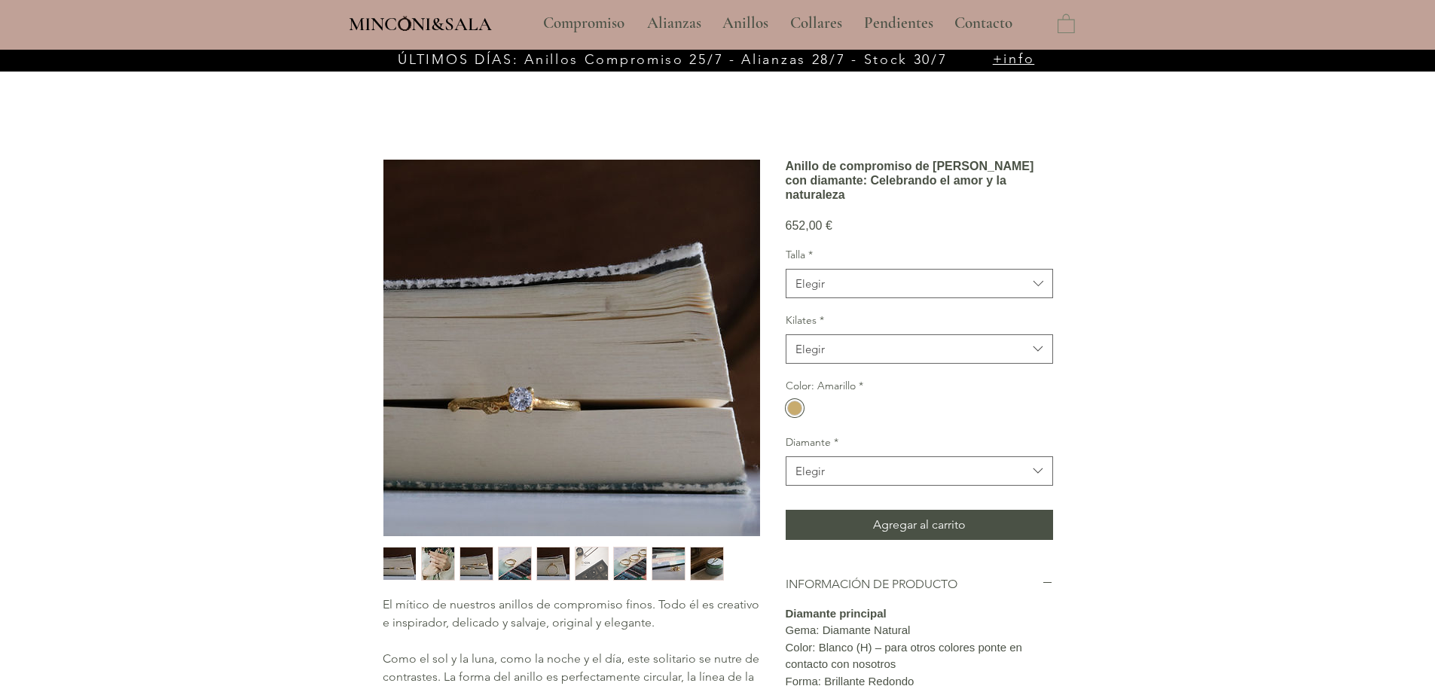
click at [1300, 338] on div at bounding box center [717, 590] width 1435 height 1081
